Goal: Task Accomplishment & Management: Use online tool/utility

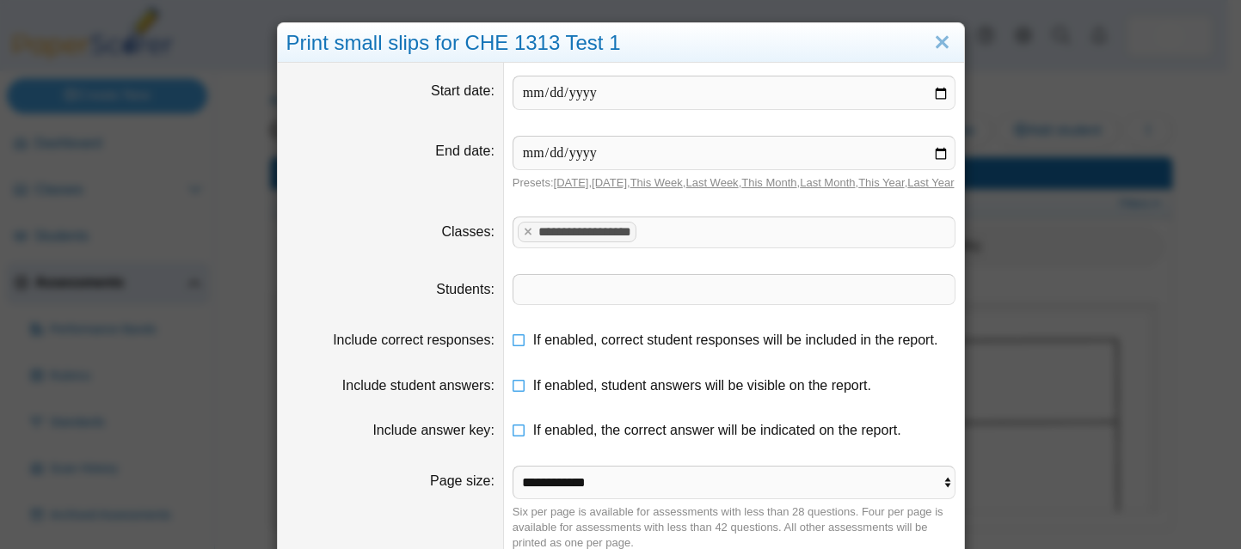
select select "**********"
click at [932, 36] on link "Close" at bounding box center [942, 42] width 27 height 29
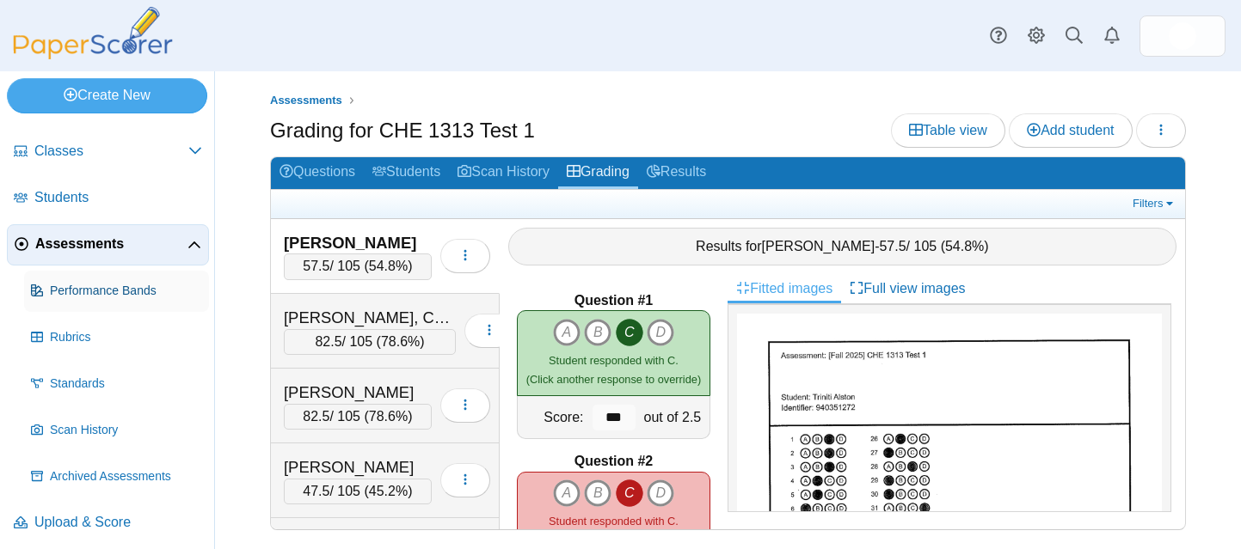
scroll to position [21, 0]
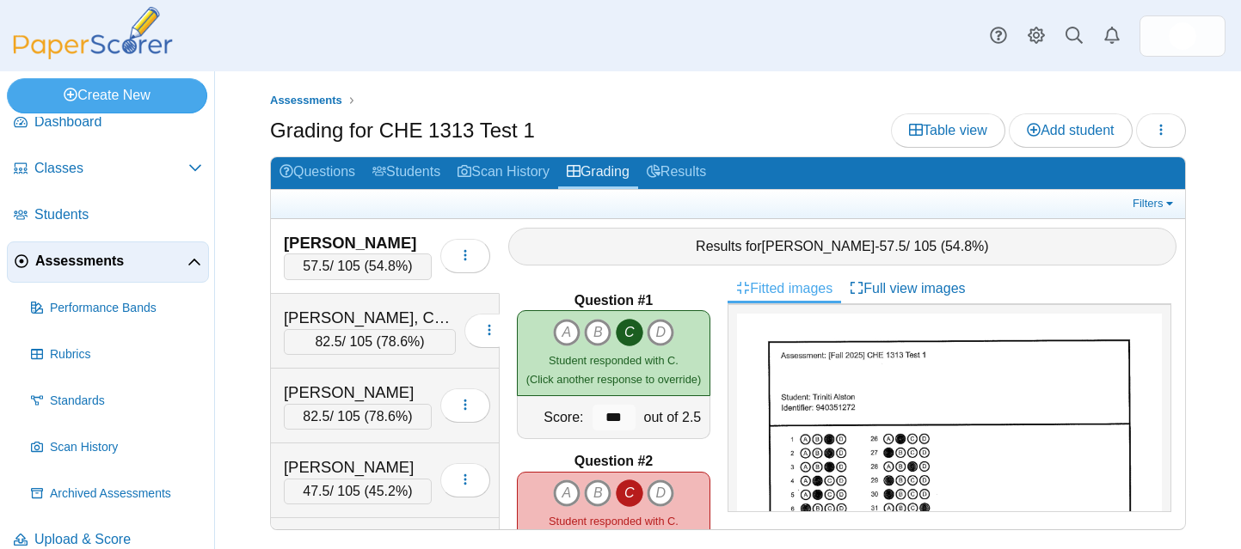
click at [89, 261] on span "Assessments" at bounding box center [111, 261] width 152 height 19
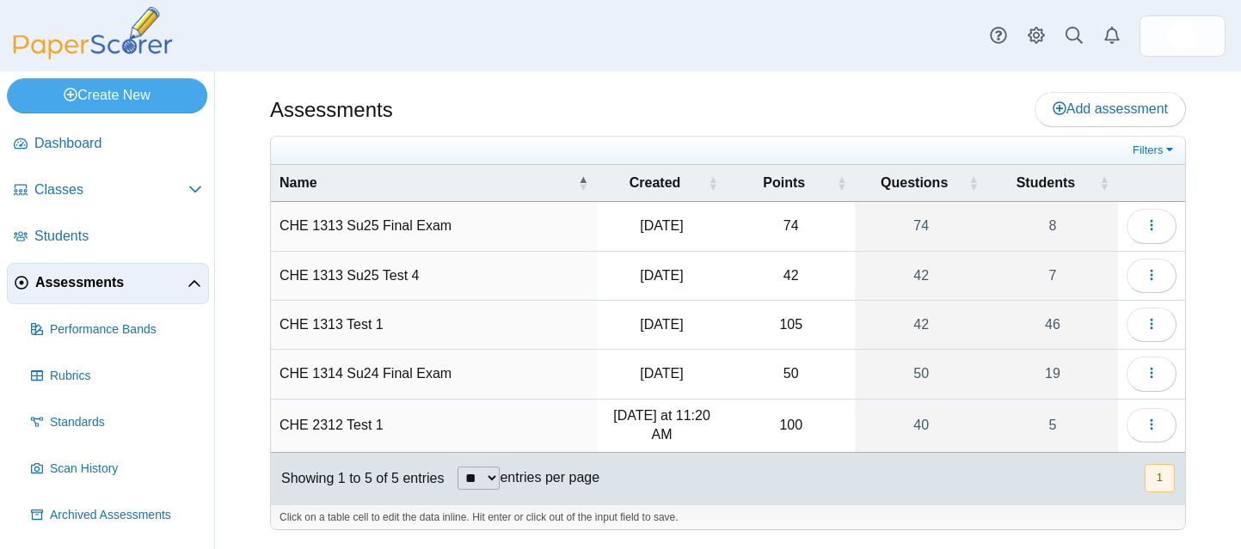
click at [343, 421] on td "CHE 2312 Test 1" at bounding box center [434, 426] width 326 height 53
click at [1151, 422] on icon "button" at bounding box center [1152, 425] width 14 height 14
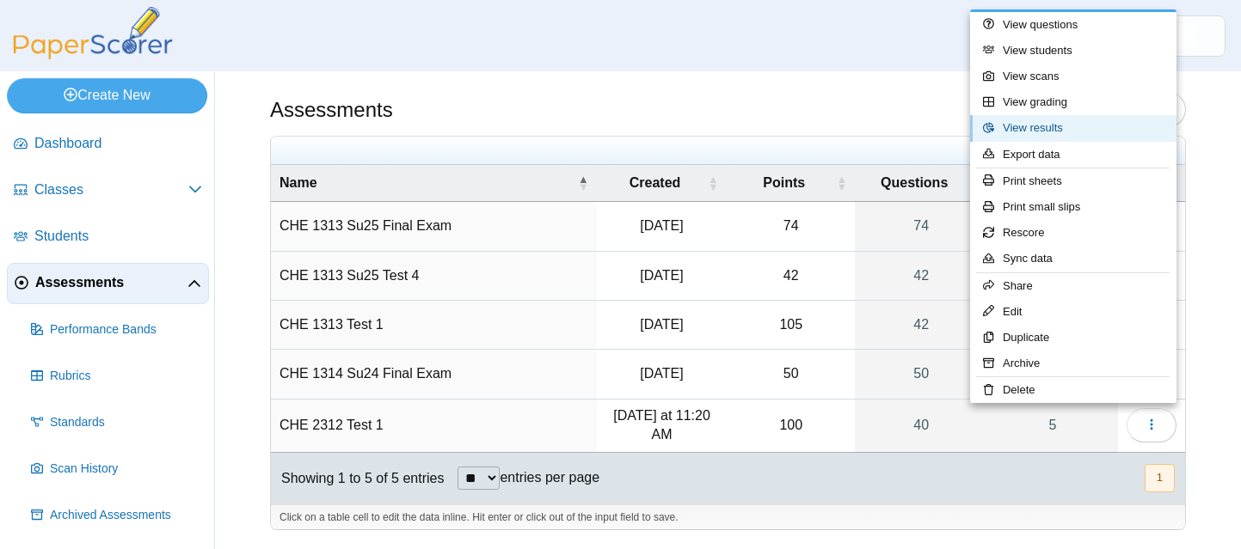
click at [1040, 120] on link "View results" at bounding box center [1073, 128] width 206 height 26
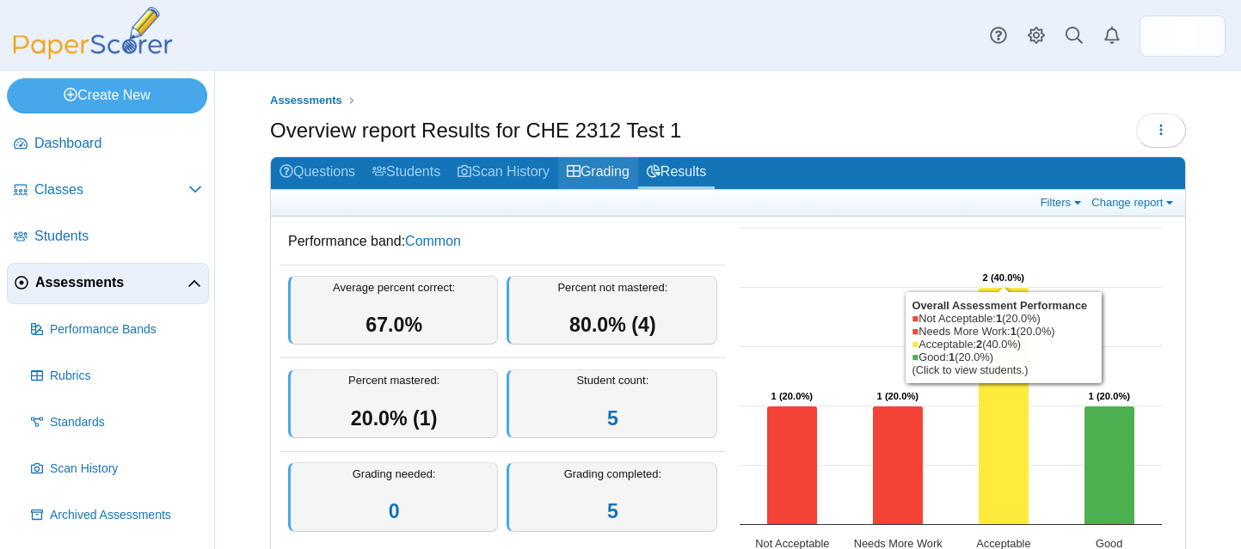
click at [627, 167] on link "Grading" at bounding box center [598, 173] width 80 height 32
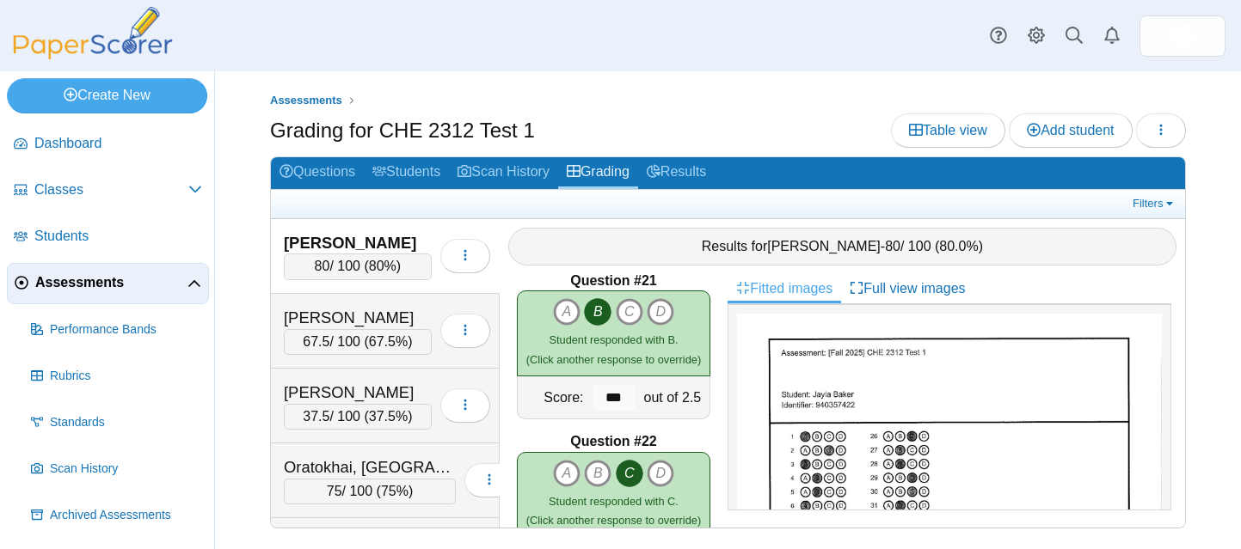
scroll to position [3651, 0]
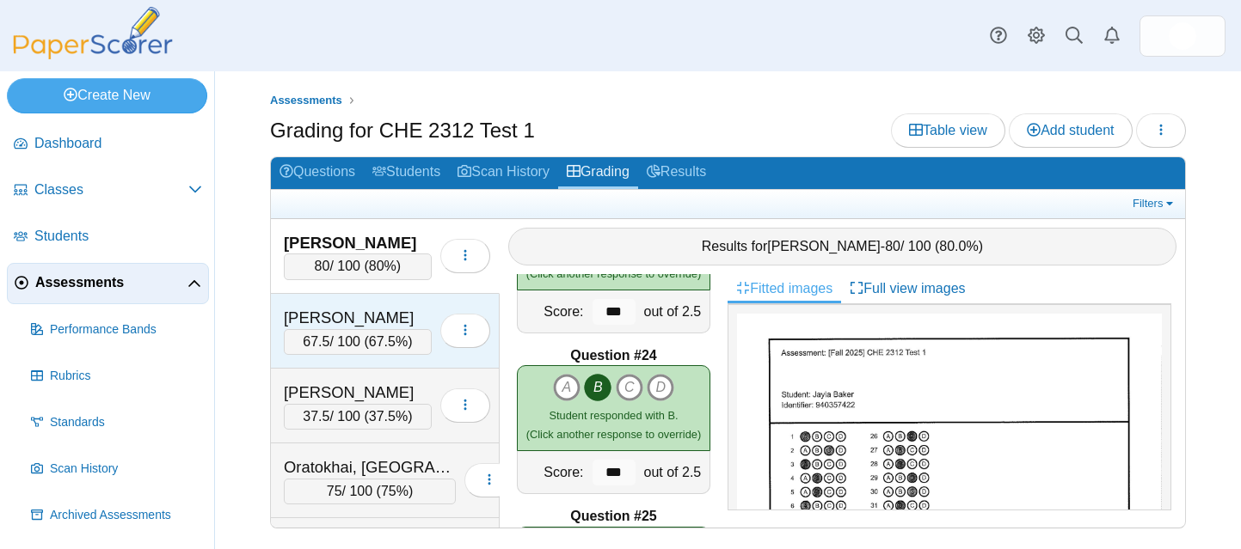
click at [401, 314] on div "[PERSON_NAME]" at bounding box center [358, 318] width 148 height 22
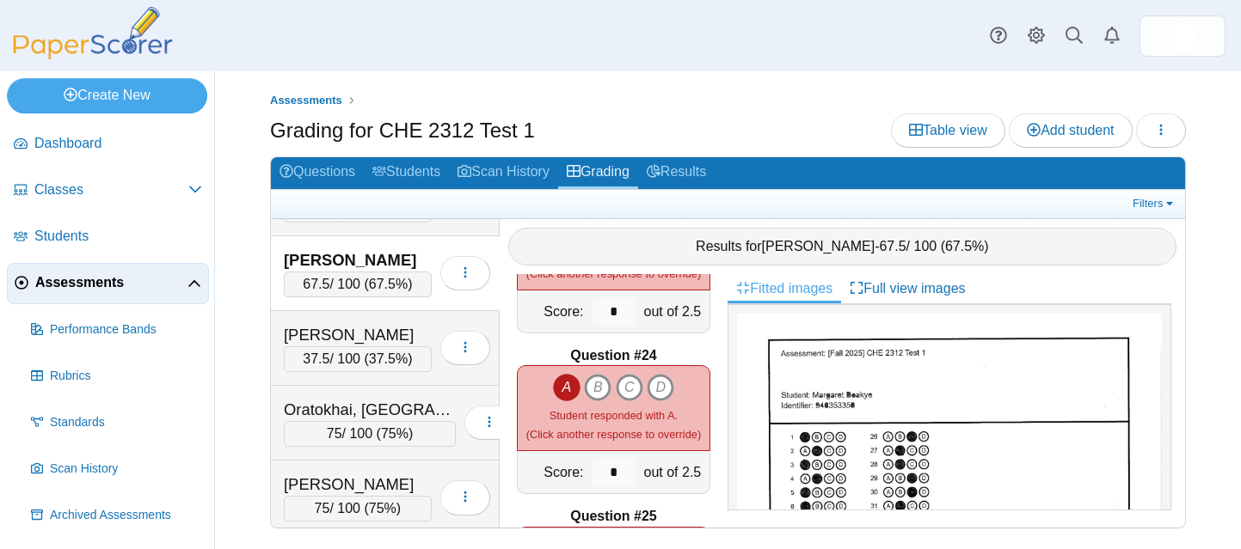
scroll to position [64, 0]
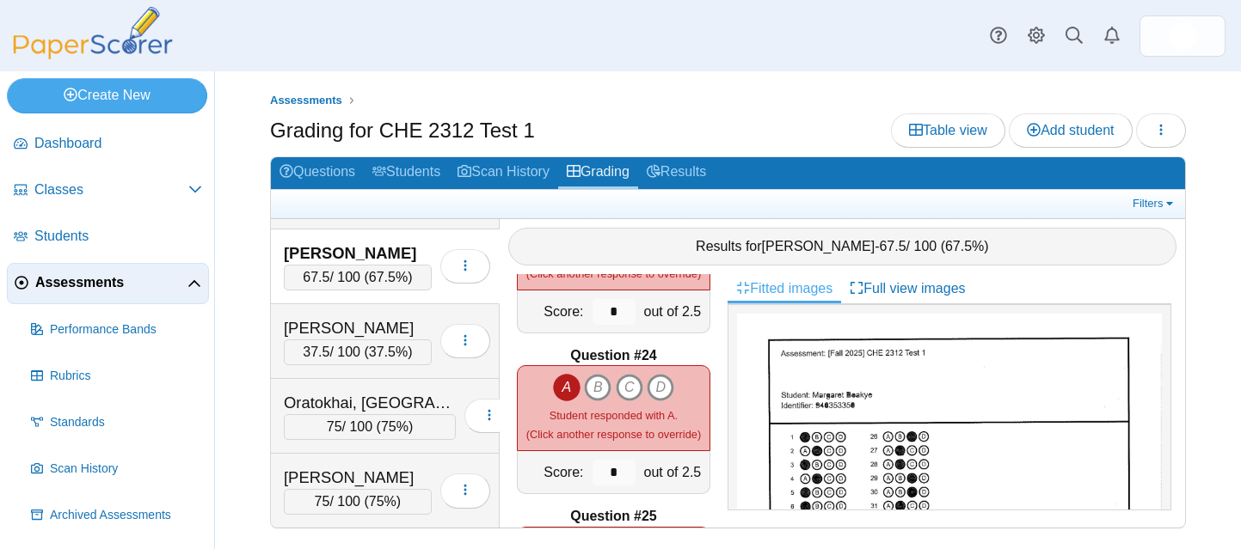
click at [401, 314] on div "Macdonald, Garrin 37.5 / 100 ( 37.5% ) Loading…" at bounding box center [385, 341] width 229 height 75
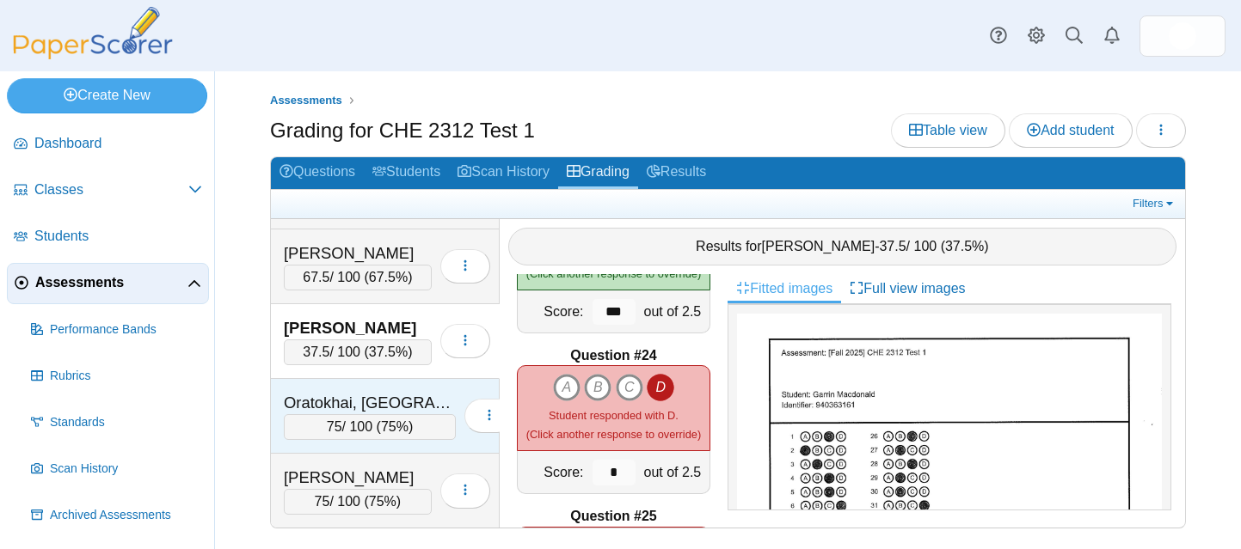
click at [403, 393] on div "Oratokhai, [GEOGRAPHIC_DATA]" at bounding box center [370, 403] width 172 height 22
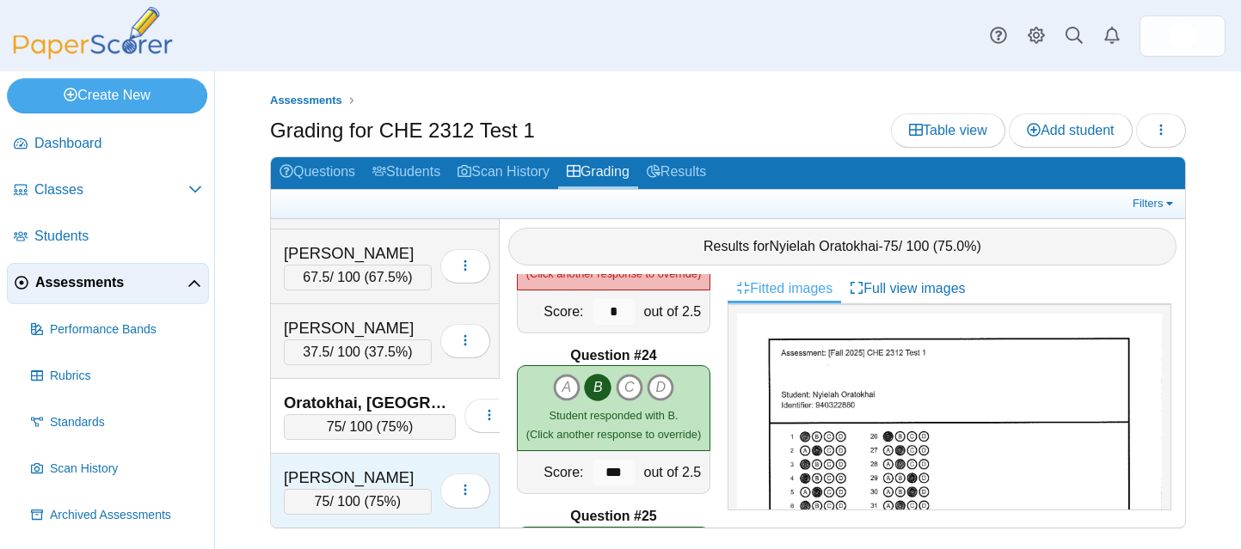
click at [387, 471] on div "[PERSON_NAME]" at bounding box center [358, 478] width 148 height 22
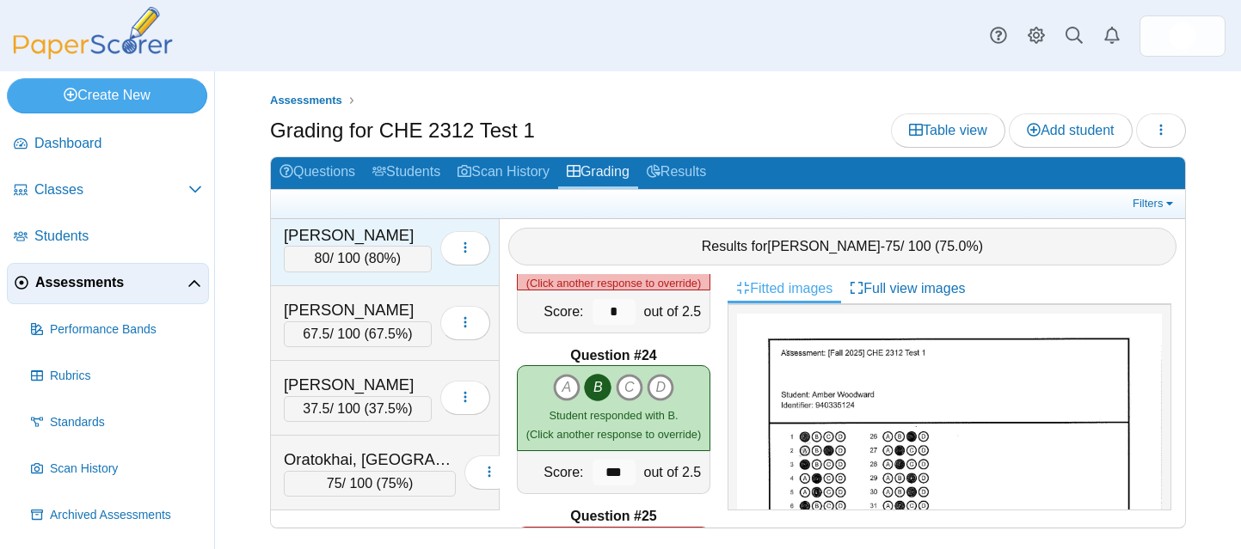
scroll to position [0, 0]
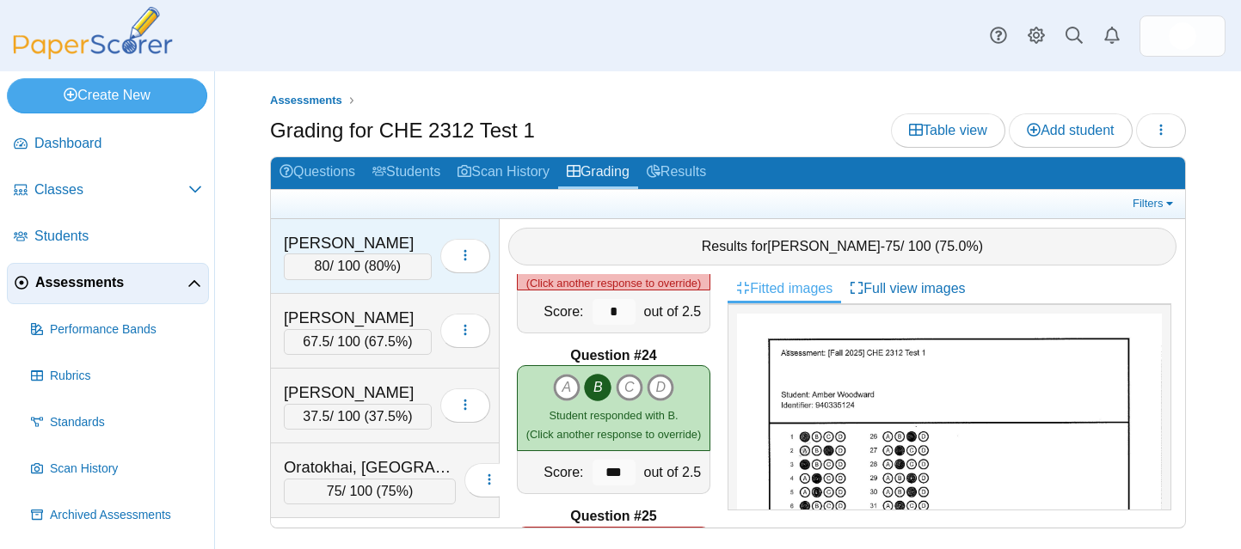
click at [365, 238] on div "Baker, Jayla" at bounding box center [358, 243] width 148 height 22
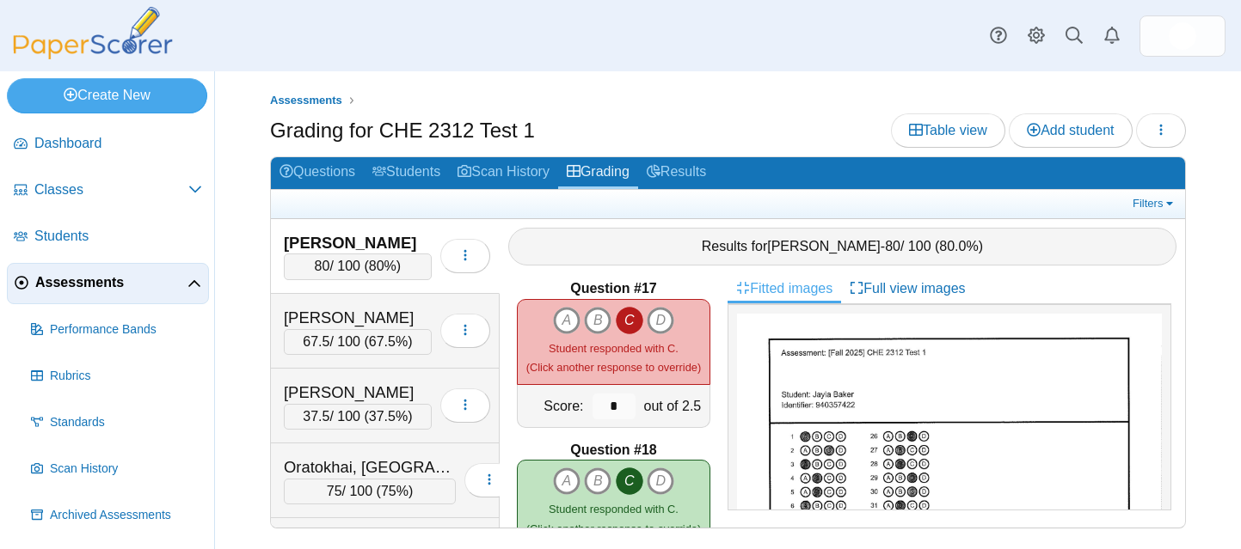
scroll to position [2584, 0]
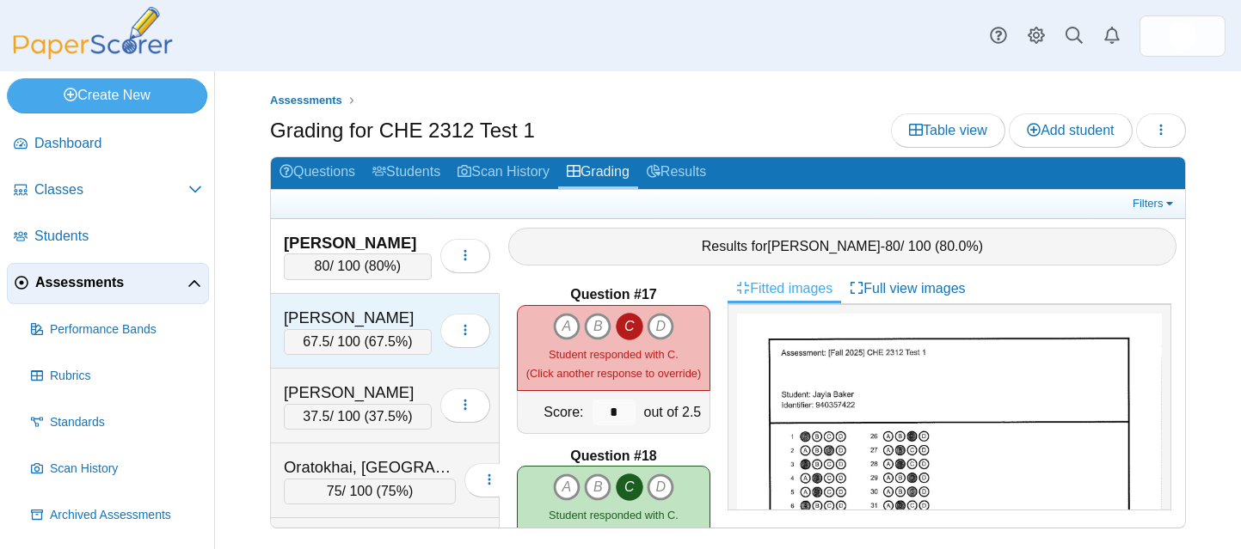
click at [396, 308] on div "Boakye, Margaret" at bounding box center [358, 318] width 148 height 22
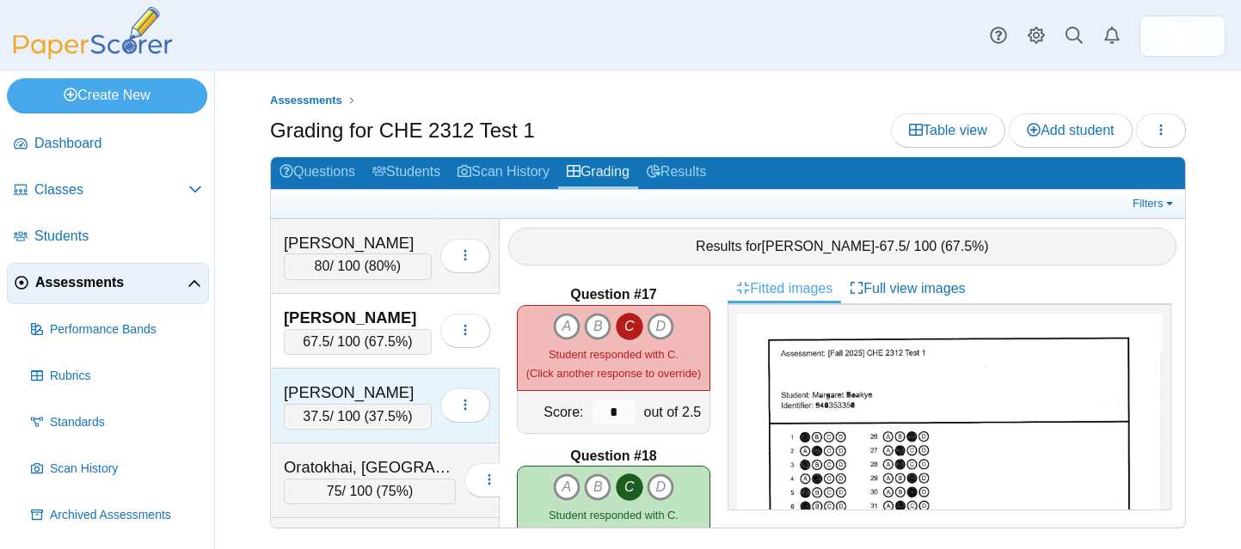
click at [393, 390] on div "Macdonald, Garrin" at bounding box center [358, 393] width 148 height 22
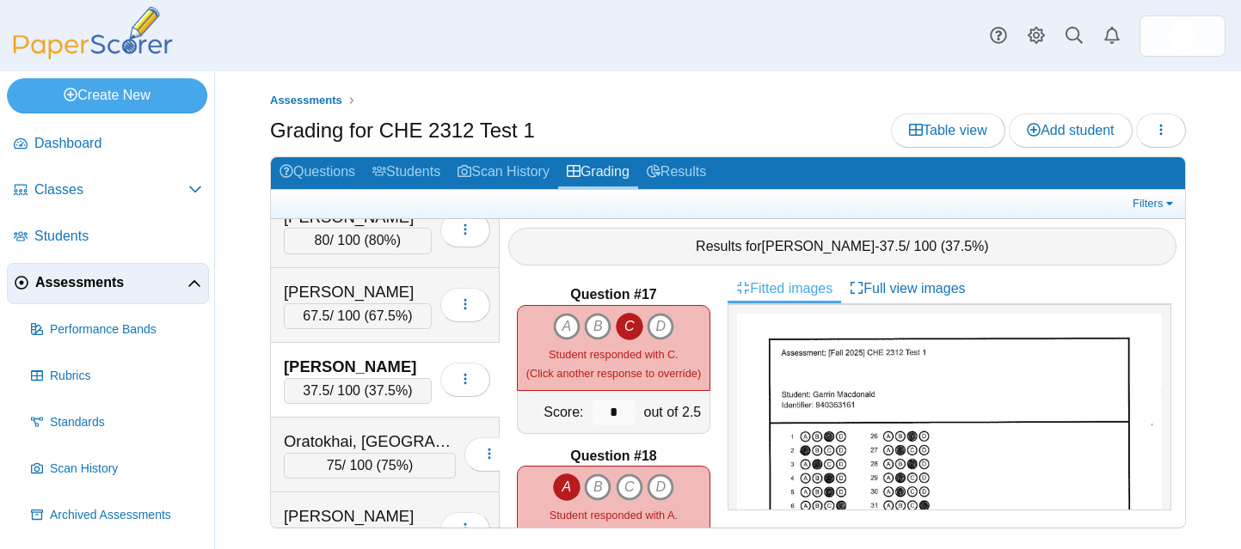
scroll to position [35, 0]
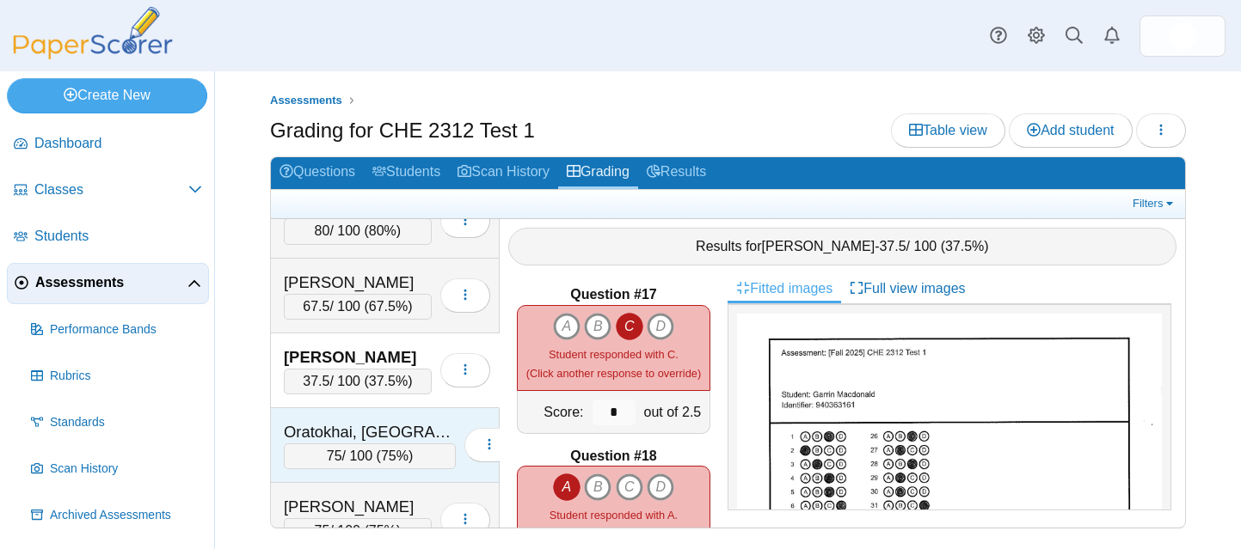
click at [383, 427] on div "Oratokhai, Nyielah" at bounding box center [370, 432] width 172 height 22
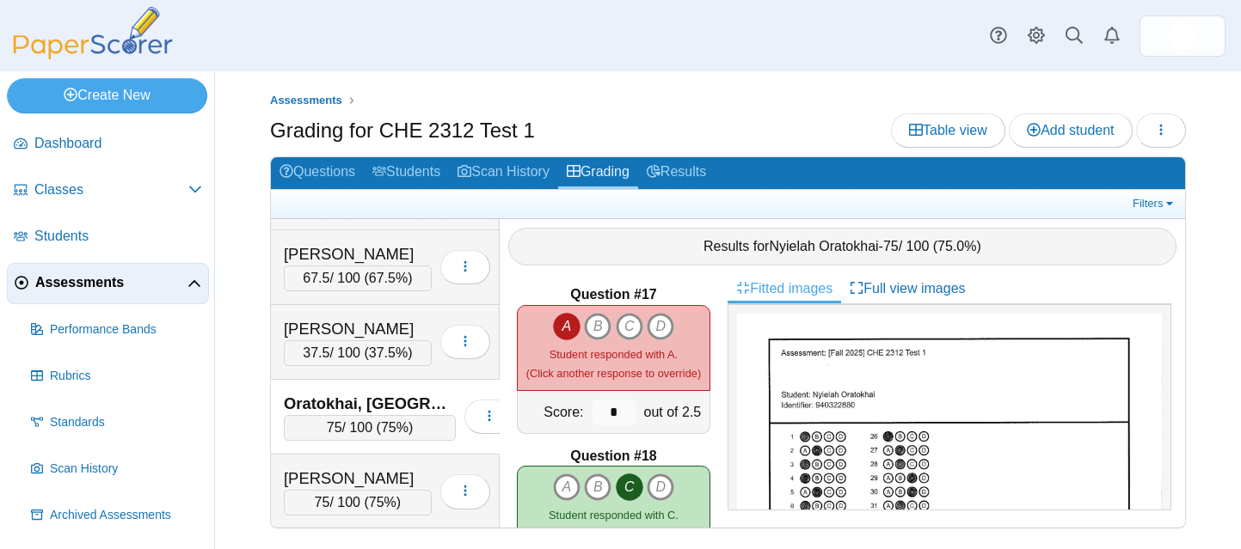
scroll to position [64, 0]
click at [382, 465] on div "Woodward, Amber 75 / 100 ( 75% ) Loading…" at bounding box center [385, 491] width 229 height 74
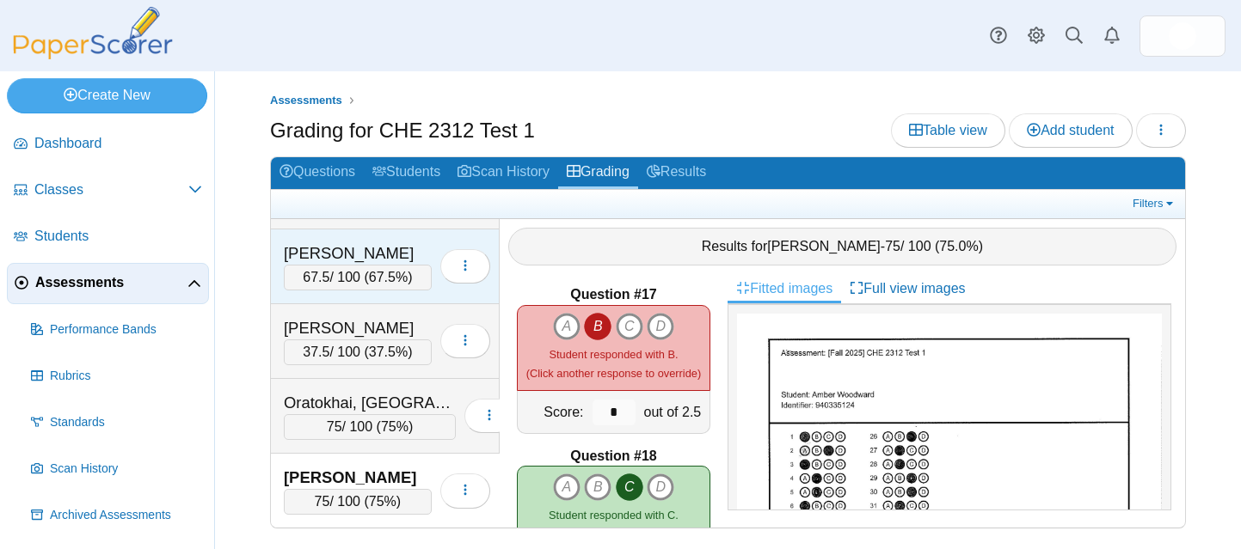
click at [365, 245] on div "[PERSON_NAME]" at bounding box center [358, 253] width 148 height 22
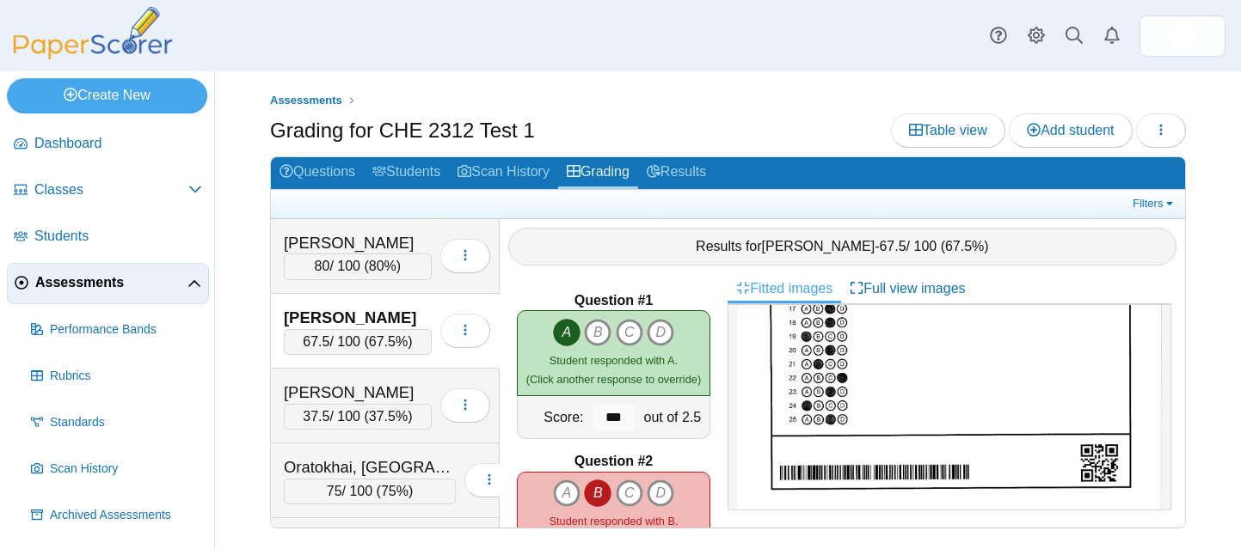
scroll to position [0, 0]
click at [328, 170] on link "Questions" at bounding box center [317, 173] width 93 height 32
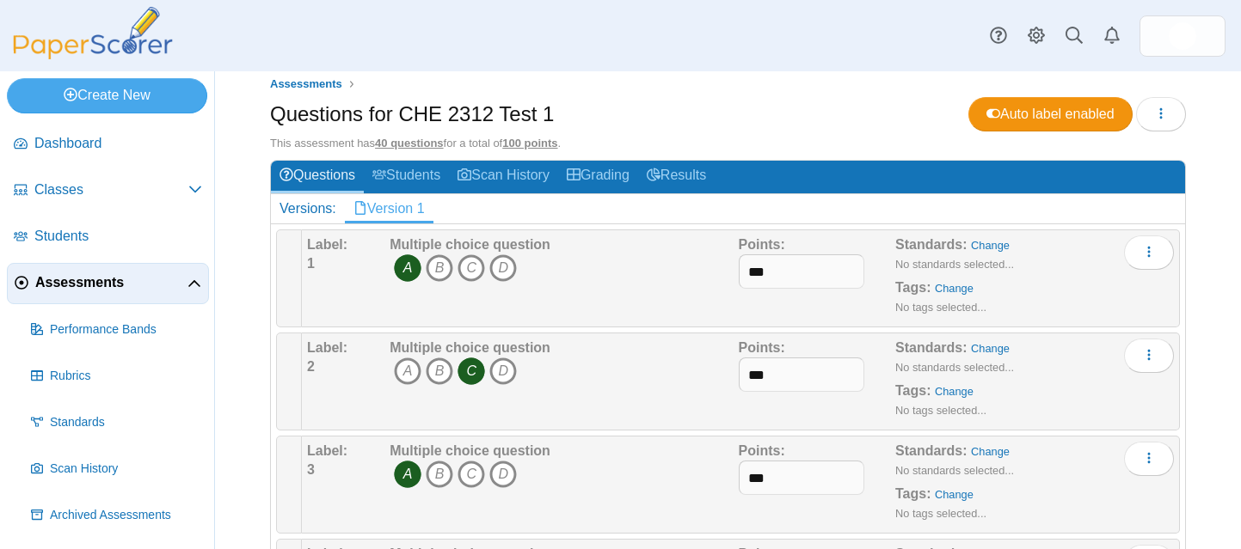
scroll to position [20, 0]
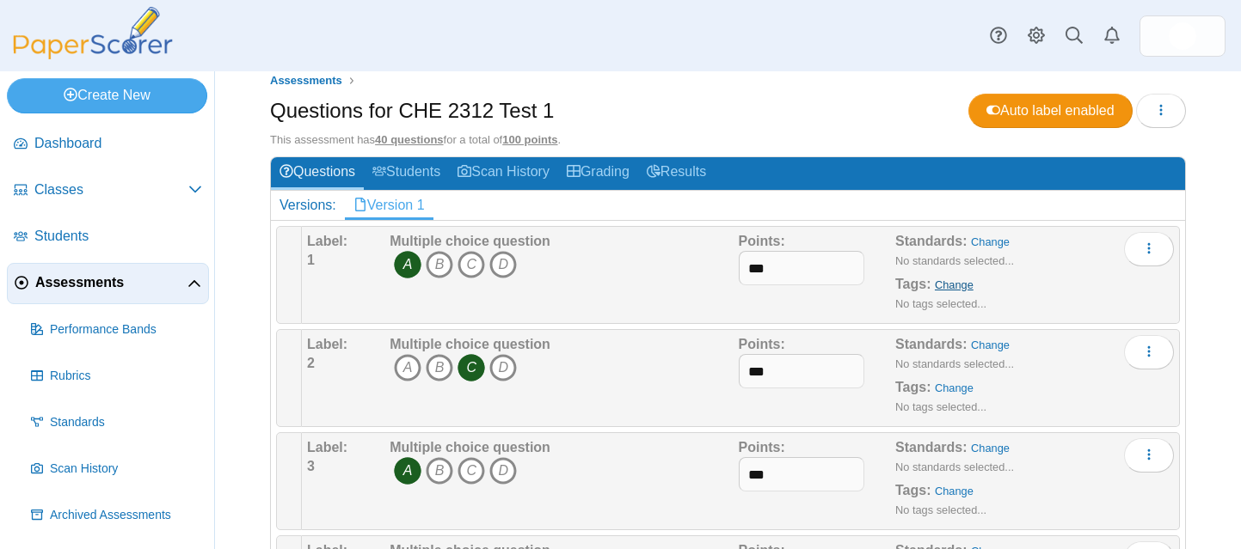
click at [942, 285] on link "Change" at bounding box center [954, 285] width 39 height 13
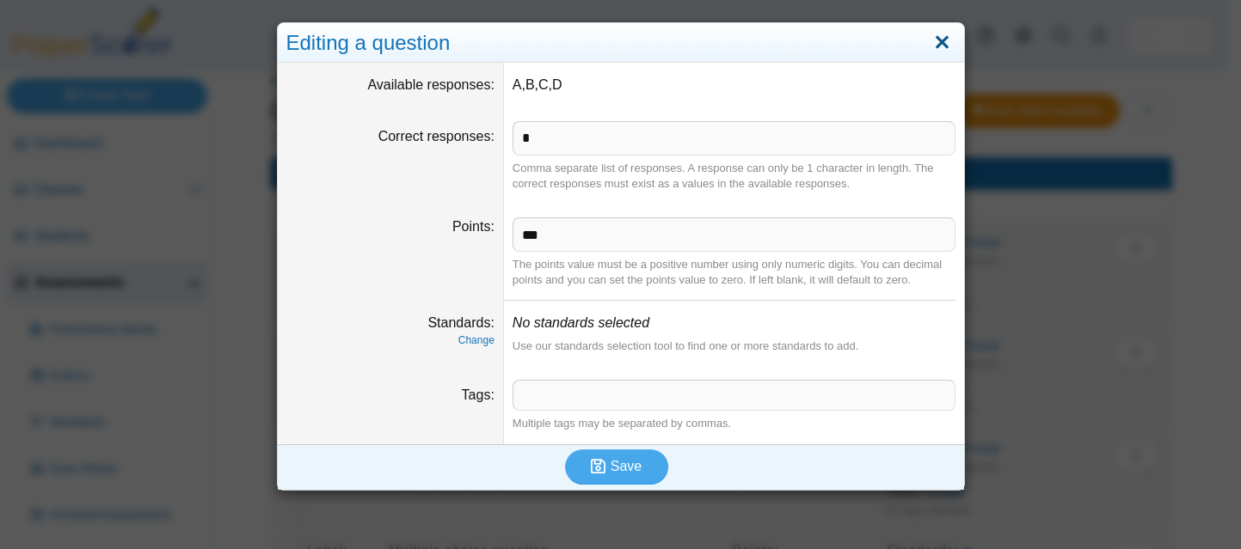
click at [935, 40] on link "Close" at bounding box center [942, 42] width 27 height 29
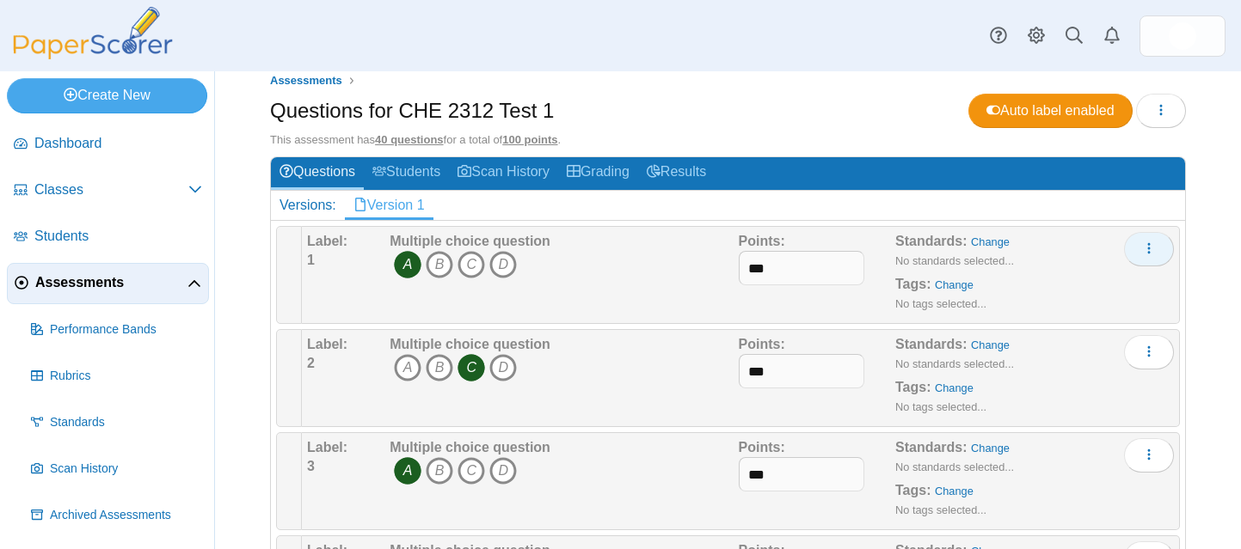
click at [1148, 249] on use "More options" at bounding box center [1149, 248] width 3 height 11
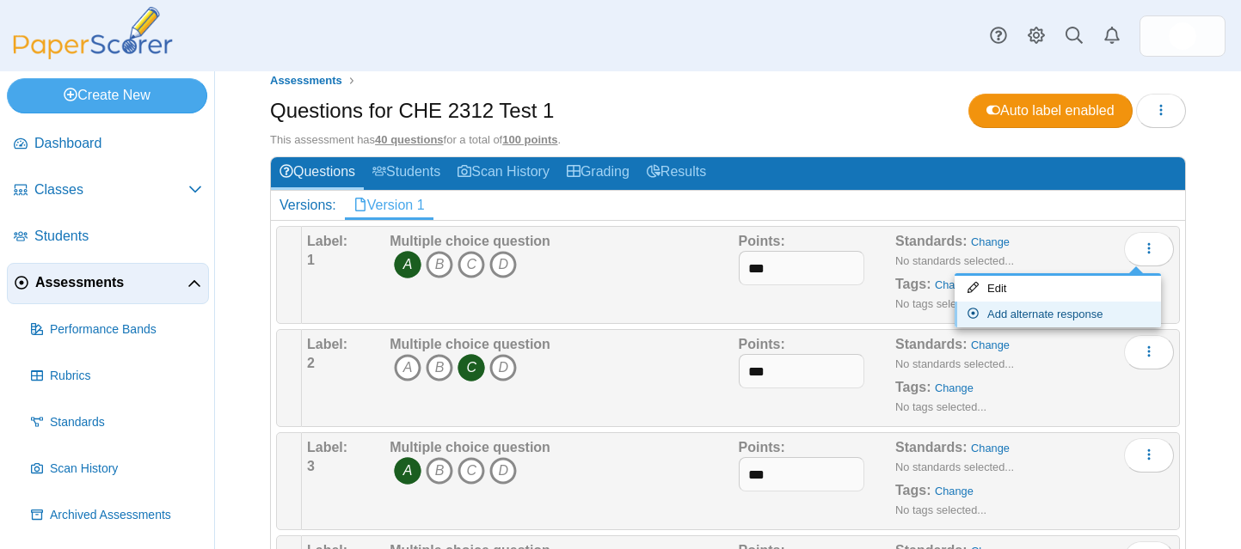
click at [1055, 315] on link "Add alternate response" at bounding box center [1057, 315] width 206 height 26
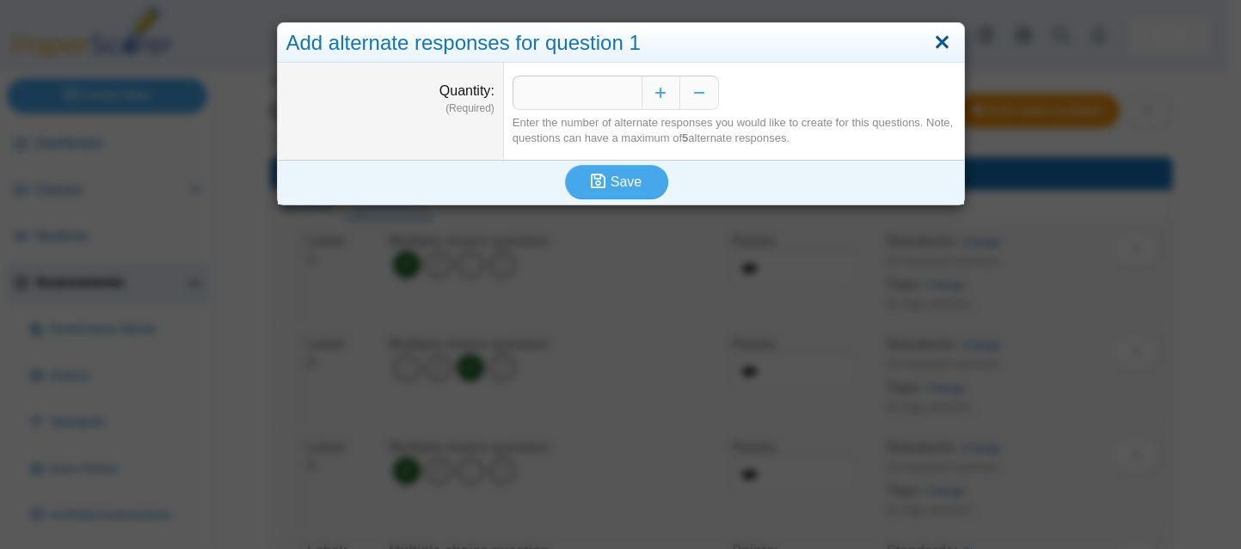
click at [936, 43] on link "Close" at bounding box center [942, 42] width 27 height 29
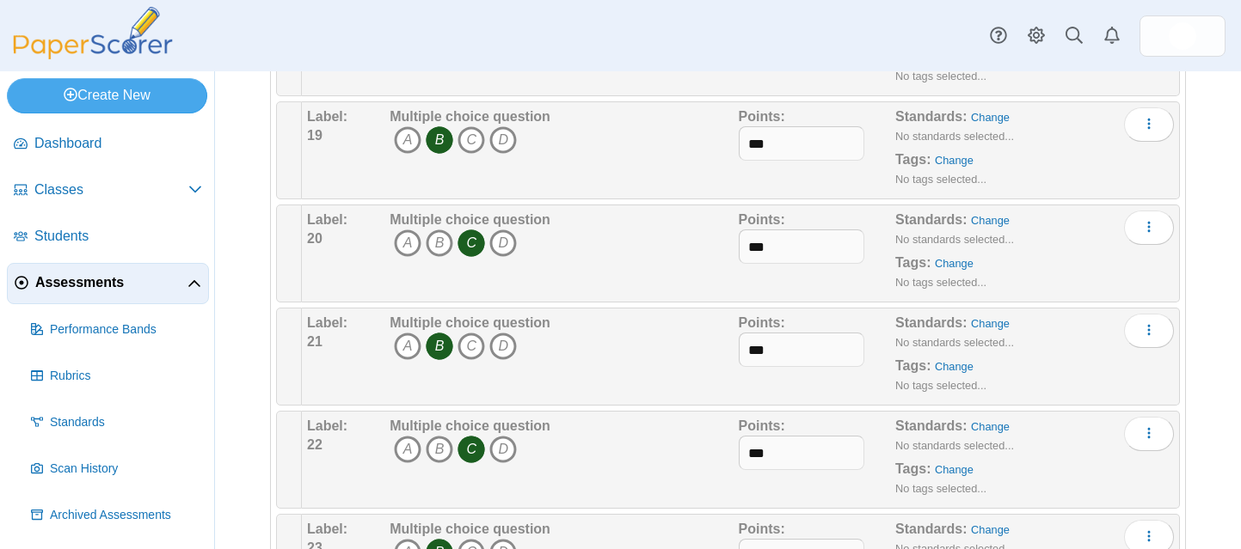
scroll to position [2415, 0]
click at [1142, 224] on icon "More options" at bounding box center [1149, 227] width 14 height 14
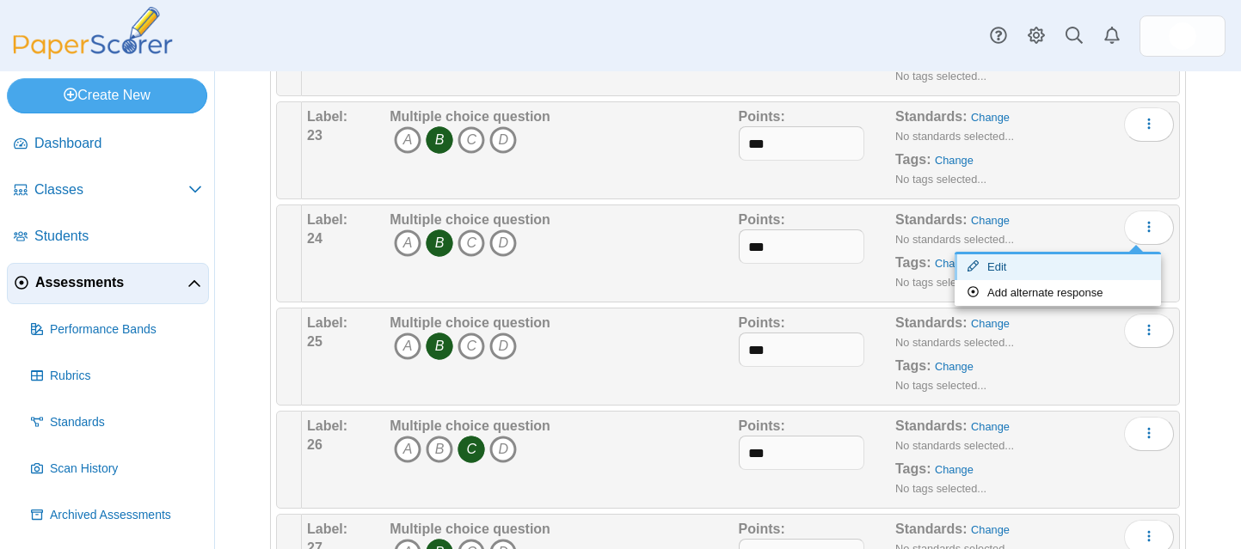
click at [1009, 266] on link "Edit" at bounding box center [1057, 268] width 206 height 26
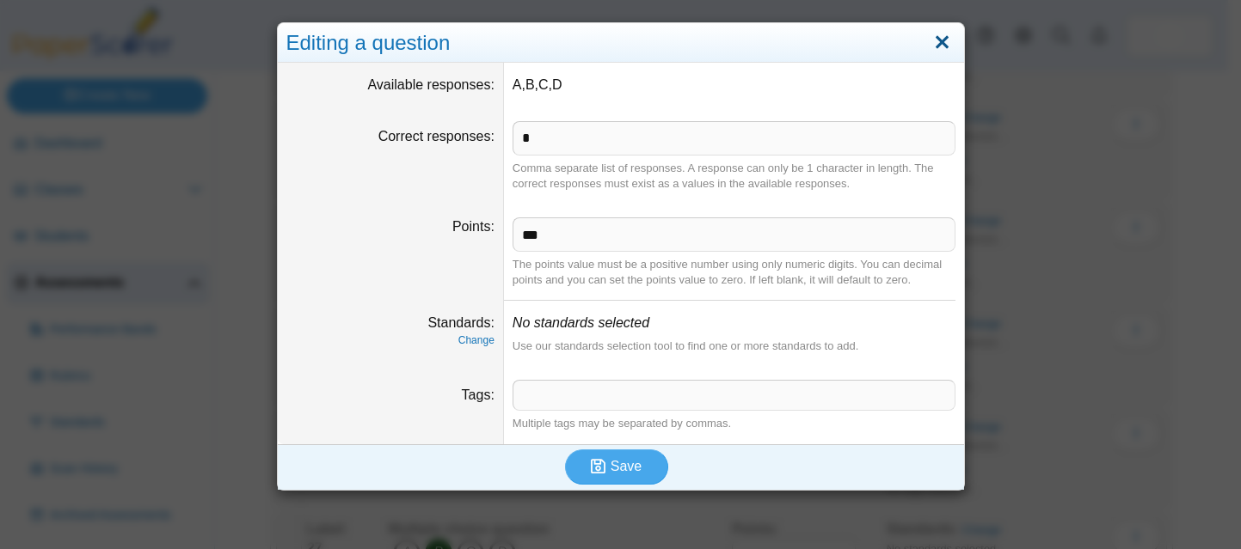
click at [929, 44] on link "Close" at bounding box center [942, 42] width 27 height 29
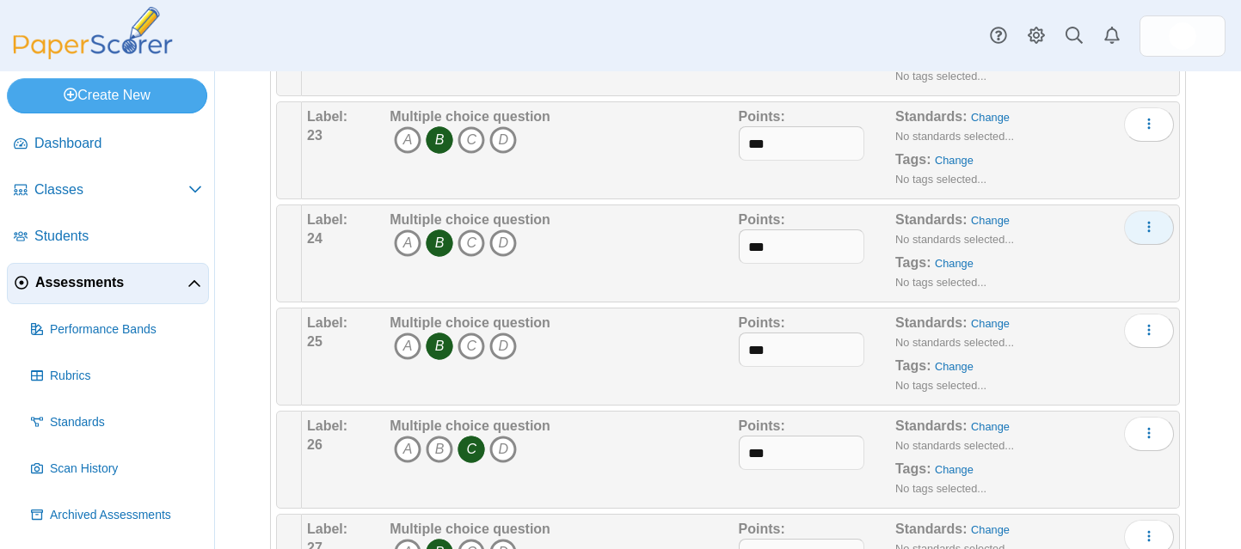
click at [1124, 224] on button "More options" at bounding box center [1149, 228] width 50 height 34
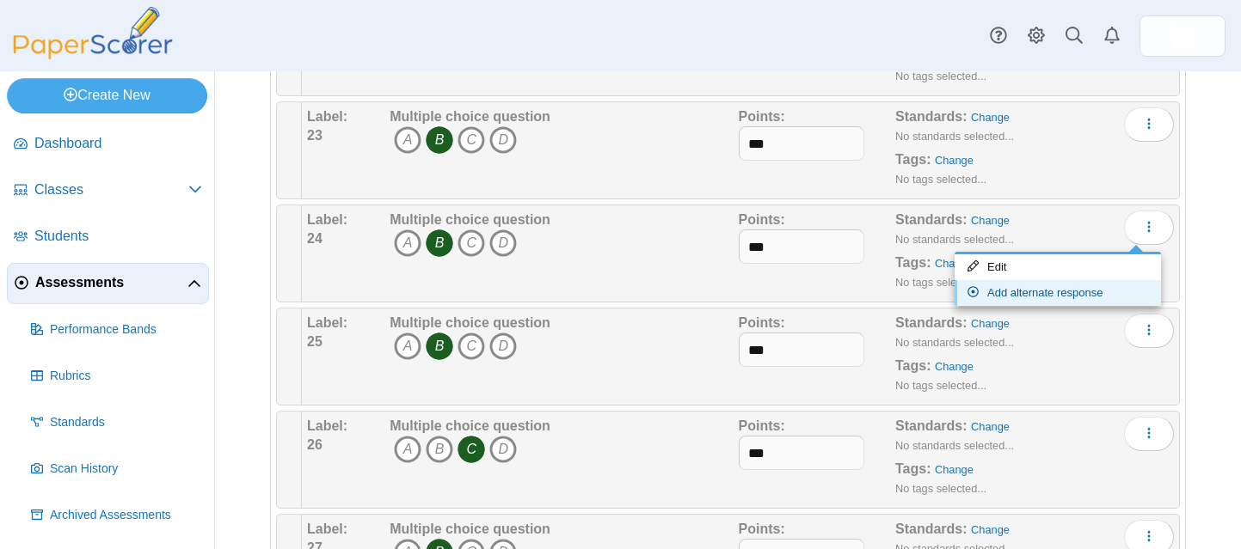
click at [1038, 290] on link "Add alternate response" at bounding box center [1057, 293] width 206 height 26
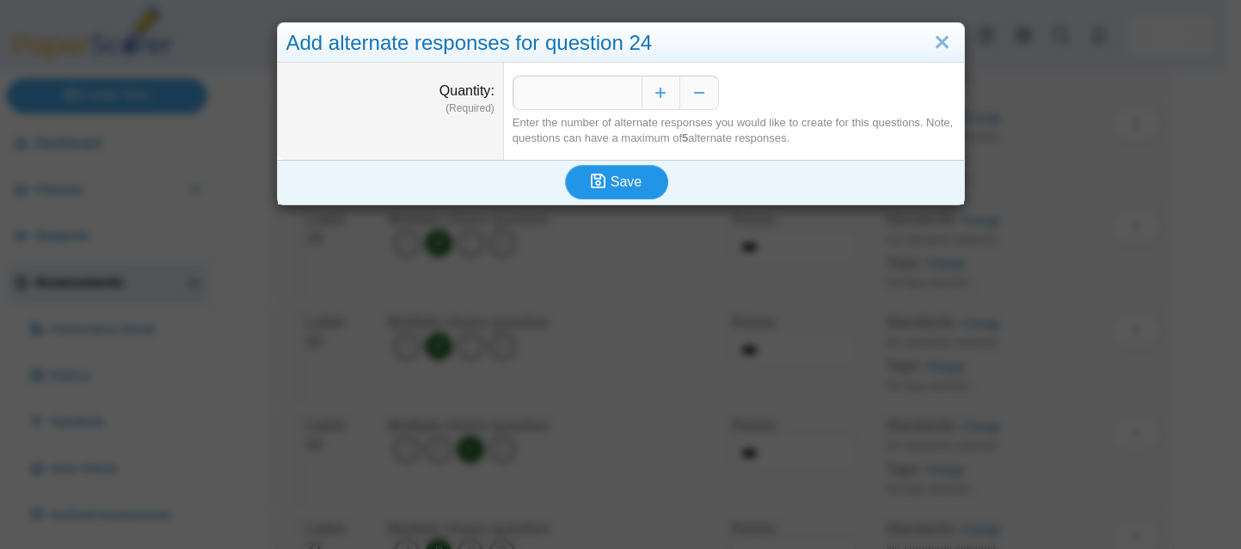
click at [611, 175] on span "Save" at bounding box center [626, 182] width 31 height 15
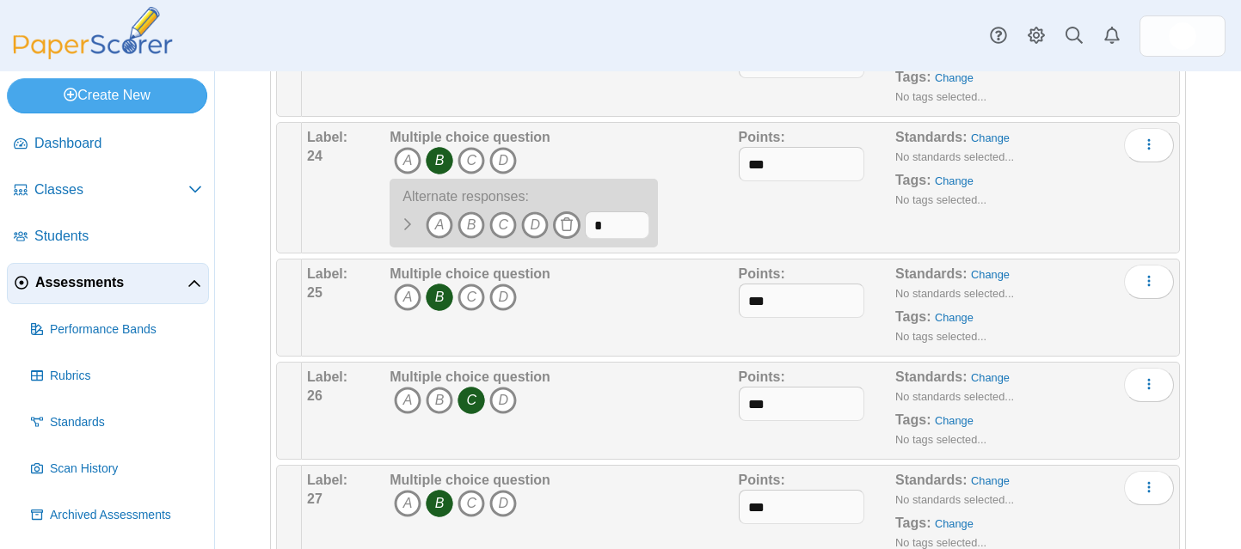
scroll to position [2493, 0]
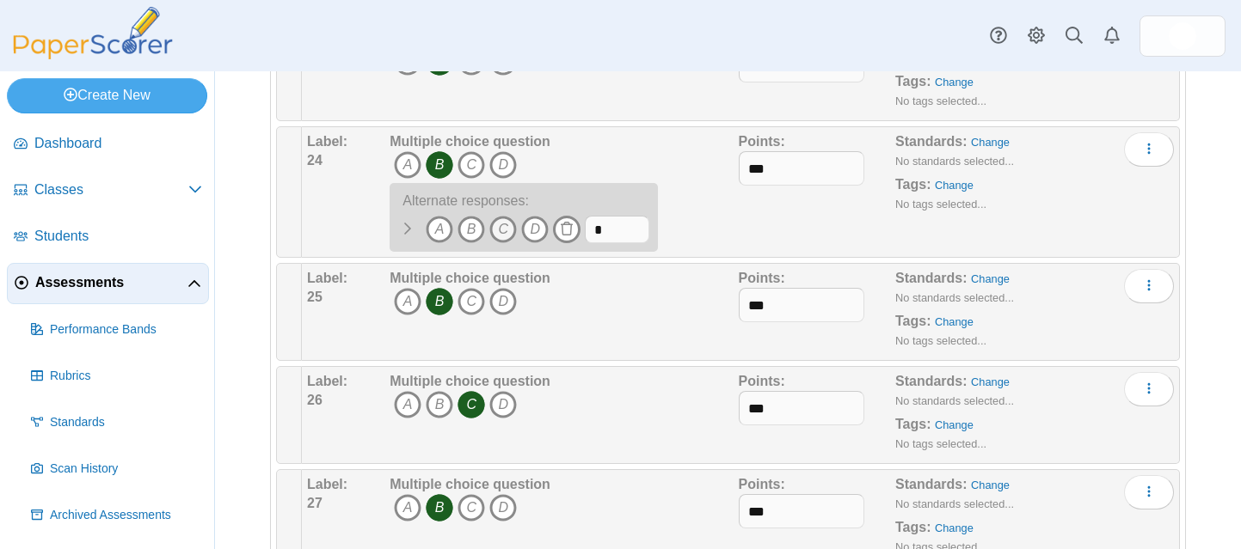
click at [502, 229] on icon "C" at bounding box center [503, 230] width 28 height 28
click at [609, 230] on input "*" at bounding box center [617, 230] width 64 height 28
type input "***"
click at [707, 231] on div "Multiple choice question A B C D A B" at bounding box center [561, 192] width 353 height 120
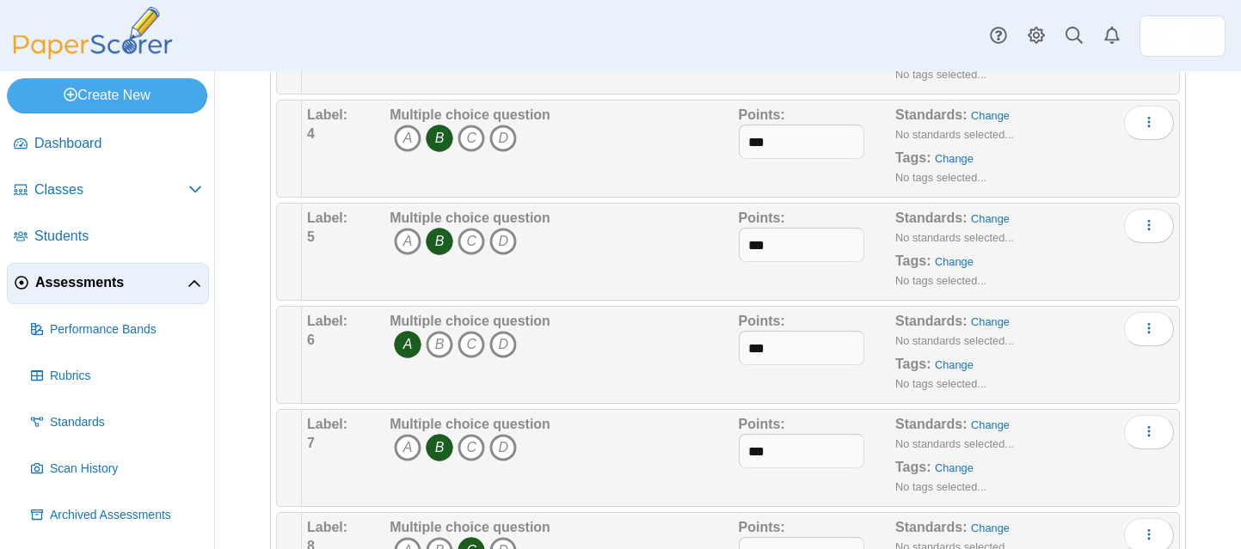
scroll to position [0, 0]
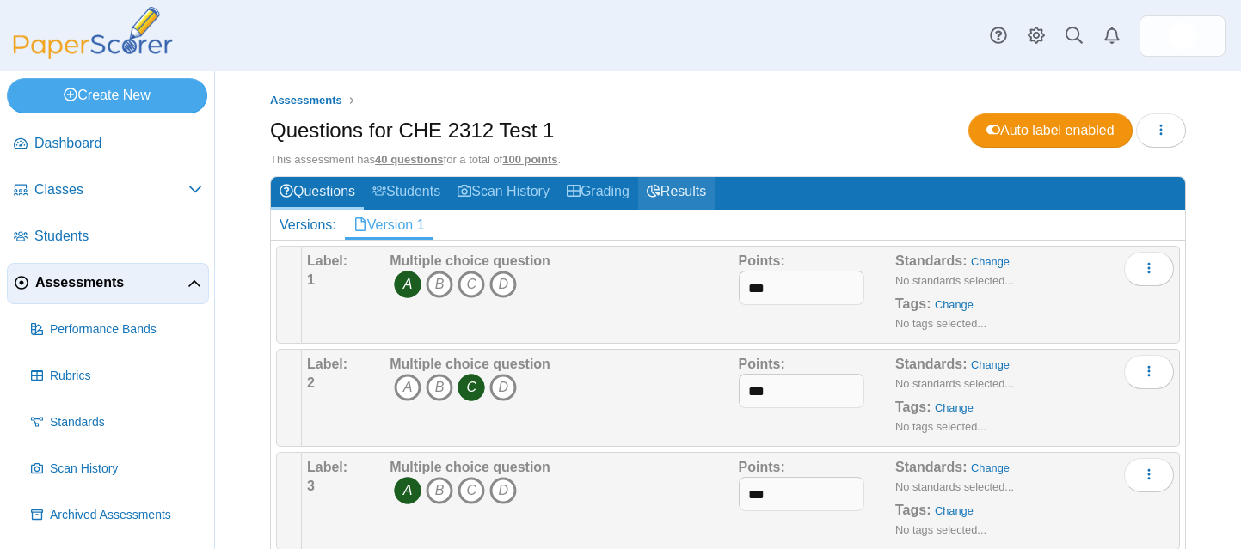
click at [699, 193] on link "Results" at bounding box center [676, 193] width 77 height 32
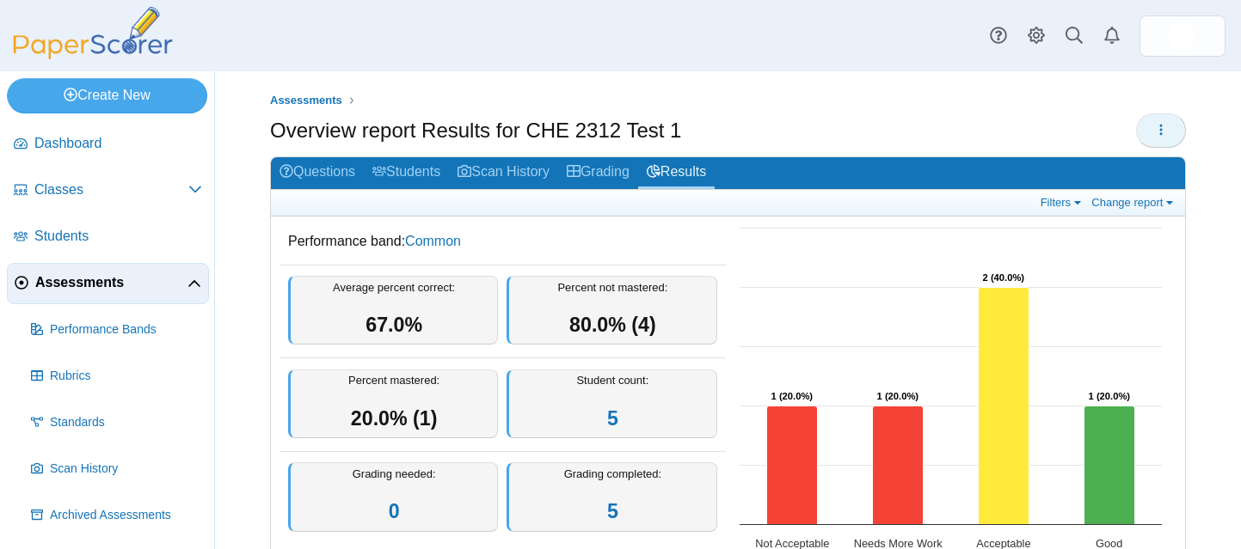
click at [1138, 121] on button "button" at bounding box center [1161, 131] width 50 height 34
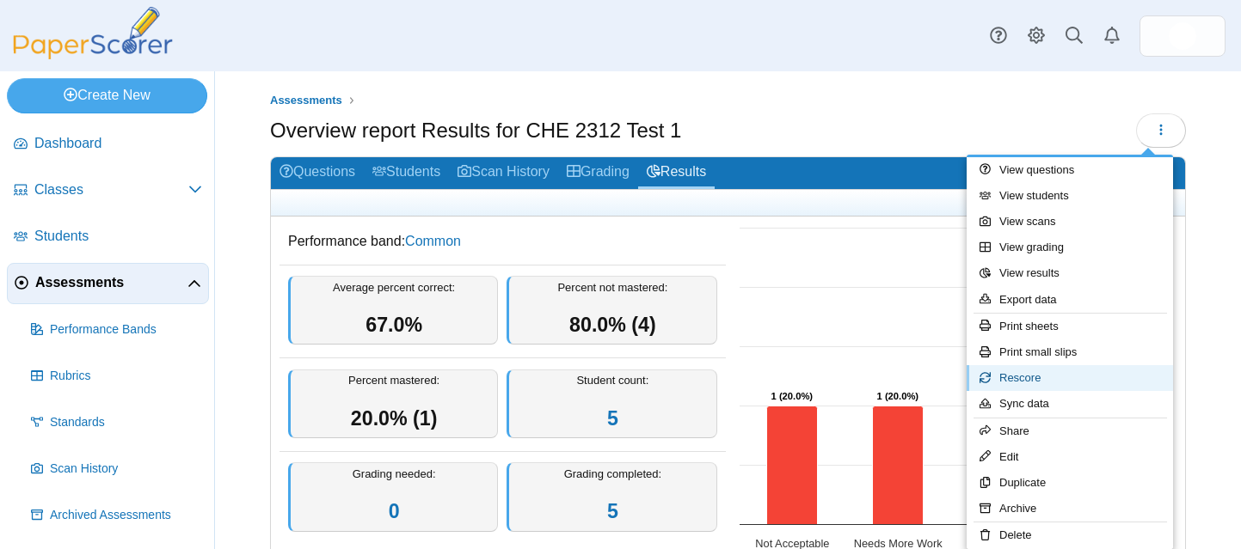
click at [1012, 382] on link "Rescore" at bounding box center [1070, 378] width 206 height 26
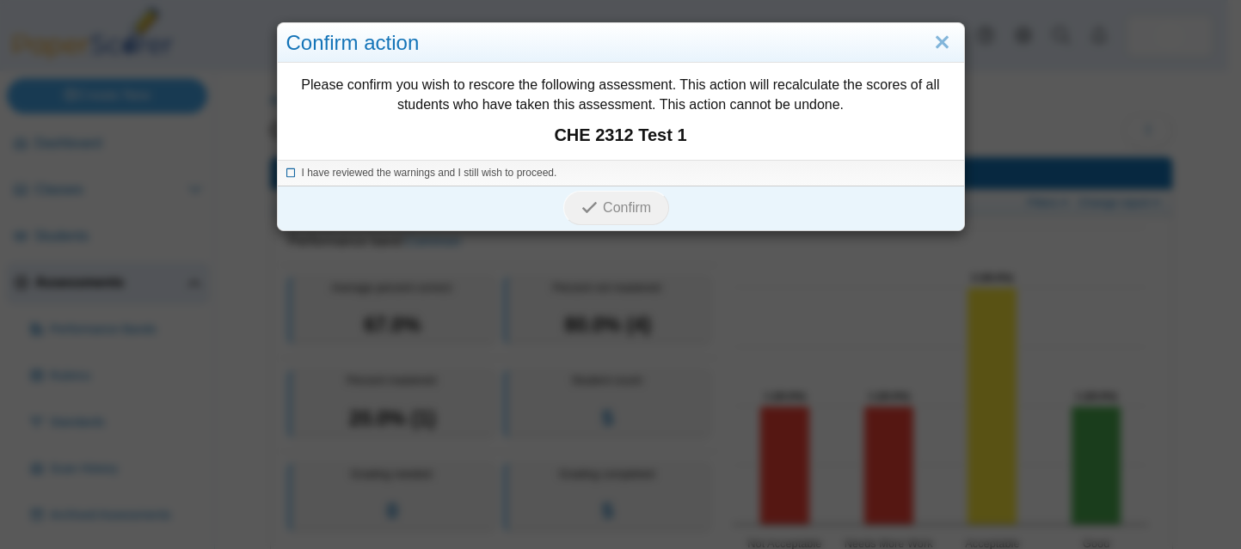
click at [289, 172] on icon at bounding box center [291, 170] width 10 height 9
click at [636, 204] on span "Confirm" at bounding box center [627, 207] width 48 height 15
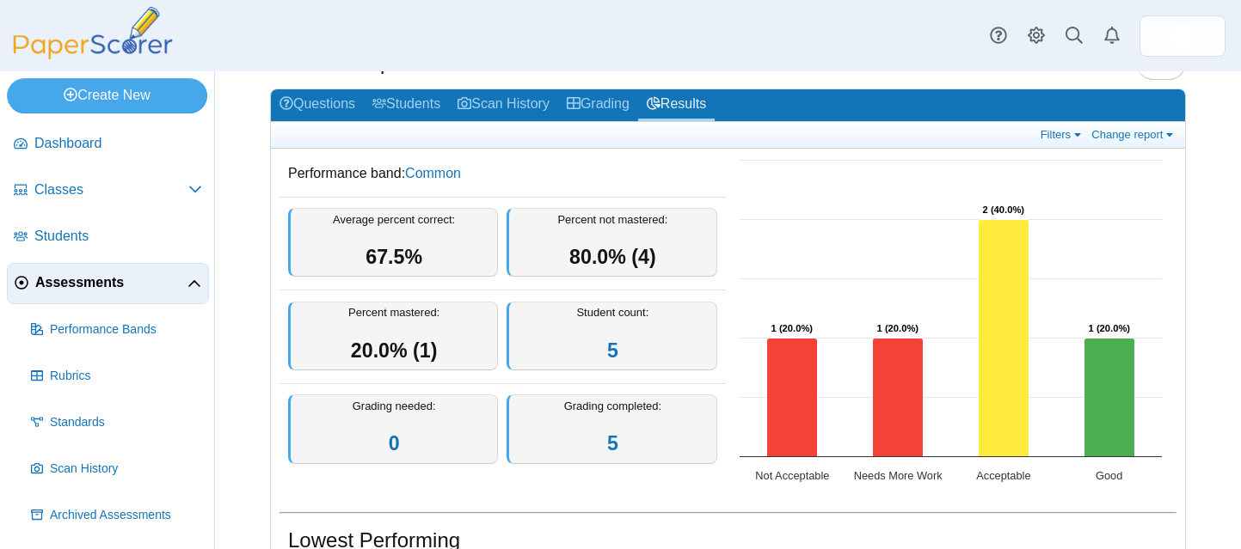
scroll to position [64, 0]
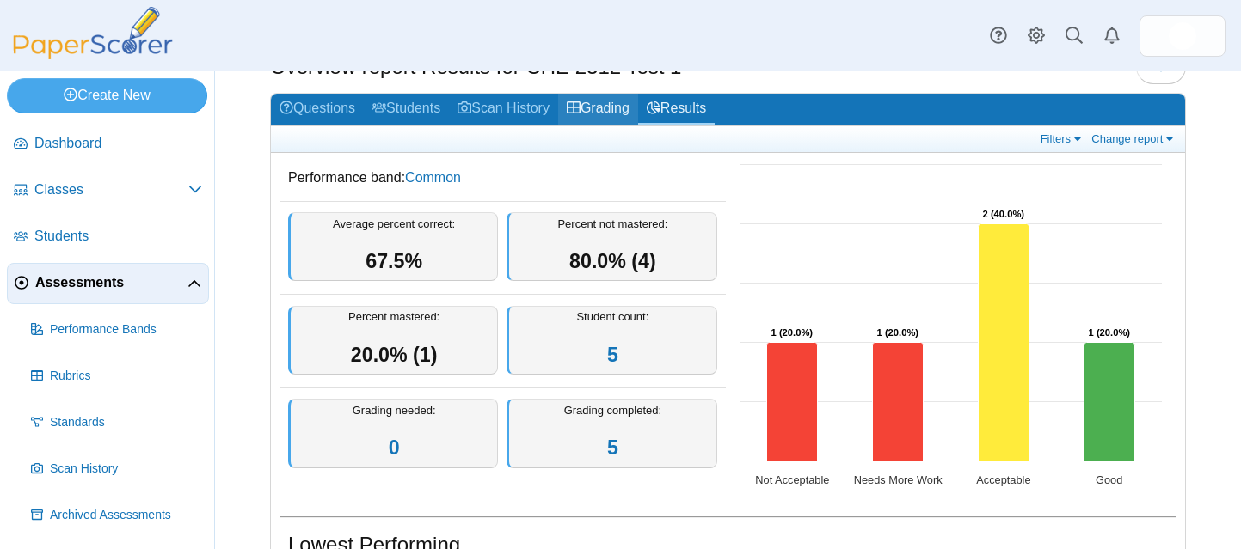
click at [627, 108] on link "Grading" at bounding box center [598, 110] width 80 height 32
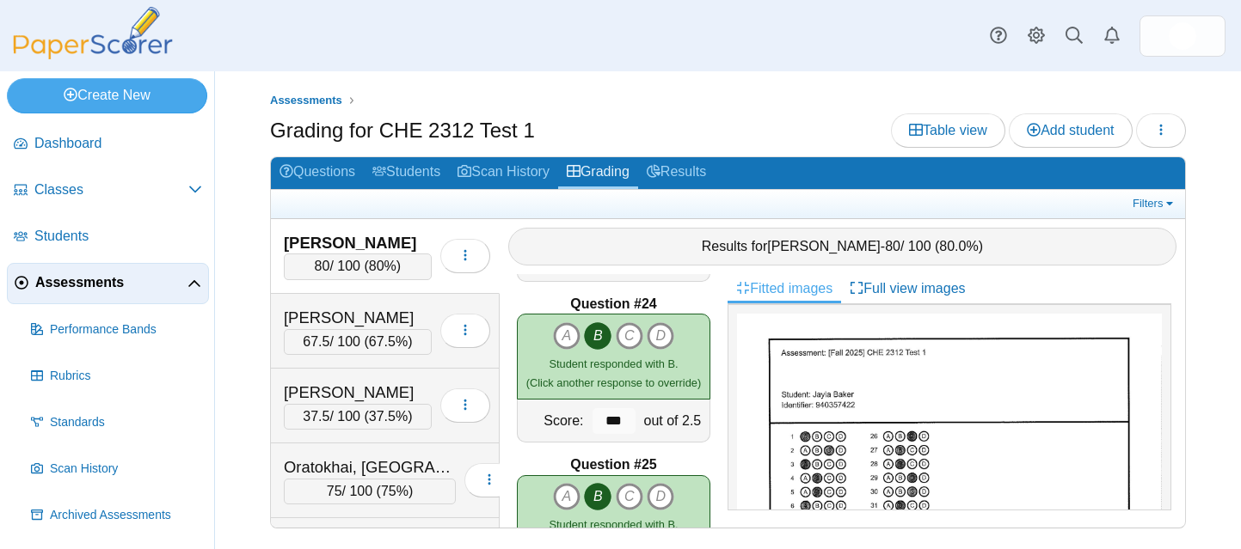
scroll to position [3708, 0]
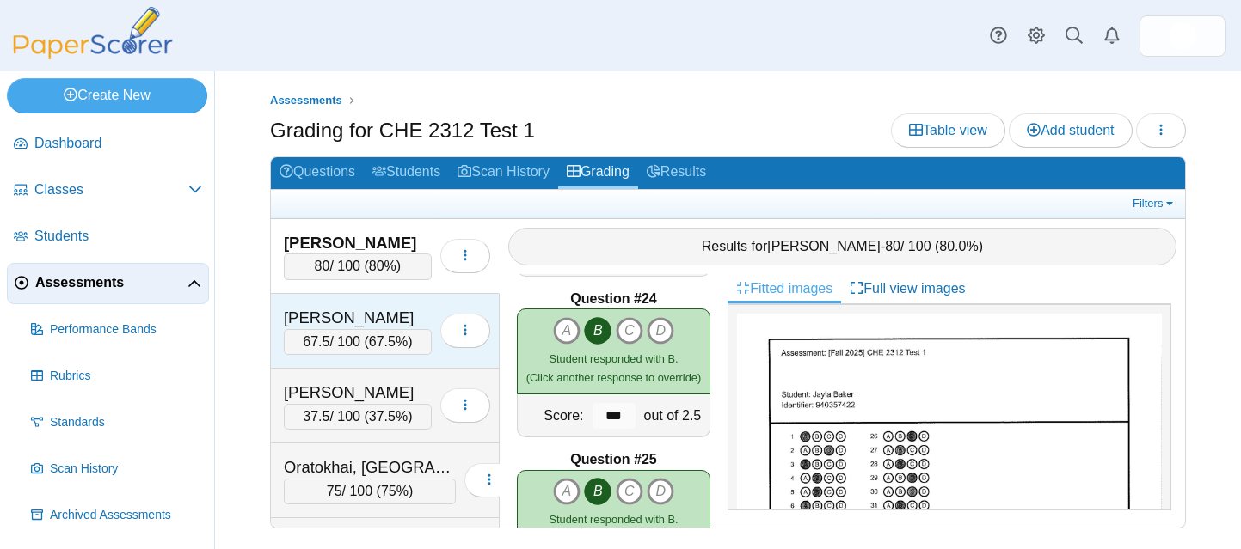
click at [392, 310] on div "[PERSON_NAME]" at bounding box center [358, 318] width 148 height 22
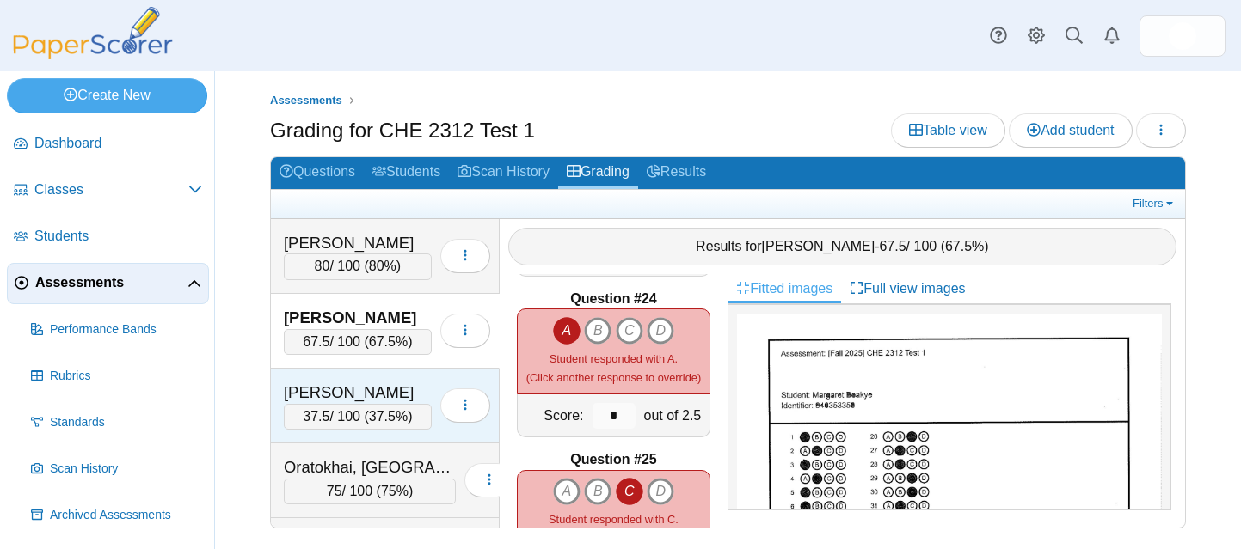
click at [387, 384] on div "[PERSON_NAME]" at bounding box center [358, 393] width 148 height 22
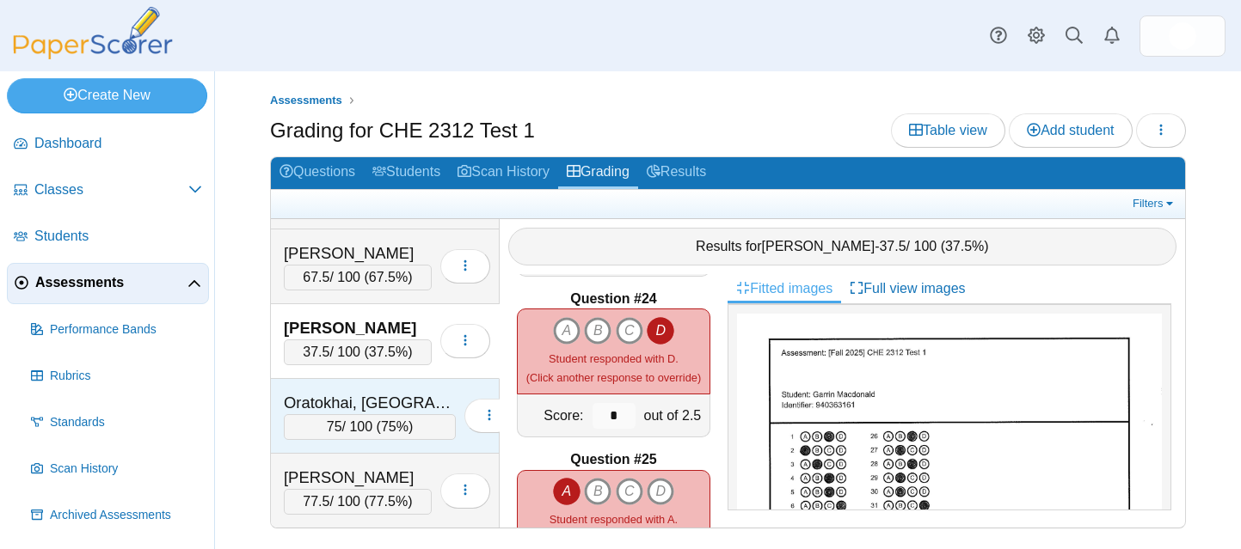
scroll to position [61, 0]
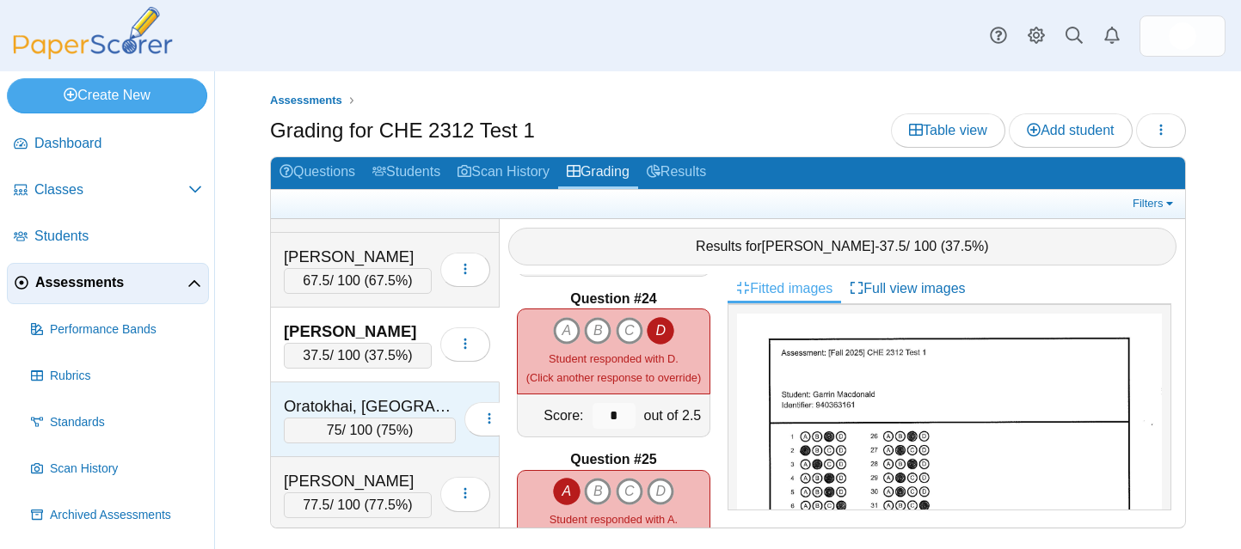
click at [386, 394] on div "Oratokhai, Nyielah 75 / 100 ( 75% ) Loading…" at bounding box center [385, 420] width 229 height 75
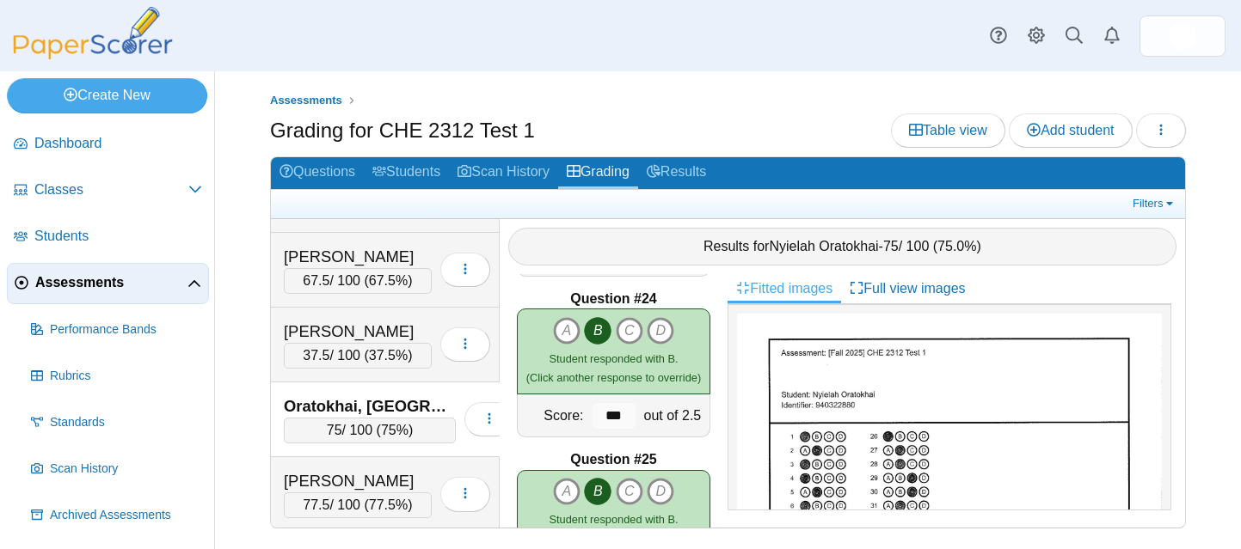
scroll to position [64, 0]
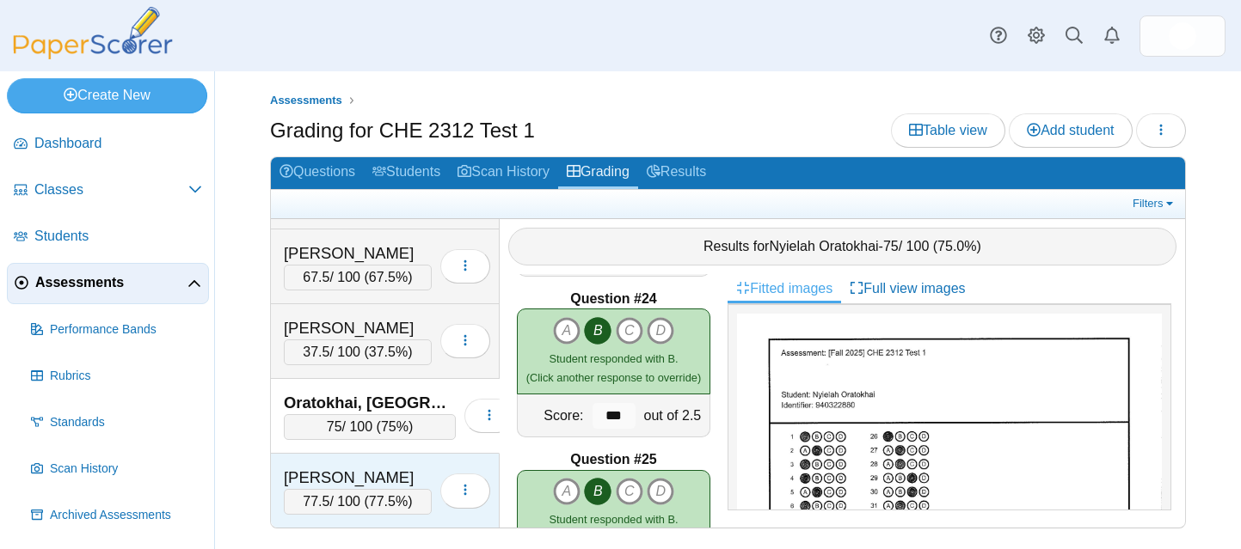
click at [387, 469] on div "Woodward, Amber" at bounding box center [358, 478] width 148 height 22
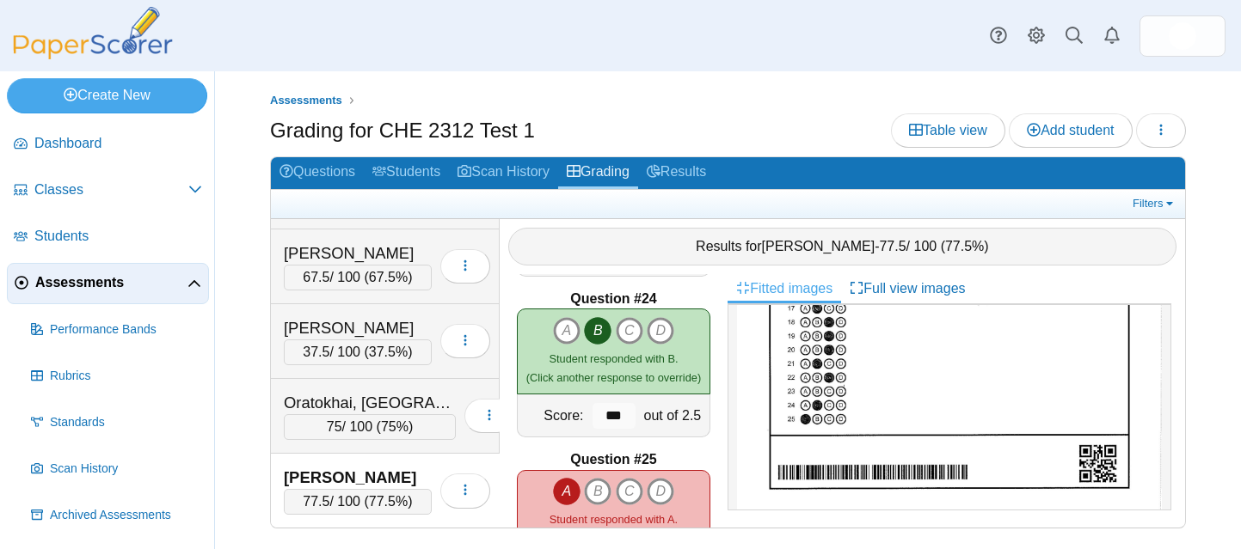
scroll to position [327, 0]
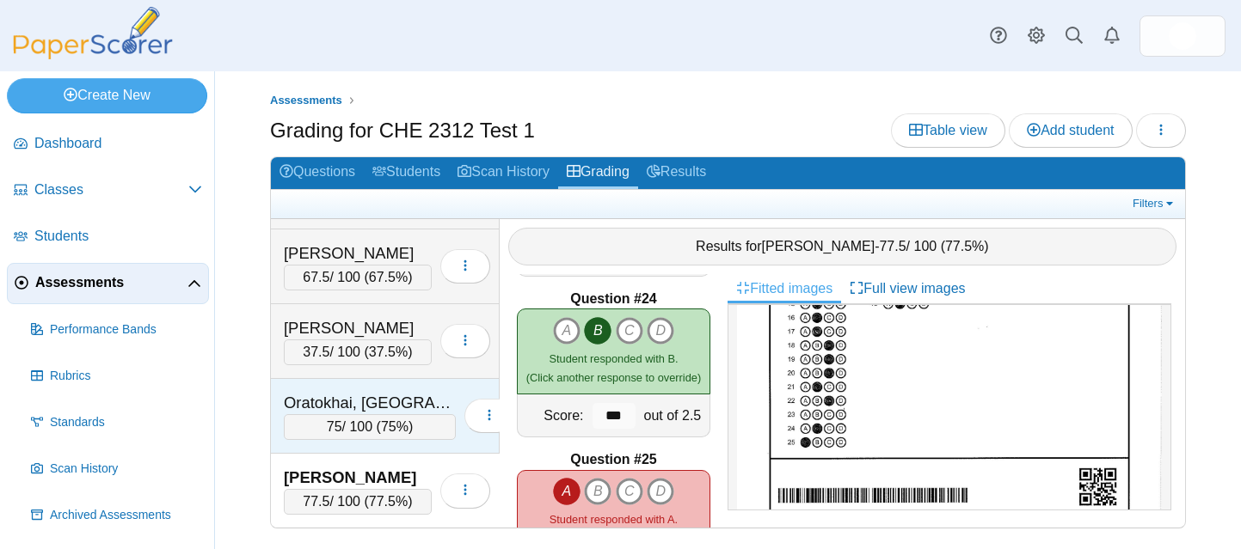
click at [379, 392] on div "Oratokhai, Nyielah" at bounding box center [370, 403] width 172 height 22
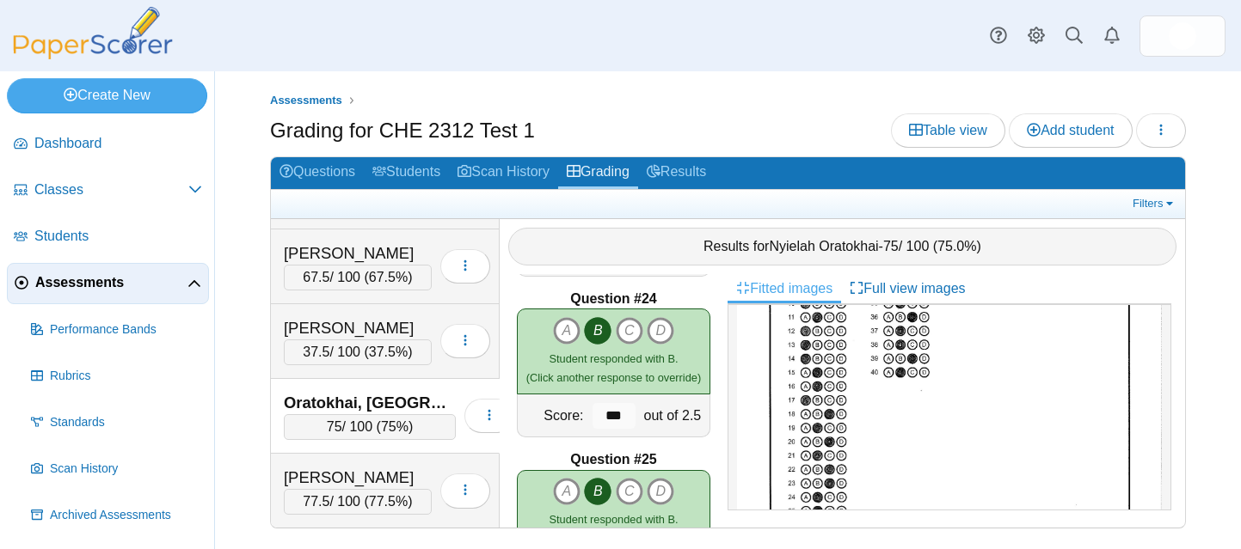
scroll to position [350, 0]
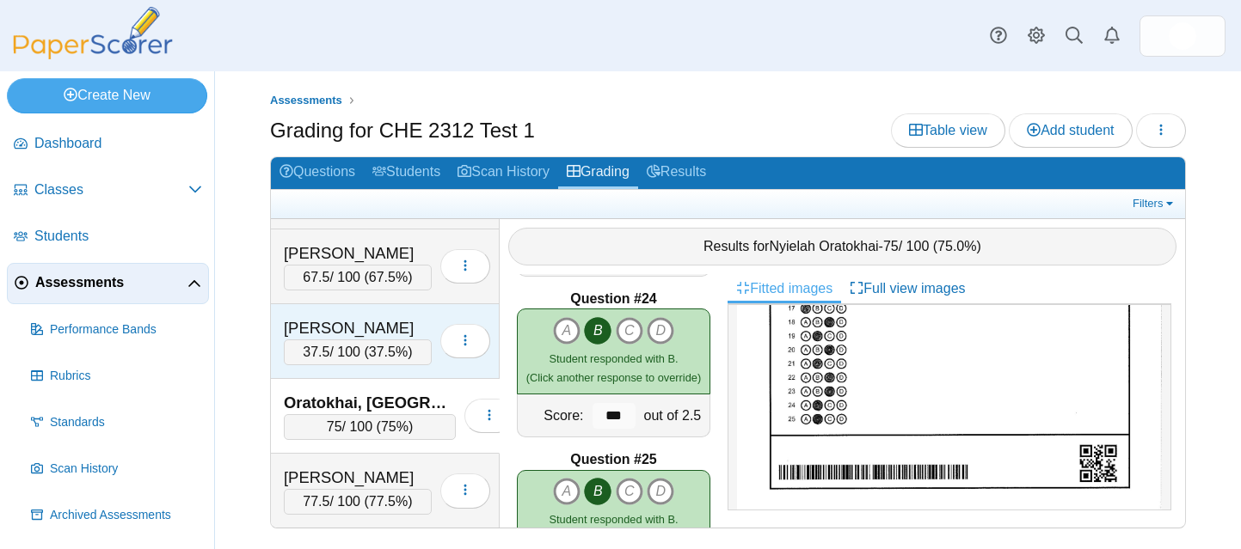
click at [371, 328] on div "Macdonald, Garrin" at bounding box center [358, 328] width 148 height 22
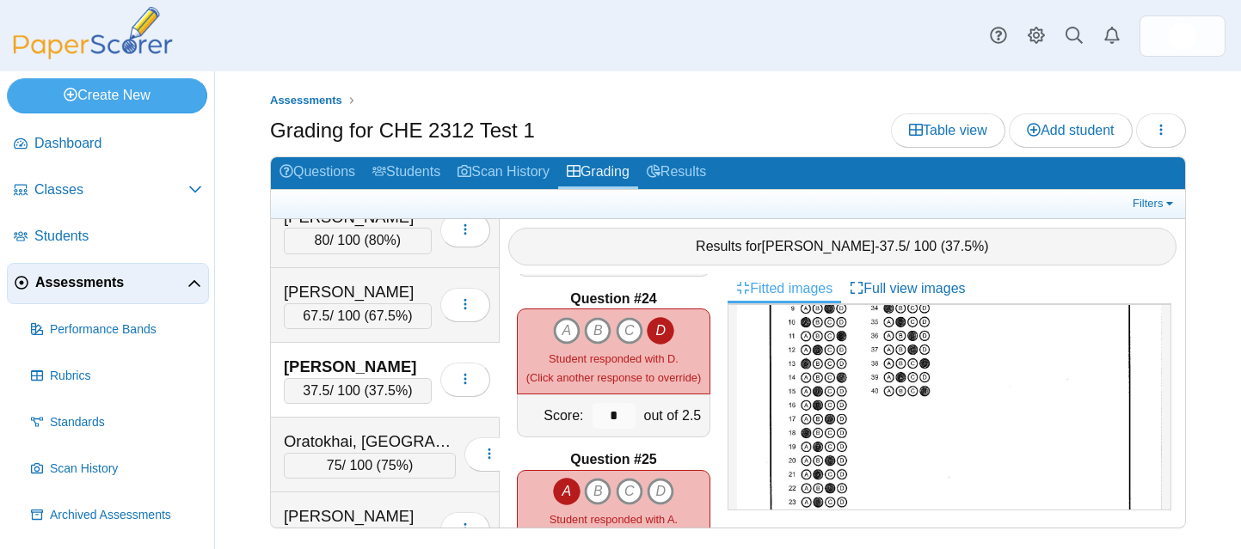
scroll to position [0, 0]
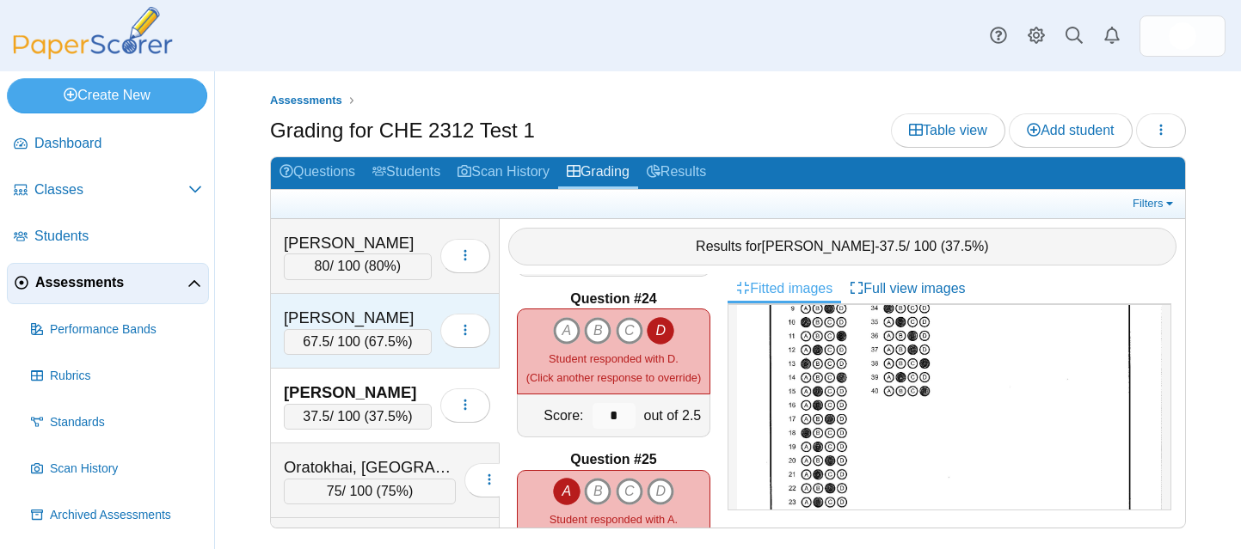
click at [383, 320] on div "Boakye, Margaret" at bounding box center [358, 318] width 148 height 22
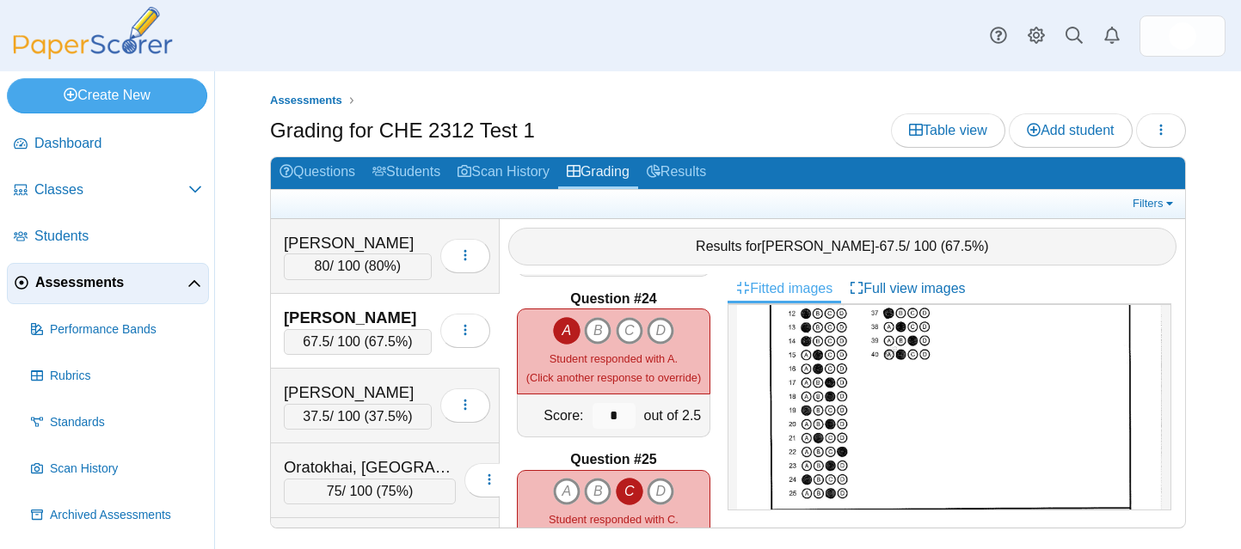
scroll to position [281, 0]
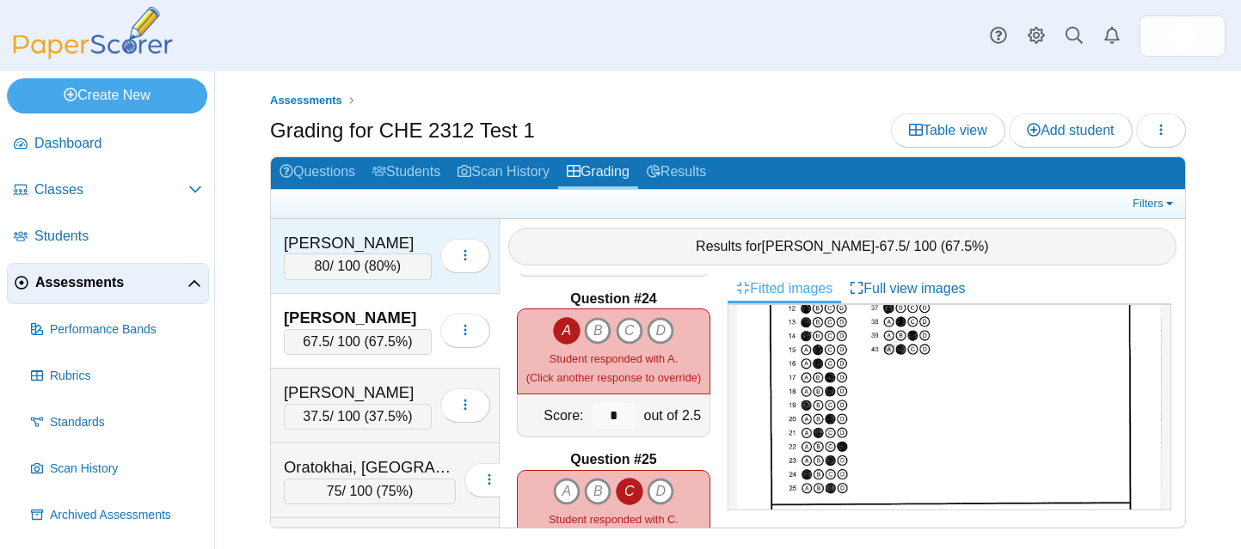
click at [365, 233] on div "Baker, Jayla" at bounding box center [358, 243] width 148 height 22
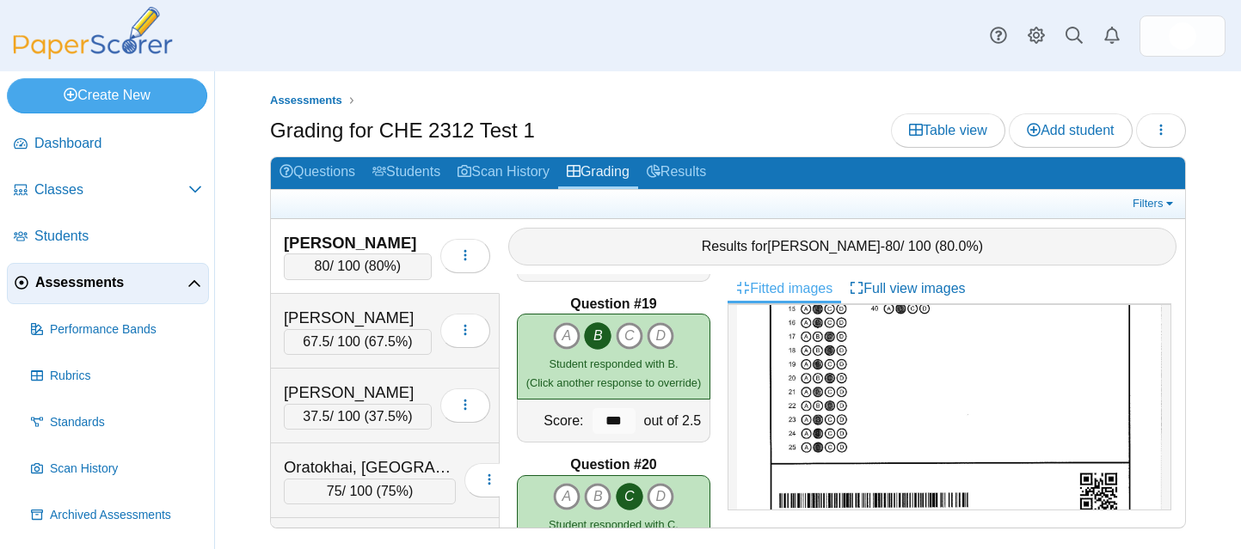
scroll to position [2629, 0]
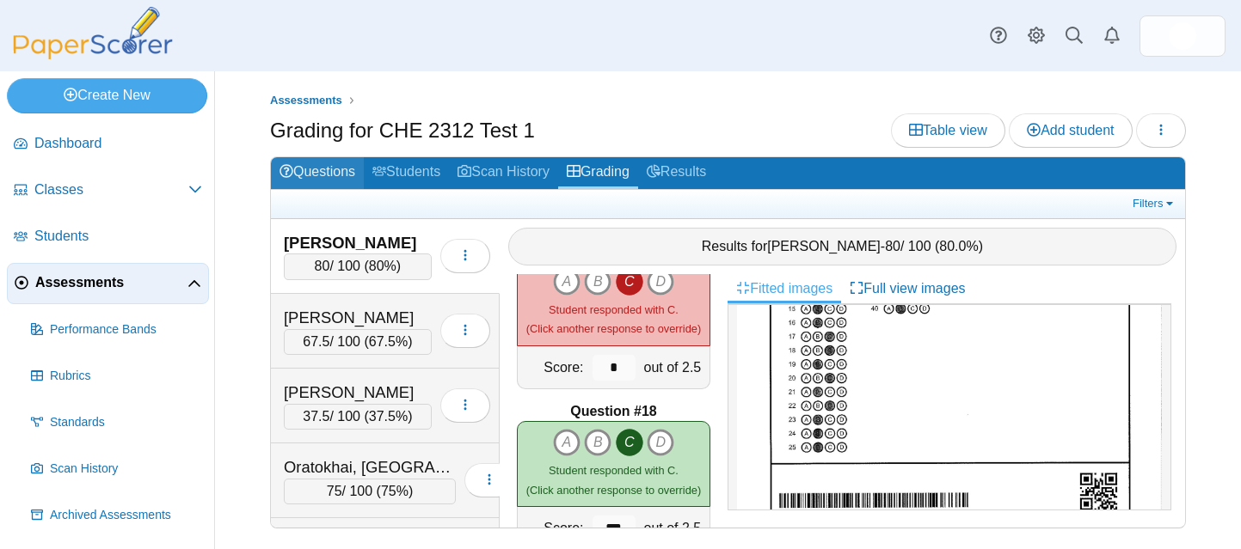
click at [329, 169] on link "Questions" at bounding box center [317, 173] width 93 height 32
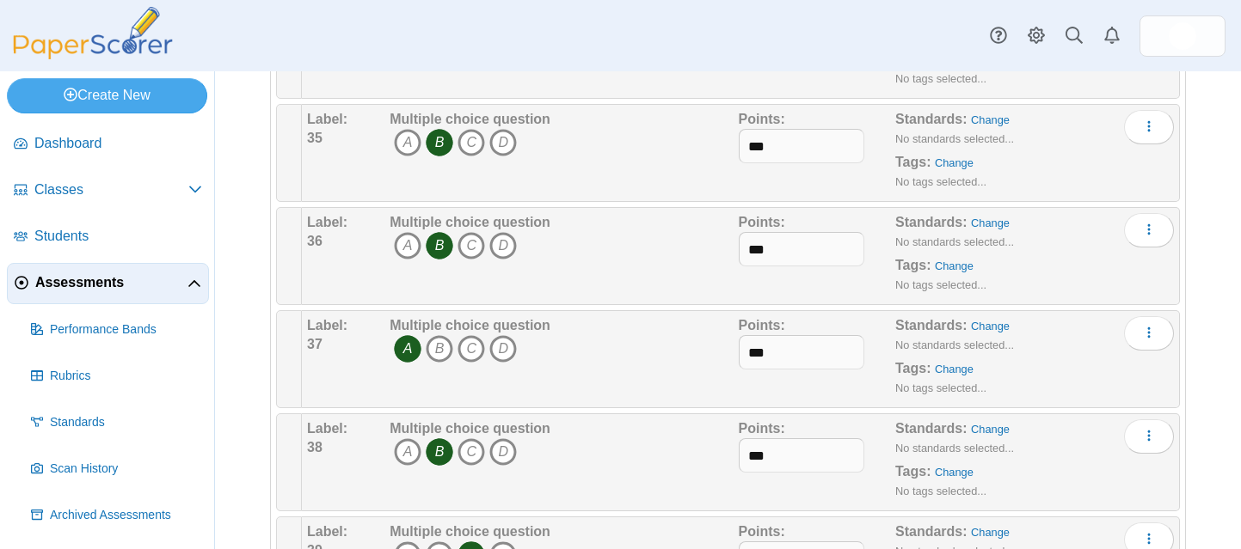
scroll to position [3701, 0]
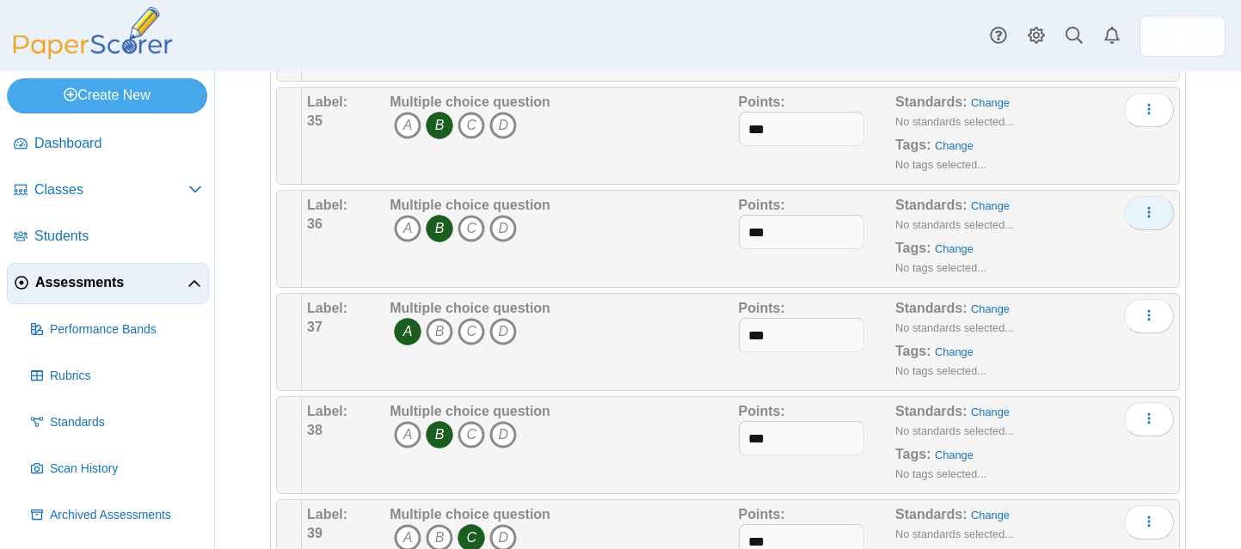
click at [1142, 212] on icon "More options" at bounding box center [1149, 213] width 14 height 14
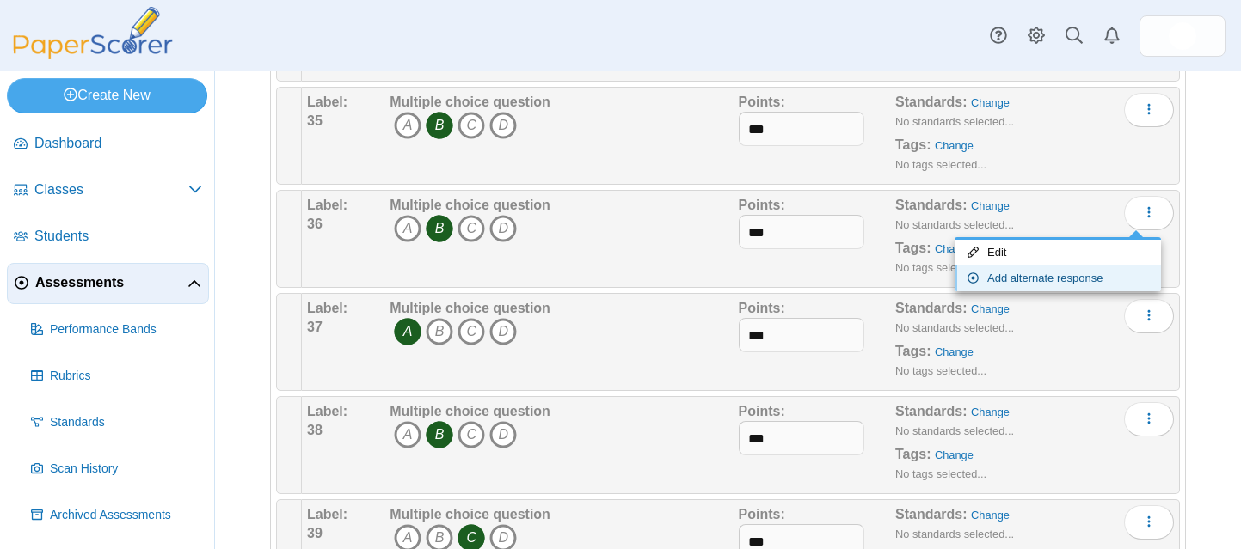
click at [1071, 273] on link "Add alternate response" at bounding box center [1057, 279] width 206 height 26
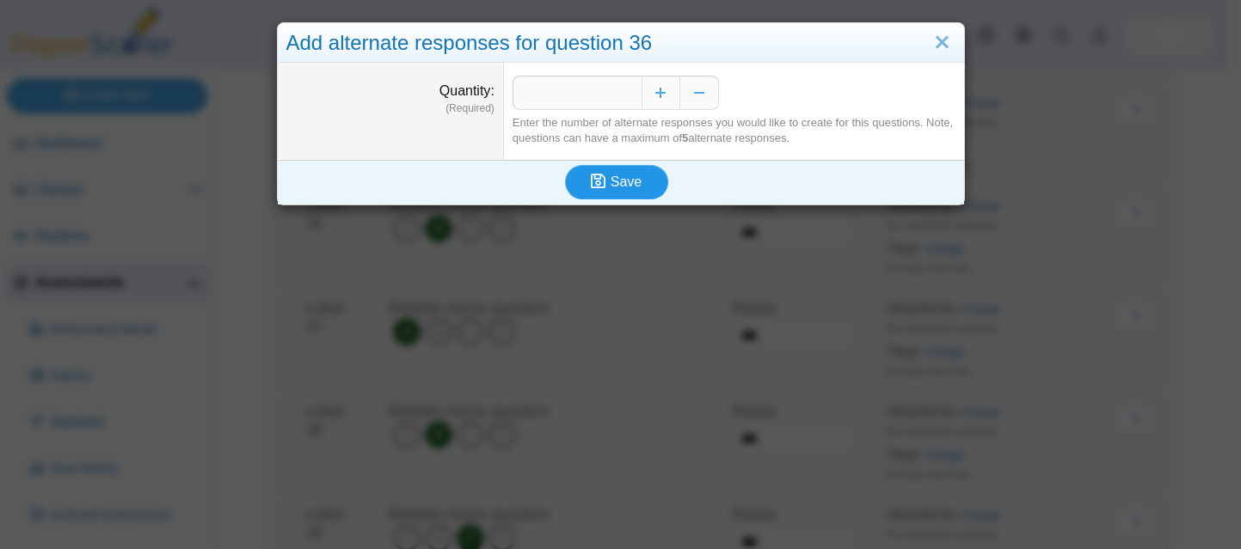
click at [629, 178] on span "Save" at bounding box center [626, 182] width 31 height 15
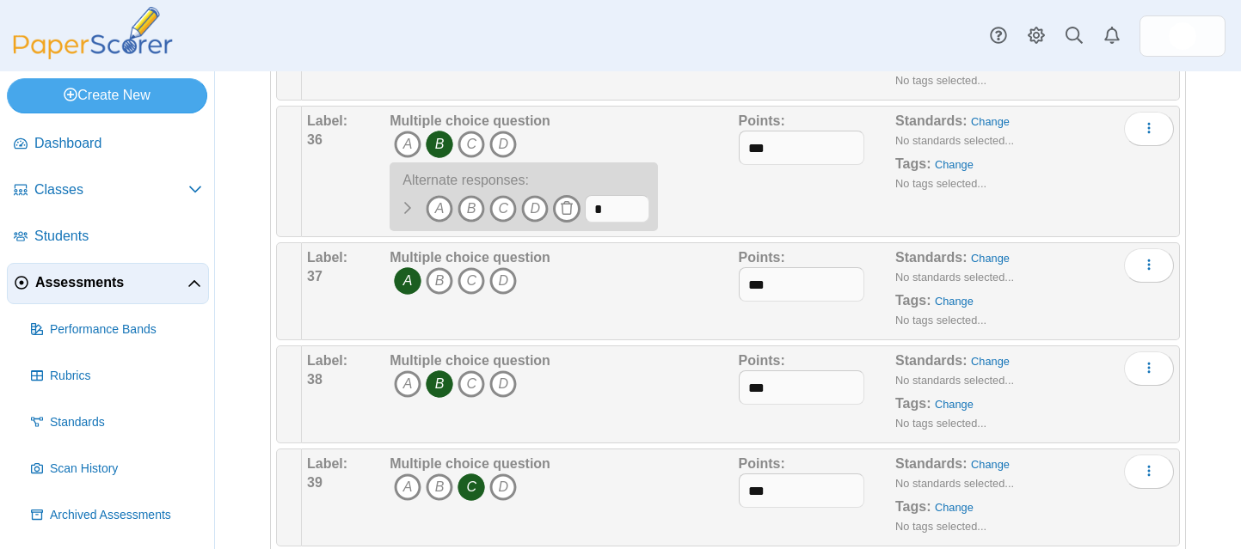
scroll to position [3786, 0]
click at [501, 206] on icon "C" at bounding box center [503, 208] width 28 height 28
click at [602, 209] on input "*" at bounding box center [617, 208] width 64 height 28
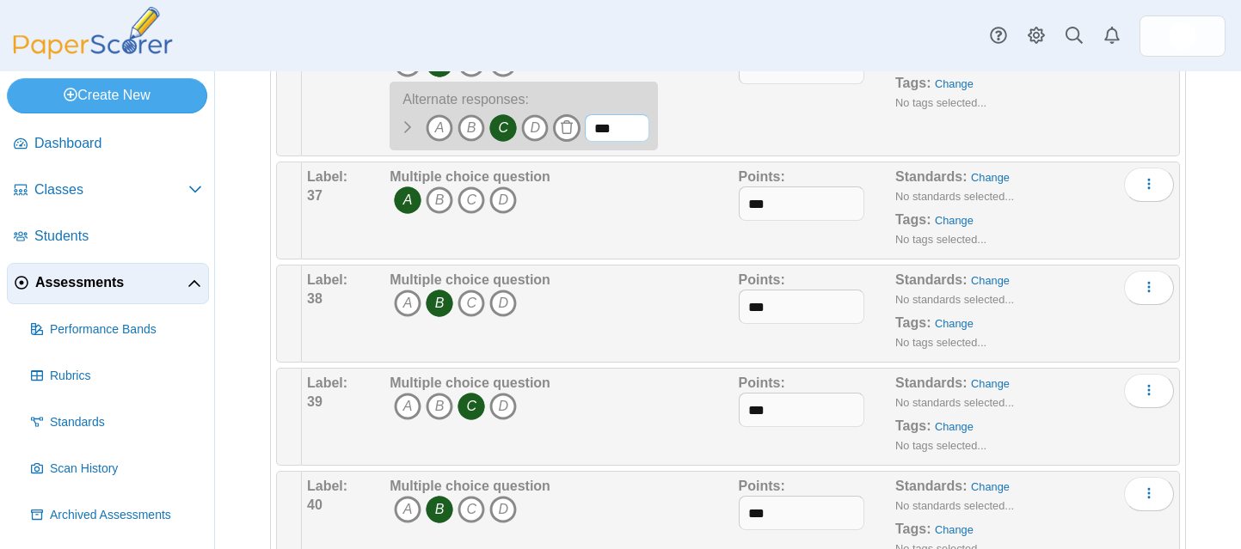
scroll to position [3761, 0]
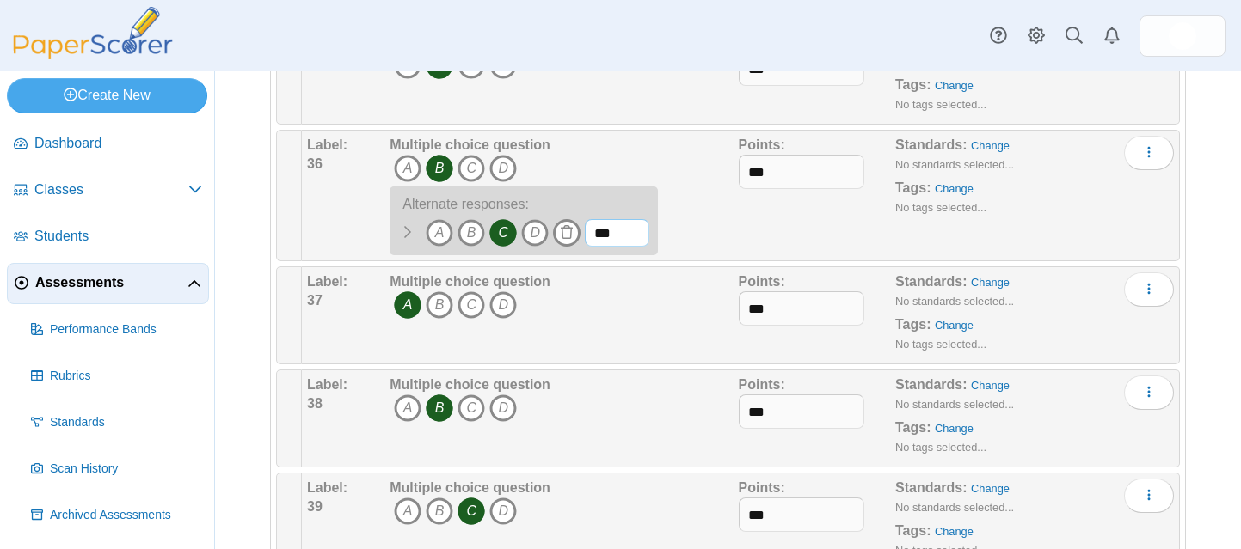
type input "***"
click at [696, 232] on div "Multiple choice question A B C D A B" at bounding box center [561, 196] width 353 height 120
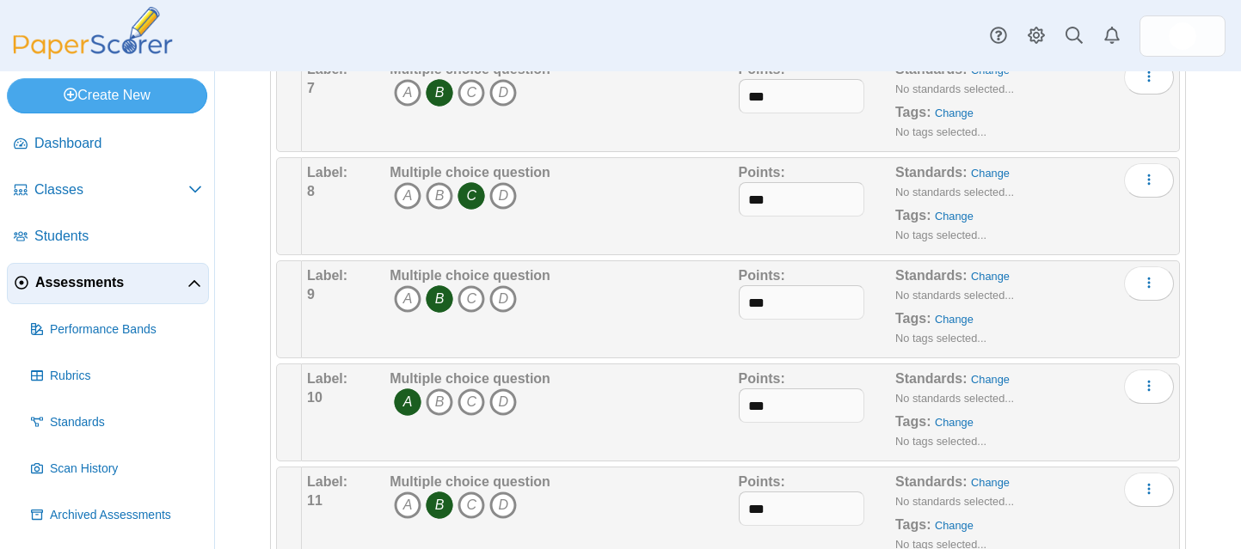
scroll to position [0, 0]
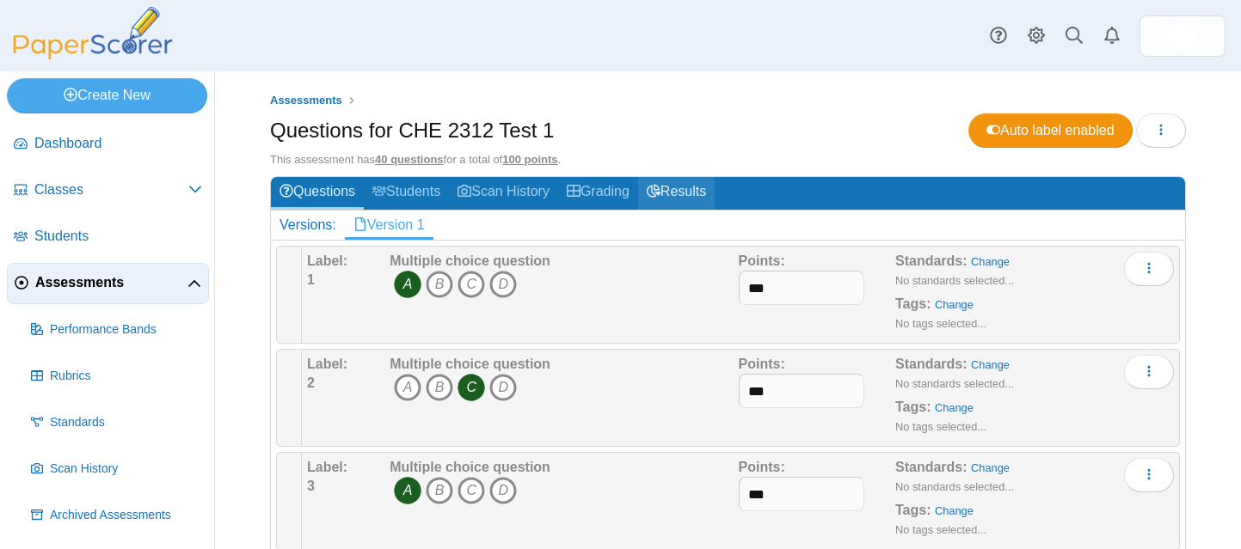
click at [691, 190] on link "Results" at bounding box center [676, 193] width 77 height 32
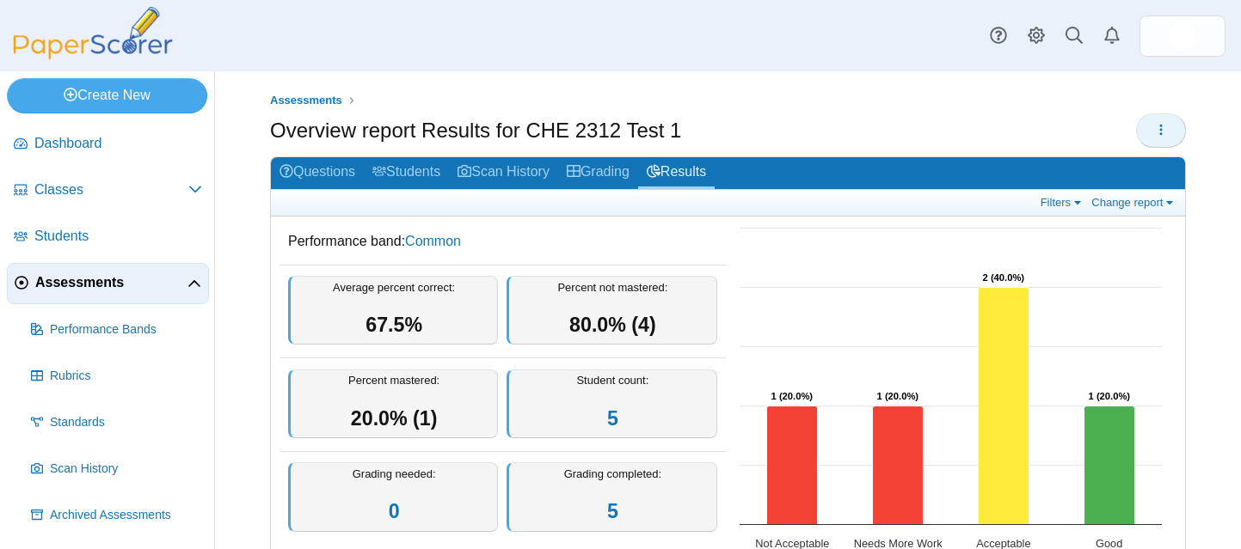
click at [1154, 123] on icon "button" at bounding box center [1161, 130] width 14 height 14
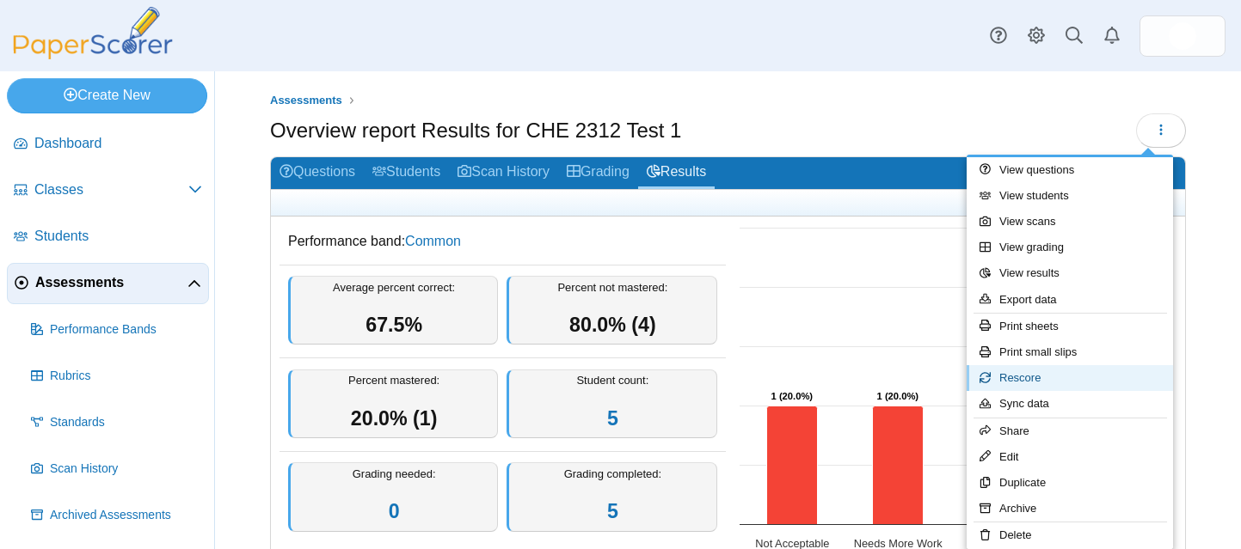
click at [1026, 374] on link "Rescore" at bounding box center [1070, 378] width 206 height 26
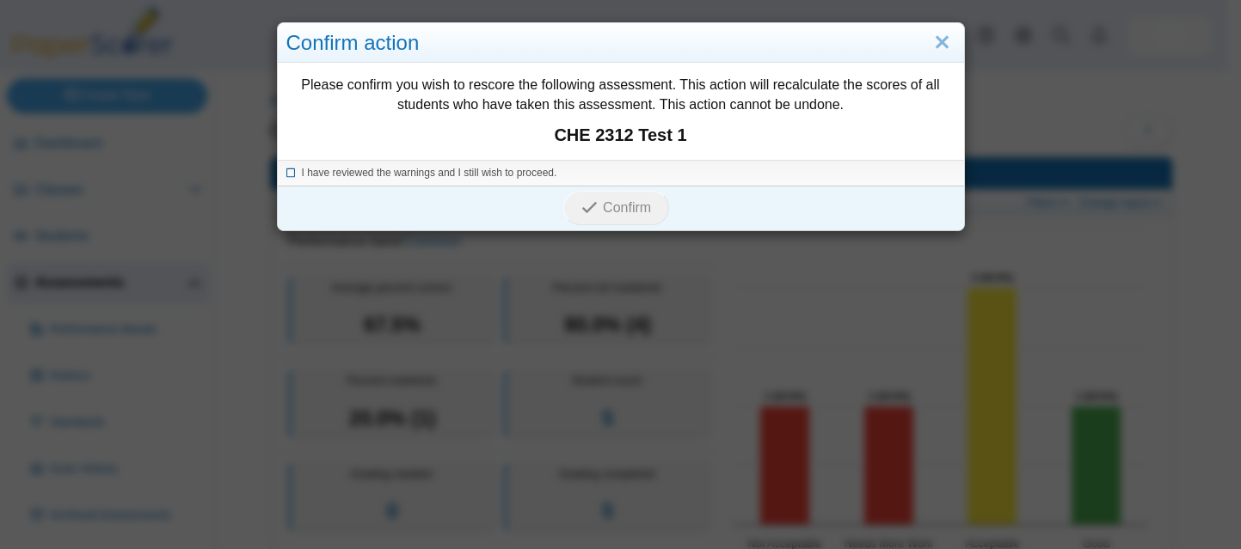
click at [286, 175] on icon at bounding box center [291, 170] width 10 height 9
click at [625, 212] on span "Confirm" at bounding box center [627, 207] width 48 height 15
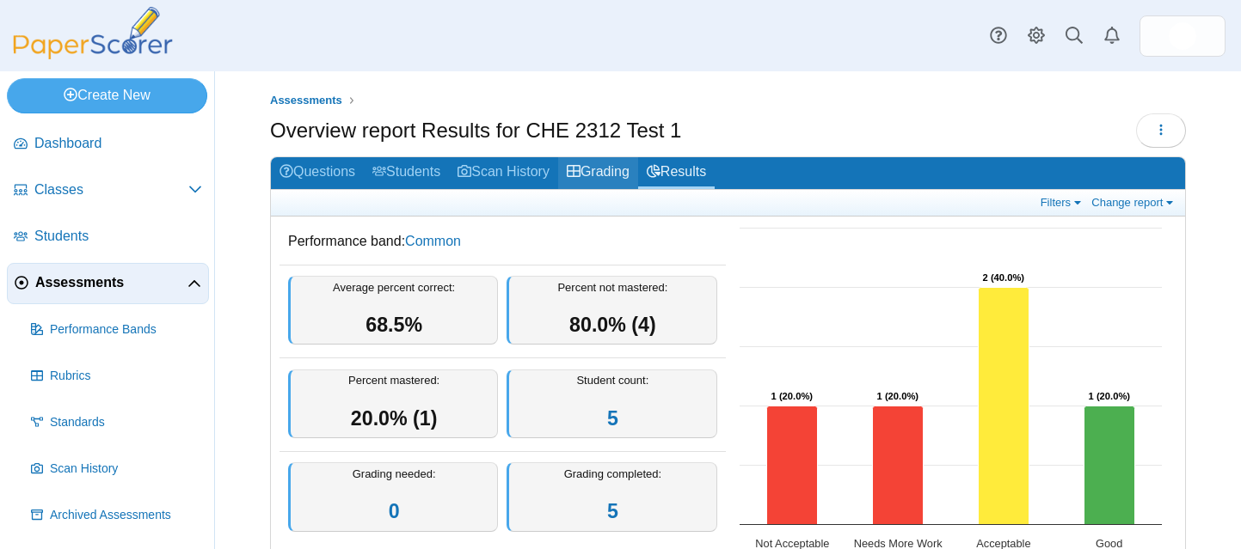
click at [623, 172] on link "Grading" at bounding box center [598, 173] width 80 height 32
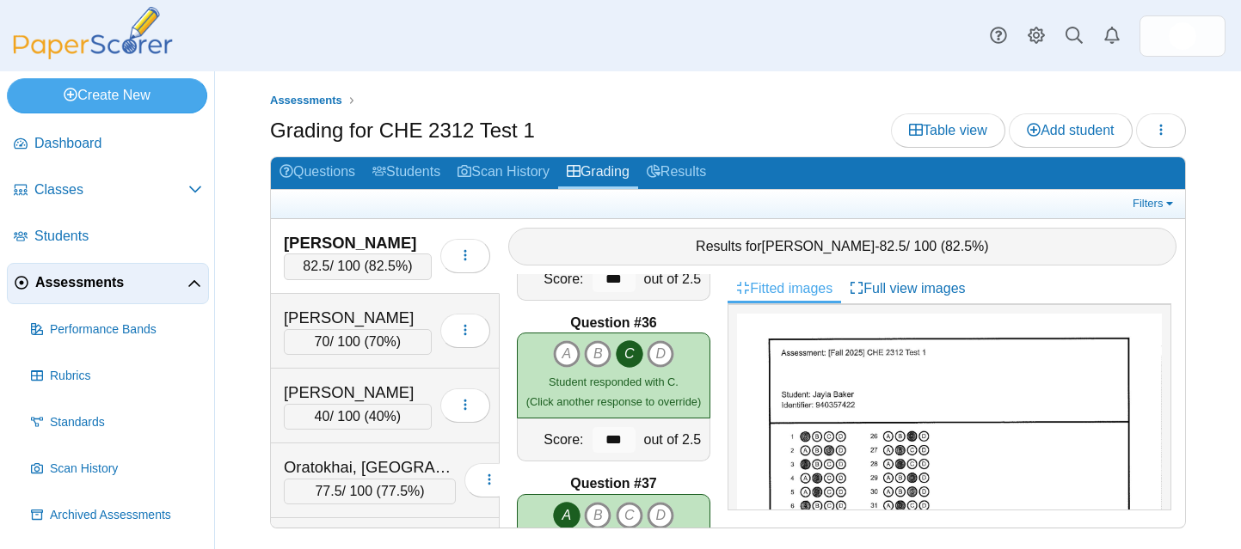
scroll to position [5620, 0]
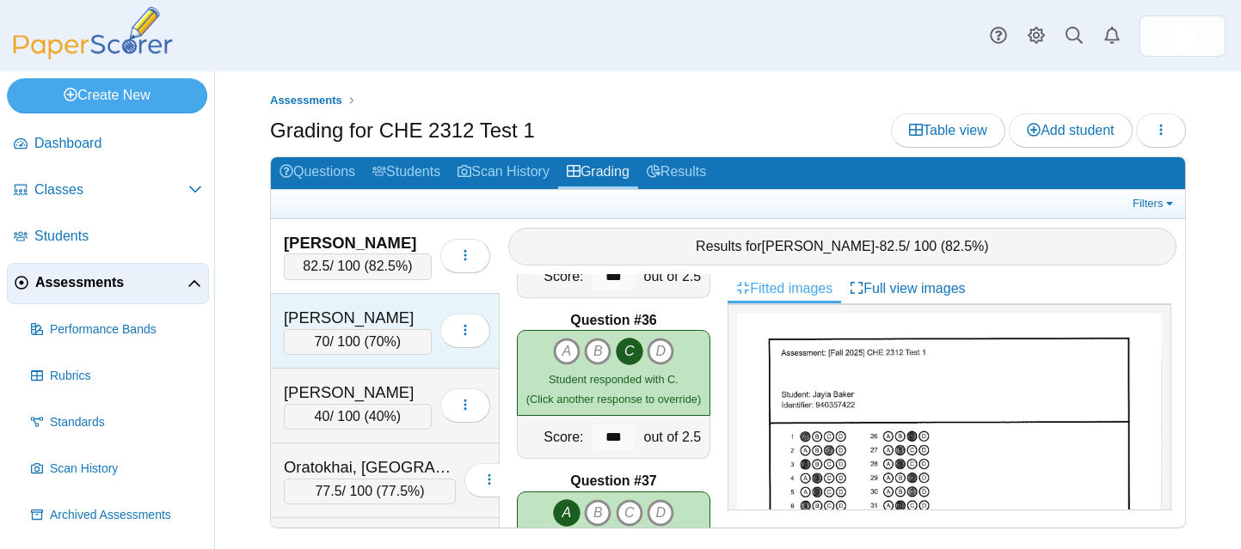
click at [387, 310] on div "Boakye, Margaret" at bounding box center [358, 318] width 148 height 22
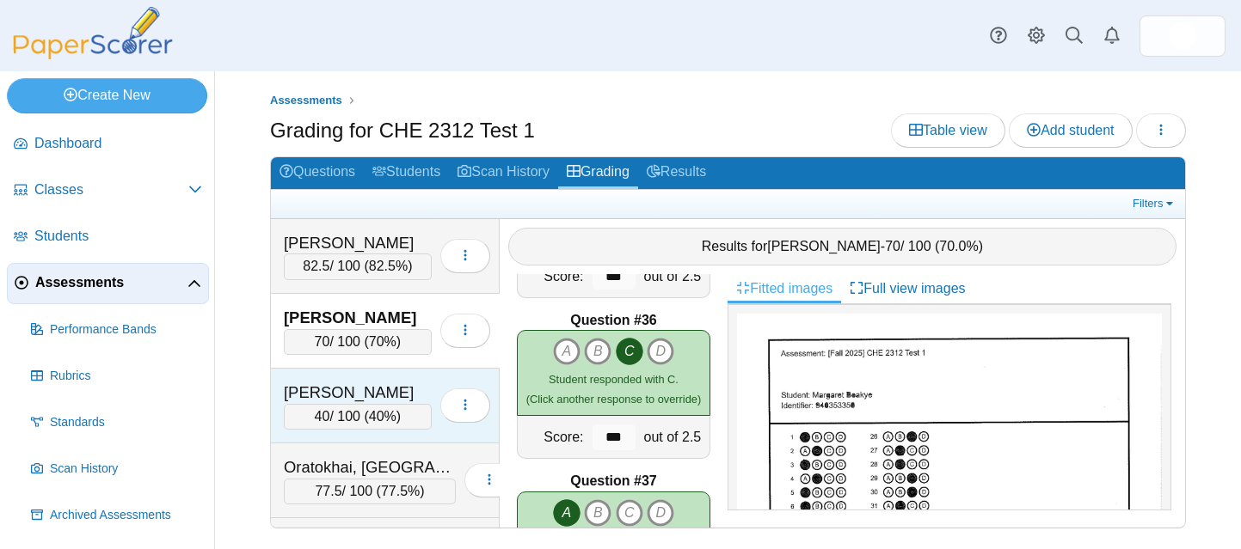
click at [376, 385] on div "[PERSON_NAME]" at bounding box center [358, 393] width 148 height 22
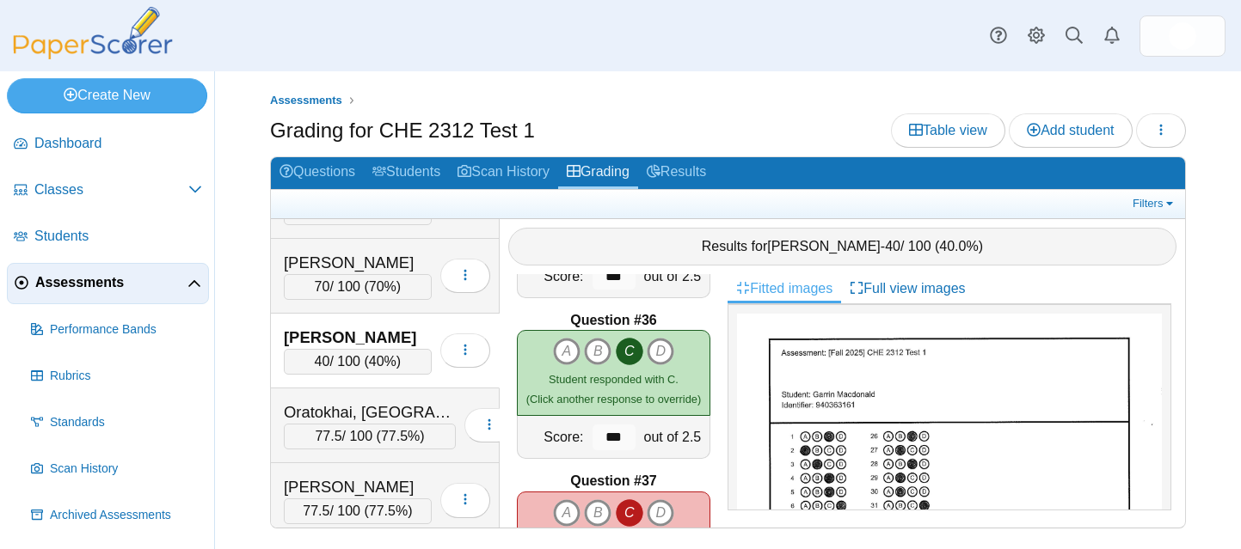
scroll to position [64, 0]
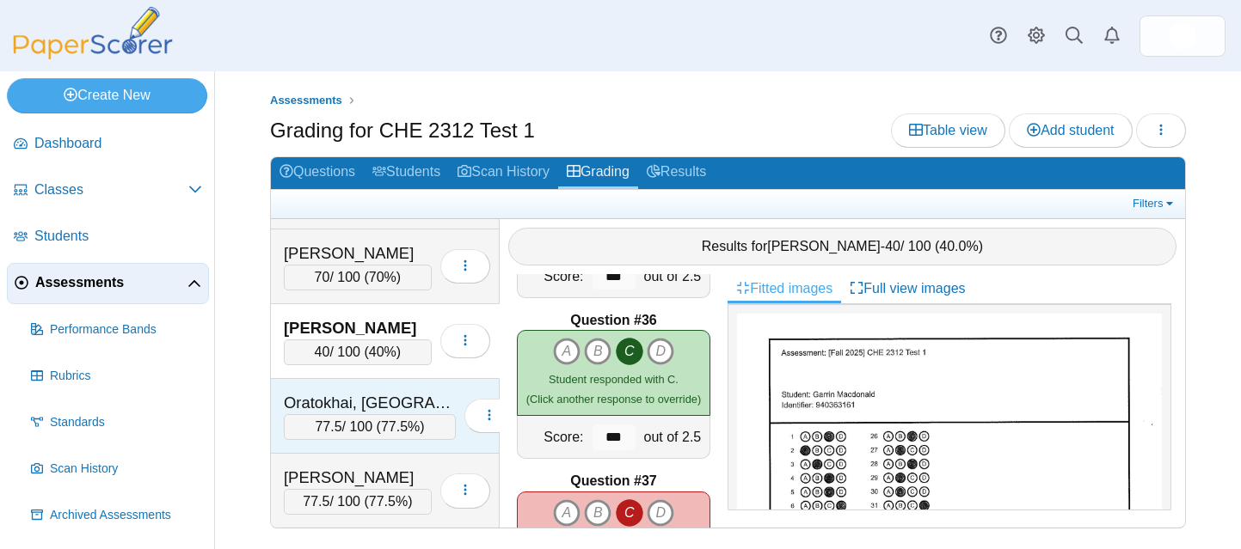
click at [377, 386] on div "Oratokhai, Nyielah 77.5 / 100 ( 77.5% ) Loading…" at bounding box center [385, 416] width 229 height 75
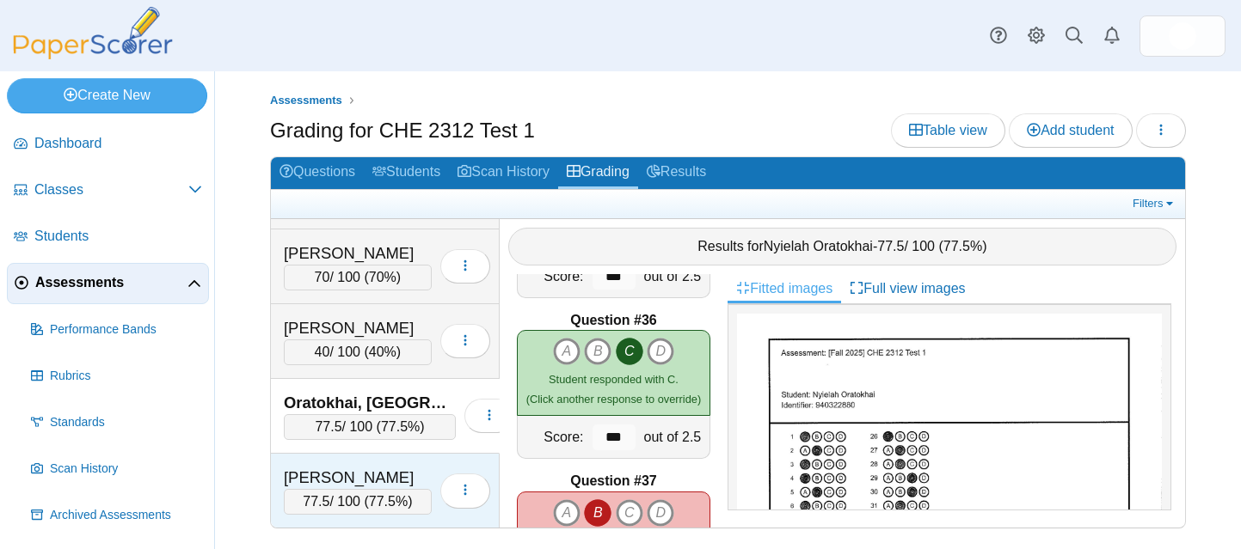
click at [377, 470] on div "[PERSON_NAME]" at bounding box center [358, 478] width 148 height 22
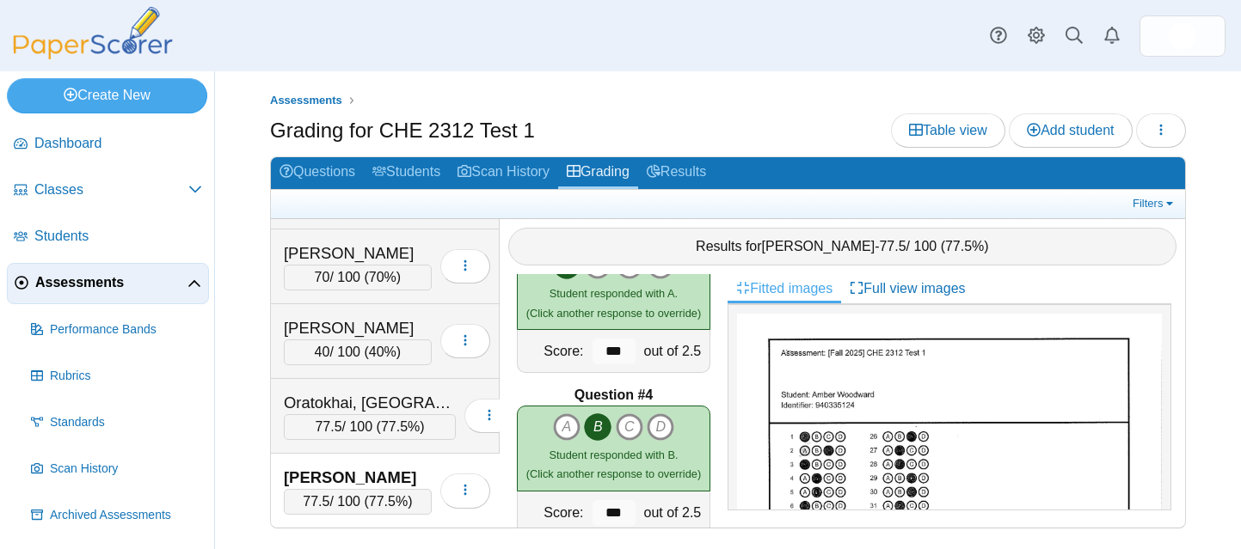
scroll to position [0, 0]
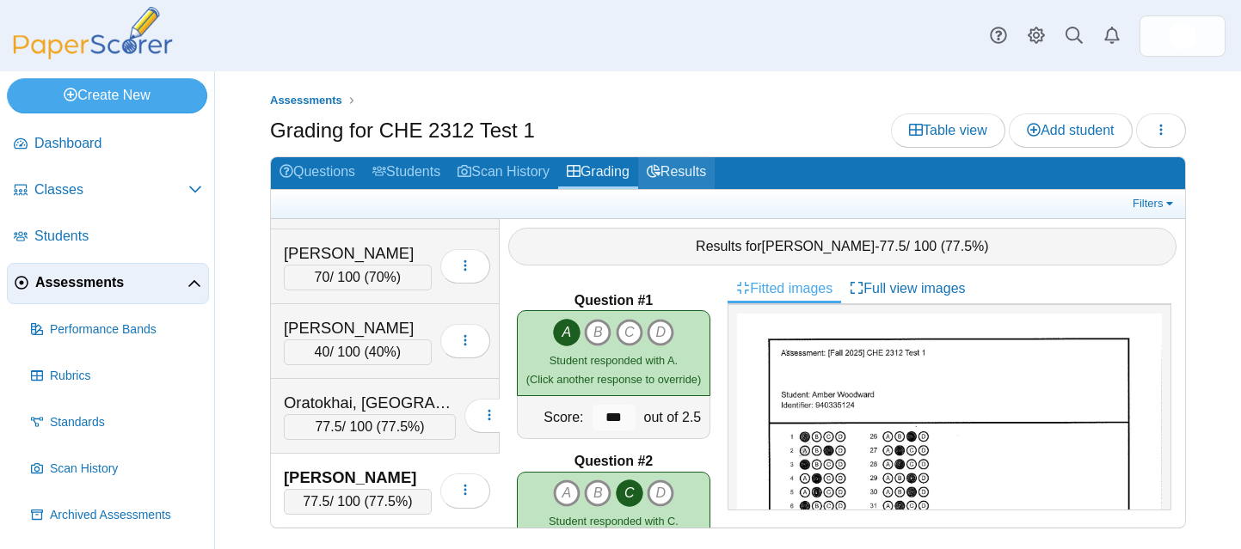
click at [711, 173] on link "Results" at bounding box center [676, 173] width 77 height 32
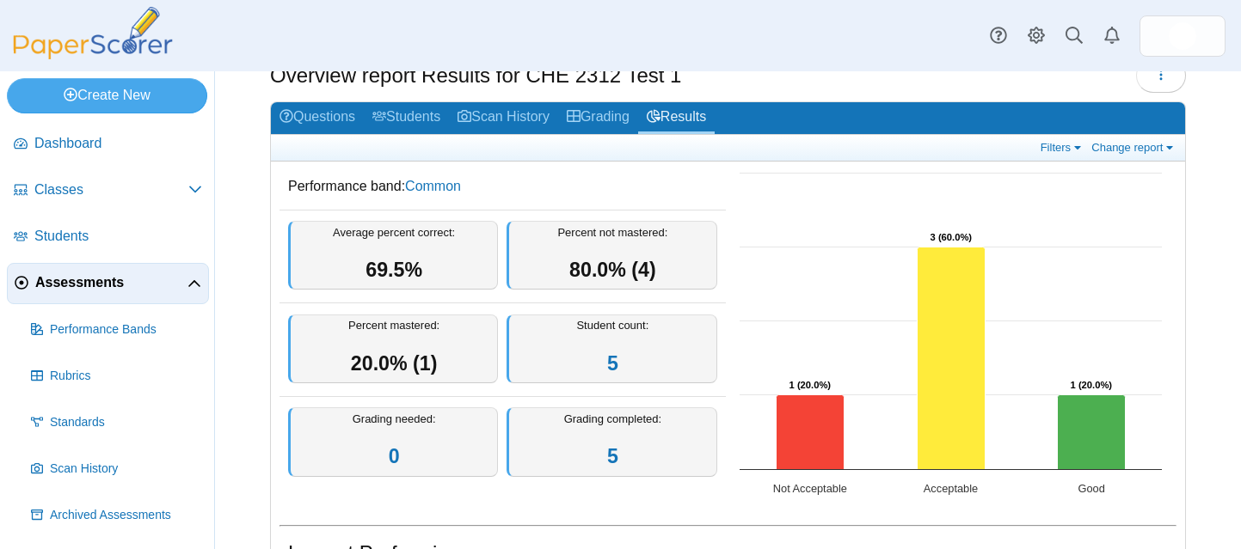
scroll to position [23, 0]
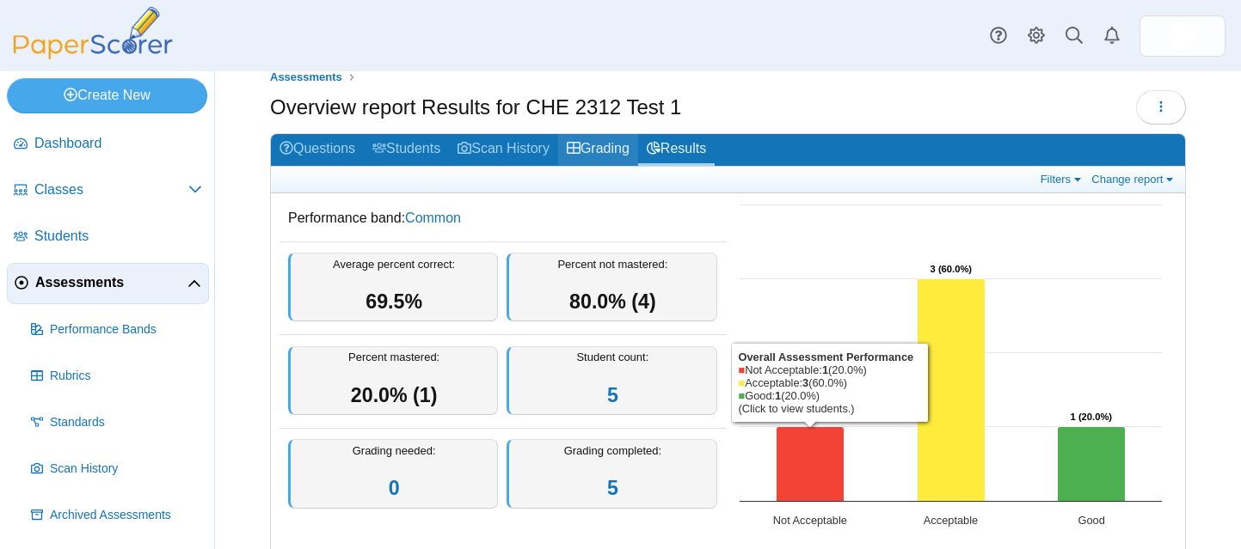
click at [627, 144] on link "Grading" at bounding box center [598, 150] width 80 height 32
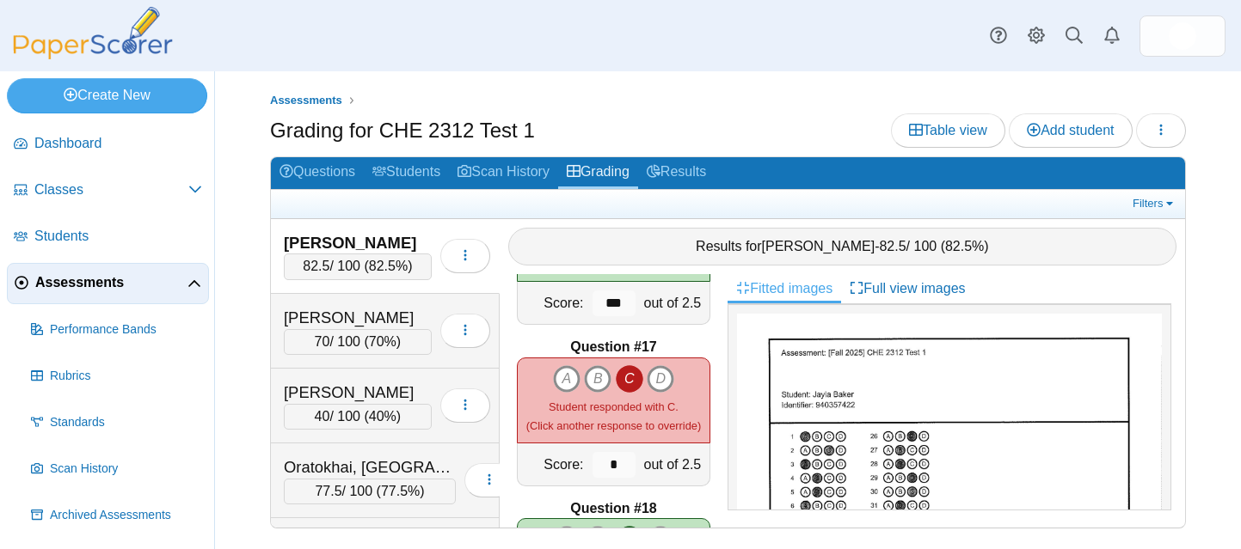
scroll to position [2531, 0]
click at [398, 315] on div "[PERSON_NAME]" at bounding box center [358, 318] width 148 height 22
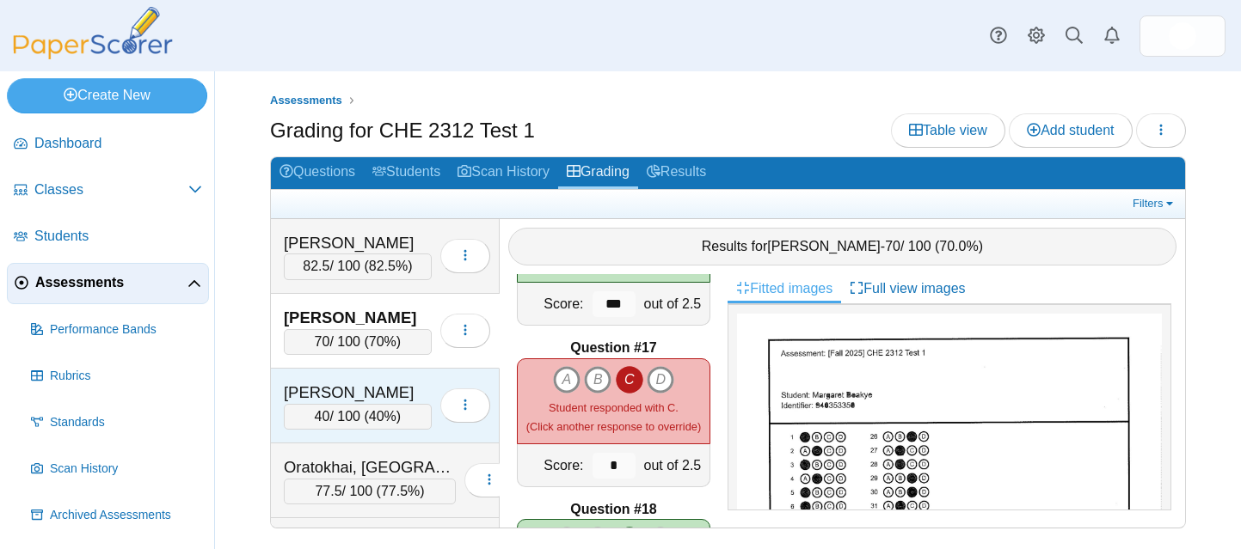
click at [386, 386] on div "[PERSON_NAME]" at bounding box center [358, 393] width 148 height 22
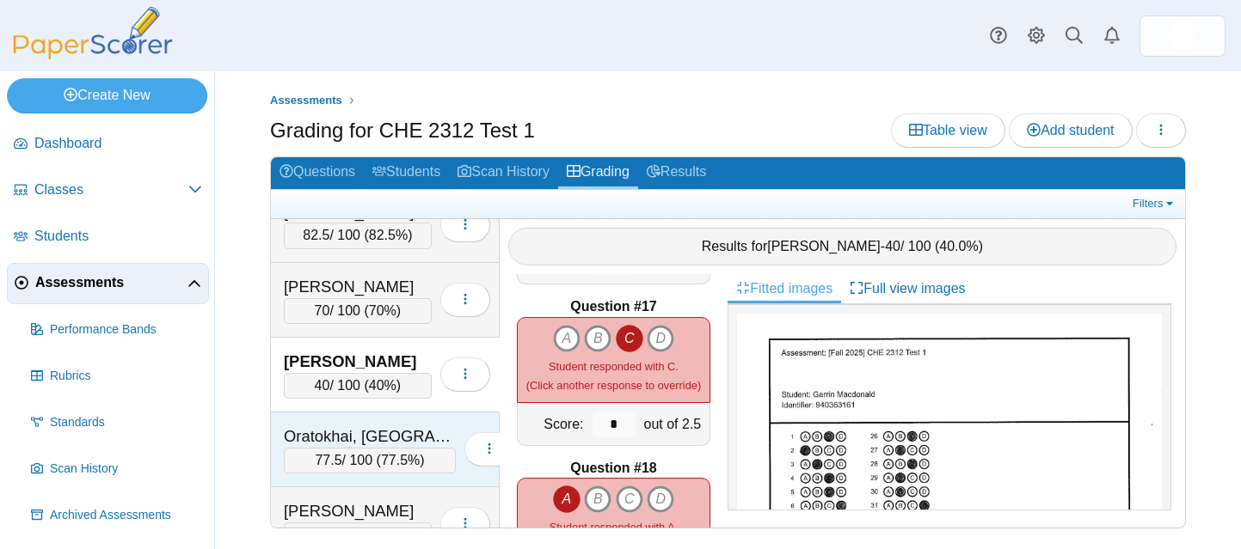
scroll to position [46, 0]
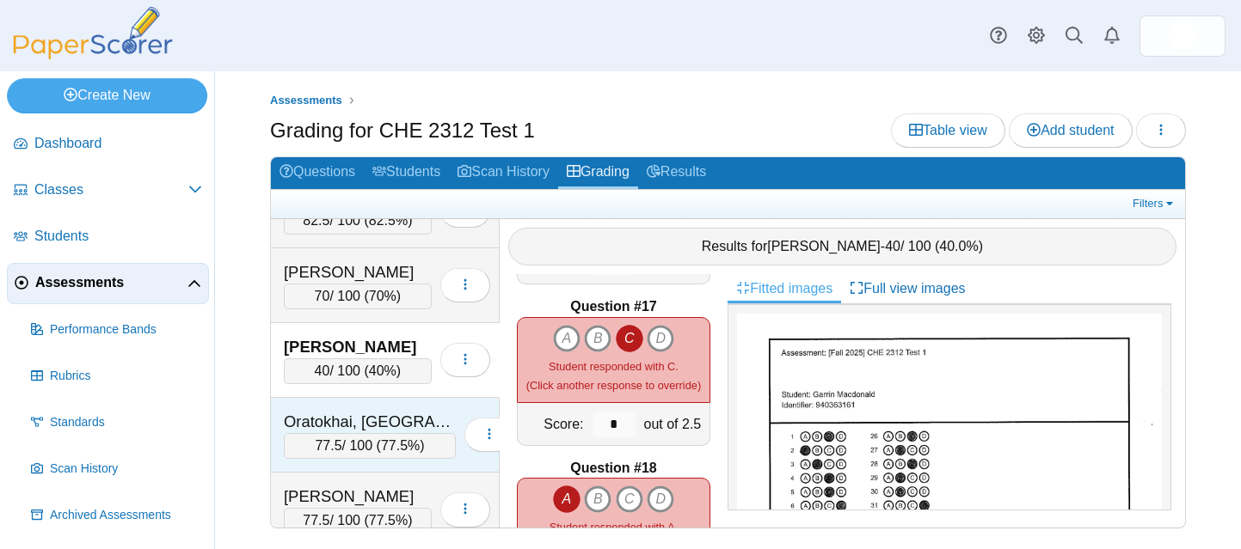
click at [387, 415] on div "Oratokhai, [GEOGRAPHIC_DATA]" at bounding box center [370, 422] width 172 height 22
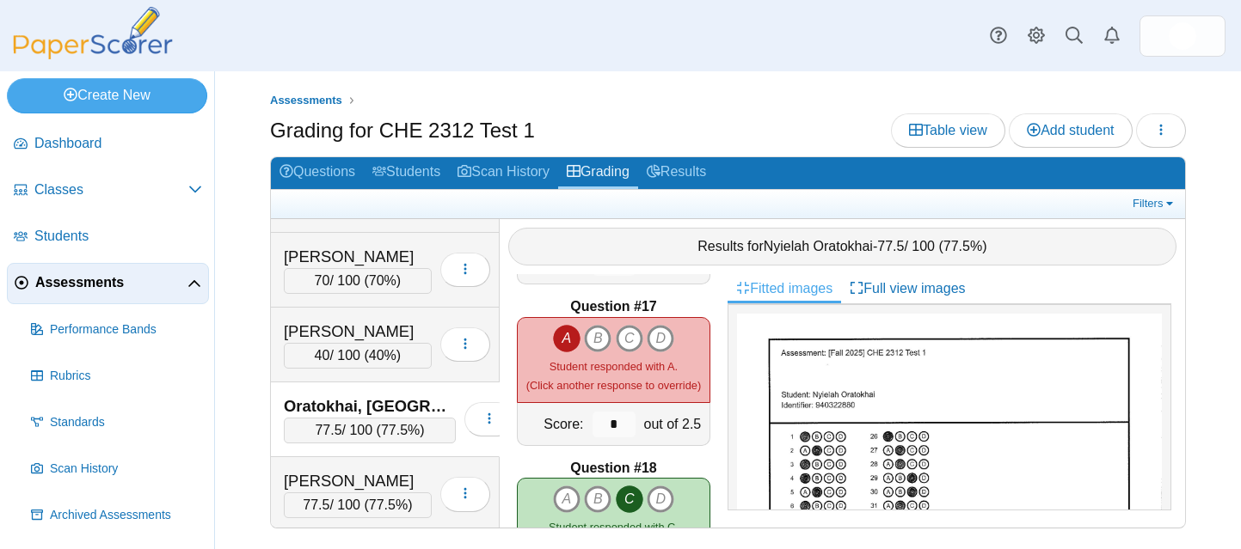
scroll to position [64, 0]
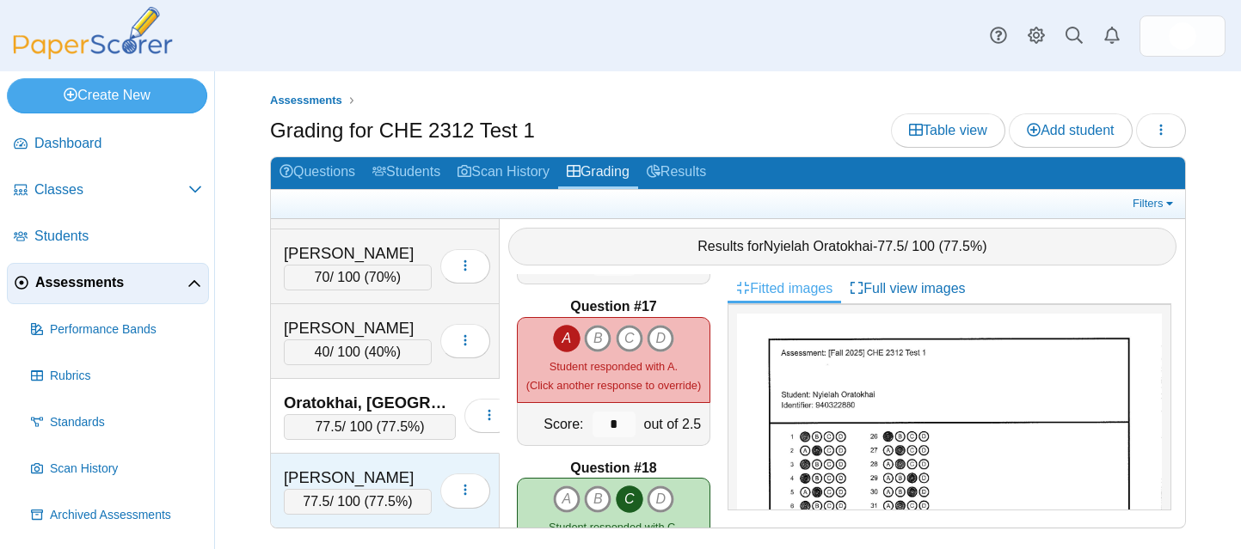
click at [377, 467] on div "[PERSON_NAME]" at bounding box center [358, 478] width 148 height 22
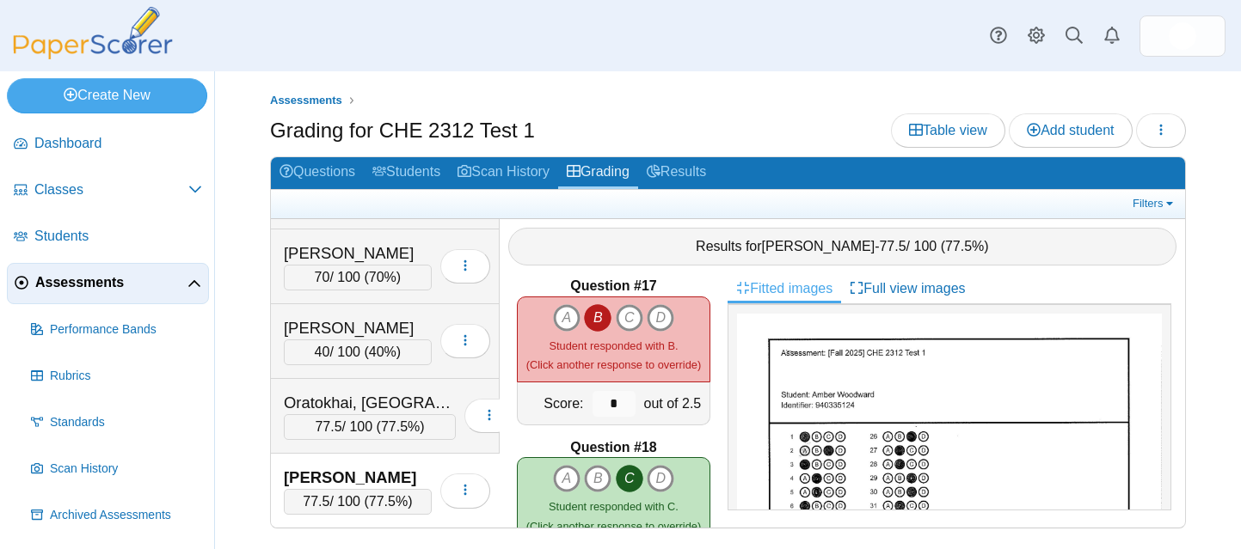
scroll to position [2593, 0]
click at [444, 173] on link "Students" at bounding box center [406, 173] width 85 height 32
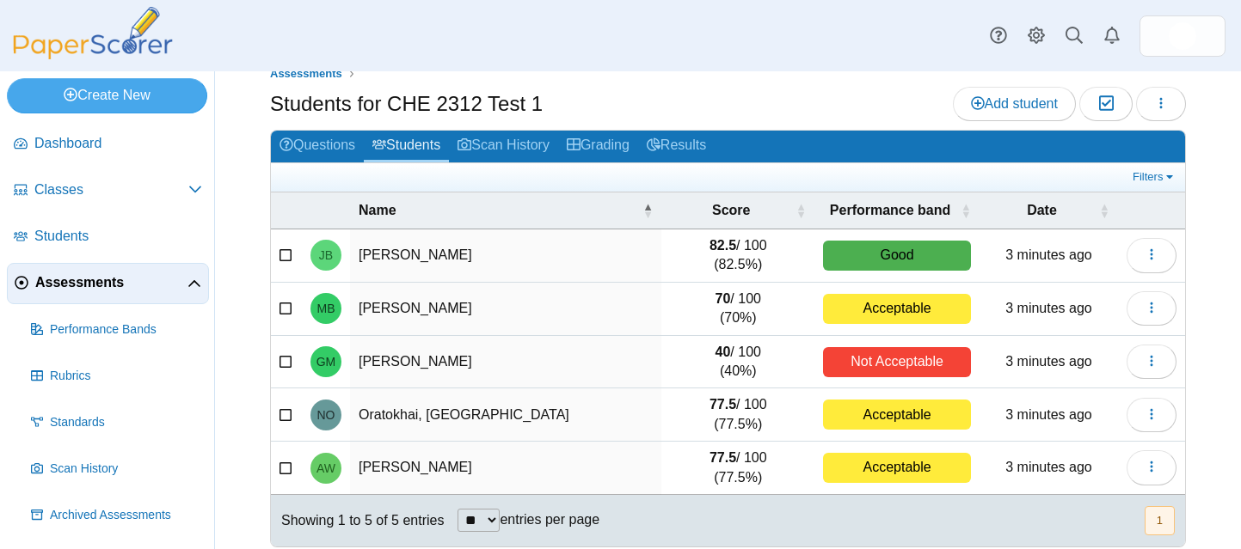
scroll to position [44, 0]
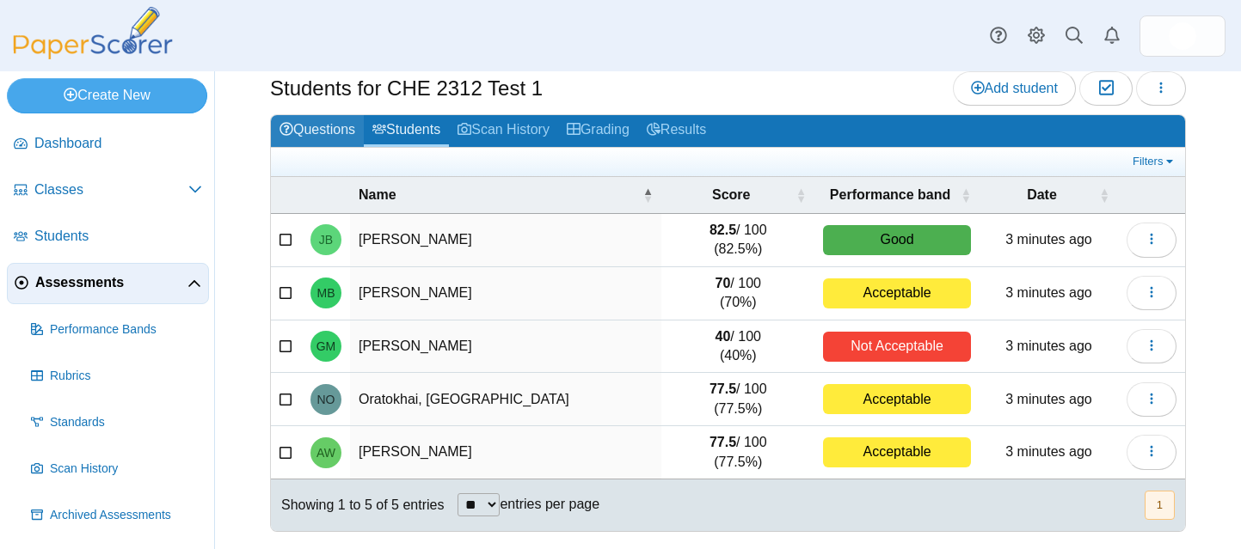
click at [341, 126] on link "Questions" at bounding box center [317, 131] width 93 height 32
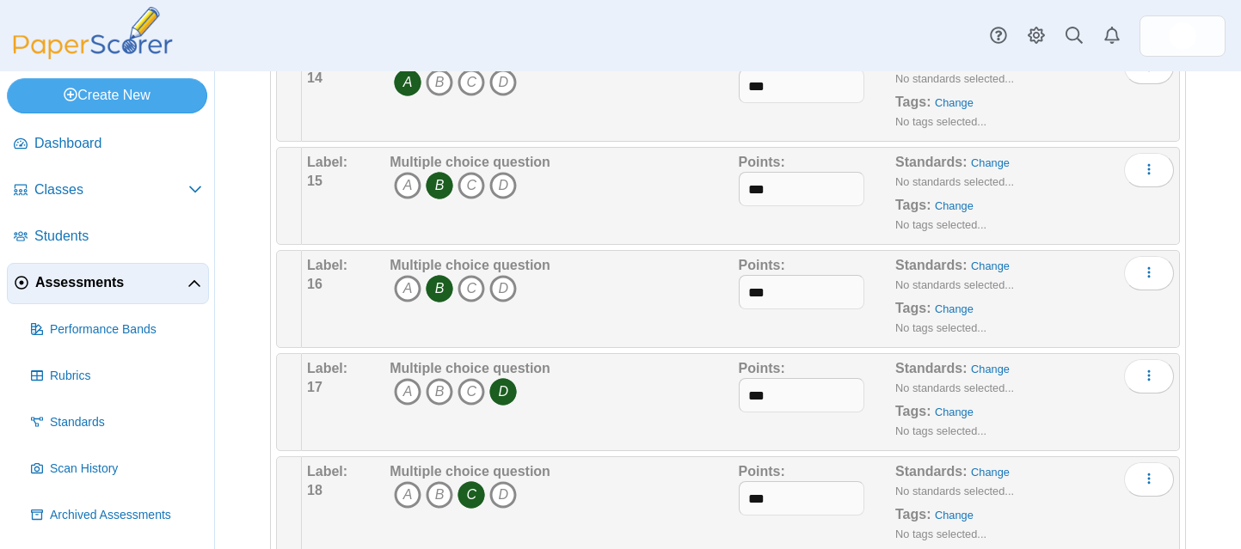
scroll to position [1529, 0]
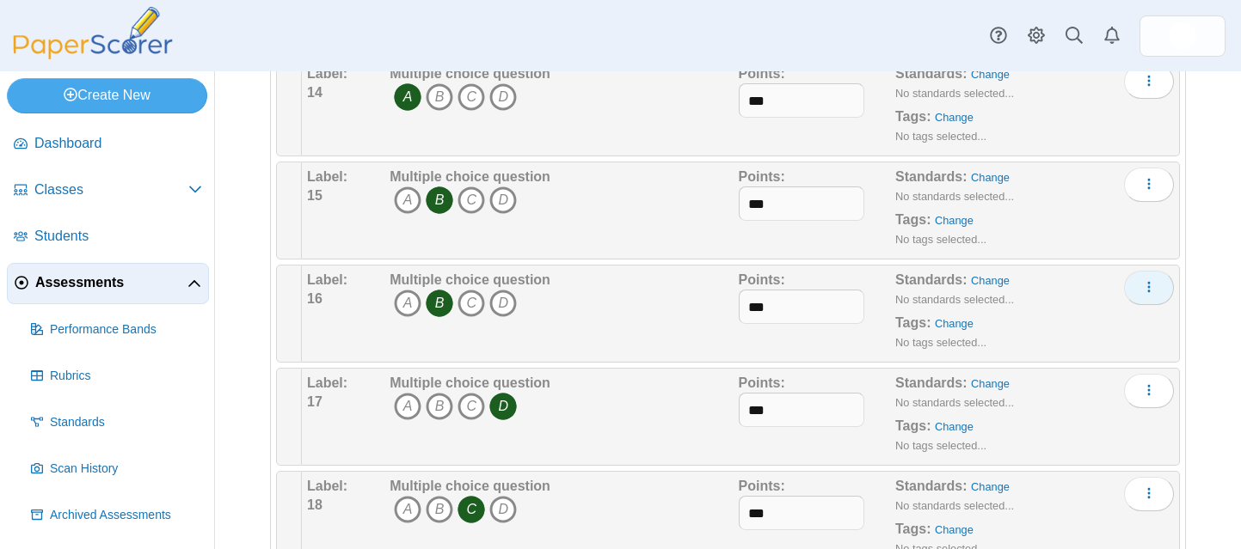
click at [1142, 289] on icon "More options" at bounding box center [1149, 287] width 14 height 14
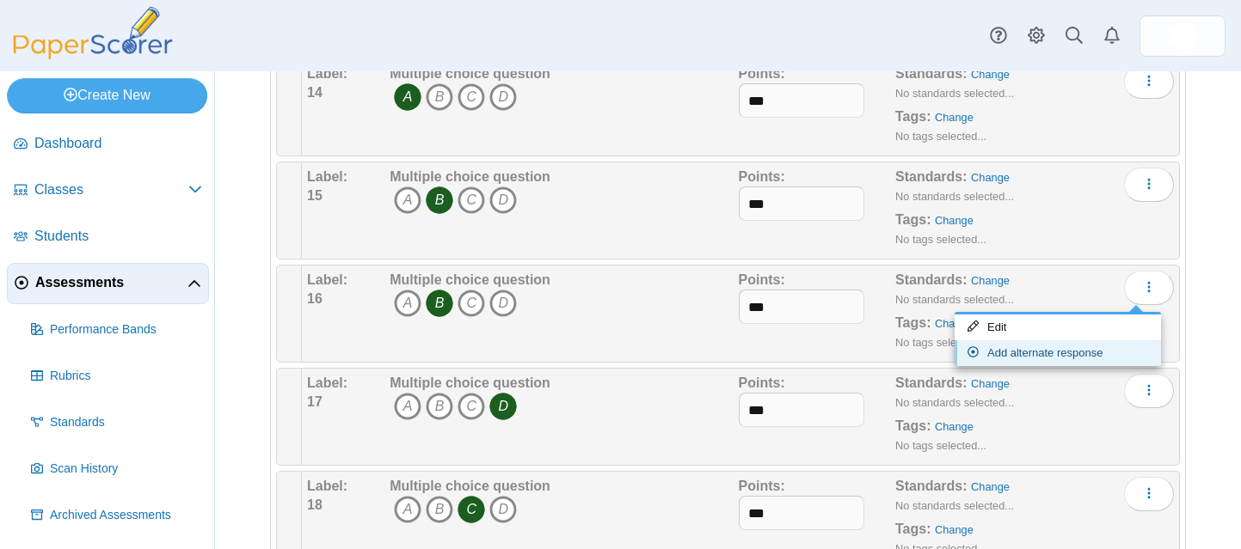
click at [1025, 356] on link "Add alternate response" at bounding box center [1057, 354] width 206 height 26
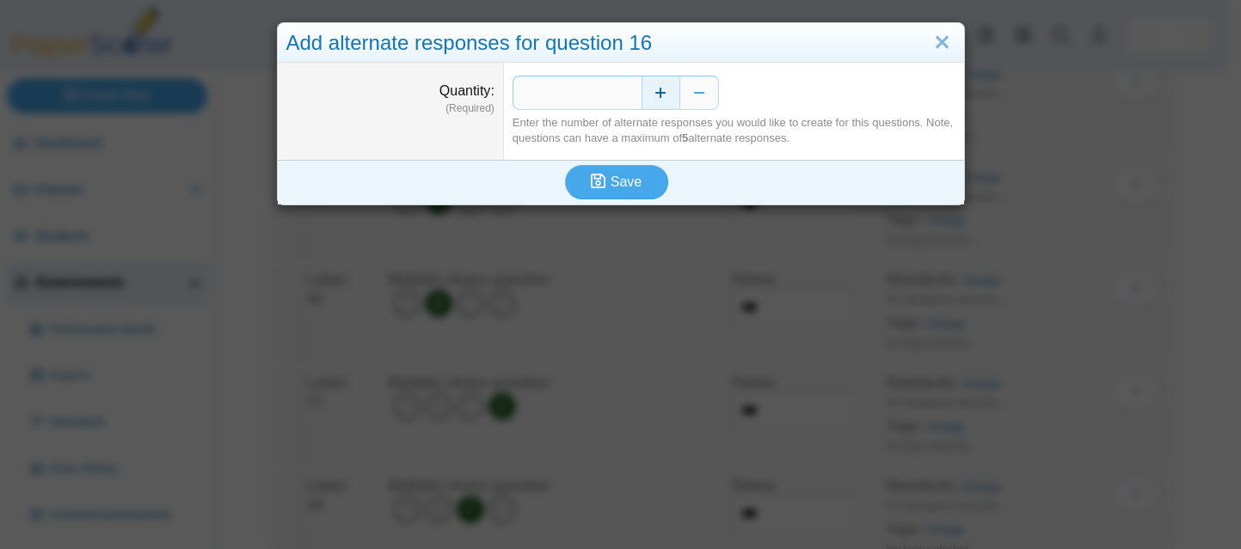
click at [660, 94] on button "Increase" at bounding box center [660, 93] width 39 height 34
click at [630, 181] on span "Save" at bounding box center [626, 182] width 31 height 15
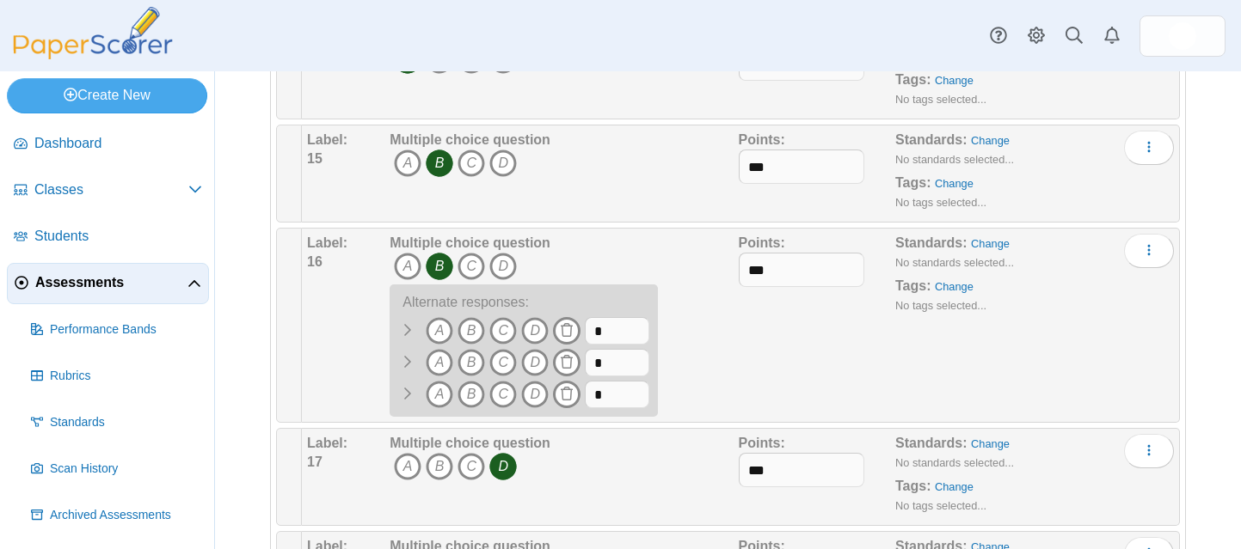
scroll to position [1566, 0]
click at [435, 334] on icon "A" at bounding box center [440, 331] width 28 height 28
click at [499, 359] on icon "C" at bounding box center [503, 363] width 28 height 28
click at [529, 389] on icon "D" at bounding box center [535, 395] width 28 height 28
click at [622, 330] on input "*" at bounding box center [617, 331] width 64 height 28
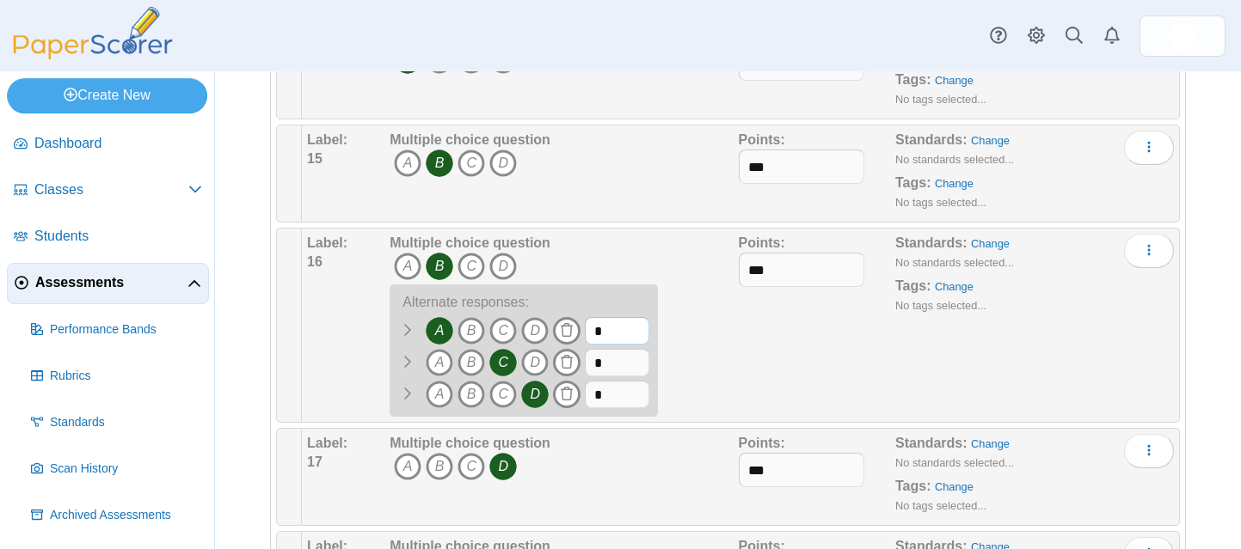
click at [622, 330] on input "*" at bounding box center [617, 331] width 64 height 28
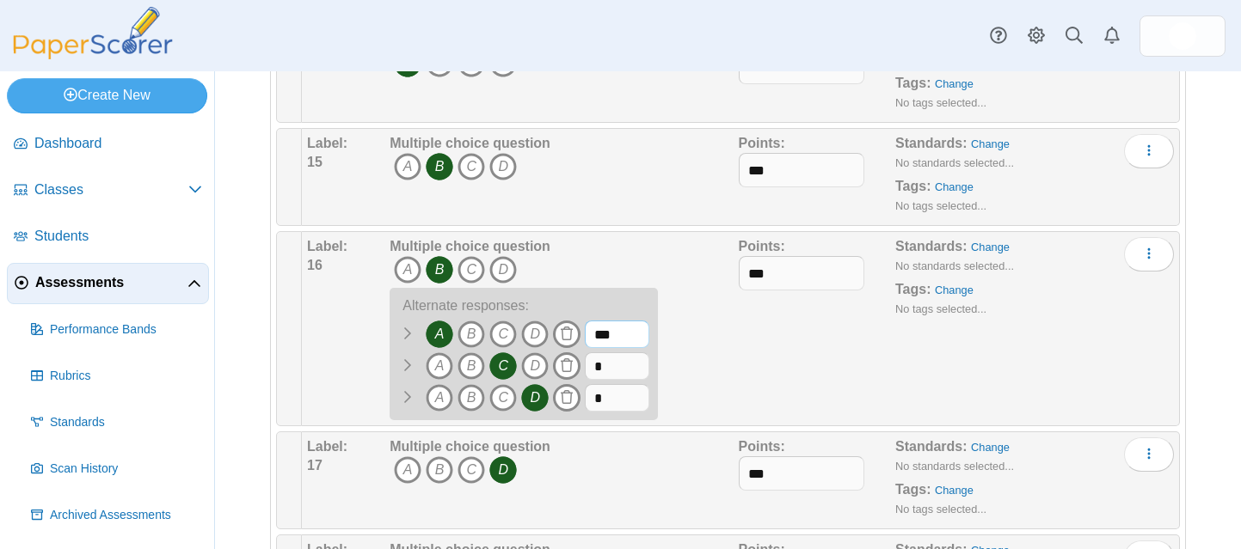
scroll to position [1562, 0]
type input "***"
click at [625, 372] on input "*" at bounding box center [617, 367] width 64 height 28
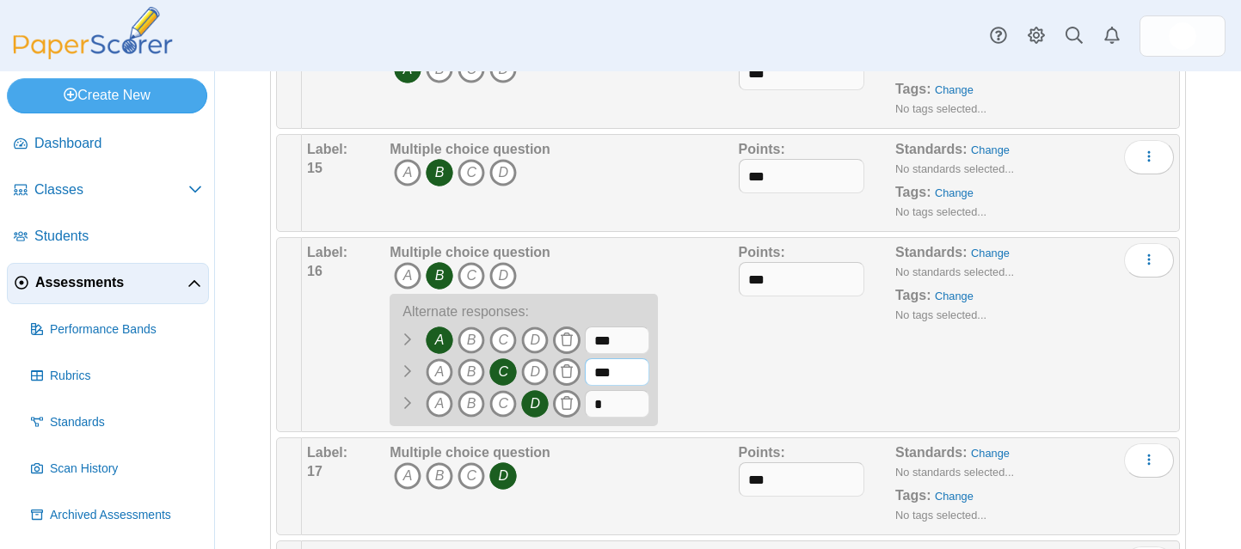
scroll to position [1556, 0]
type input "***"
click at [615, 409] on input "*" at bounding box center [617, 405] width 64 height 28
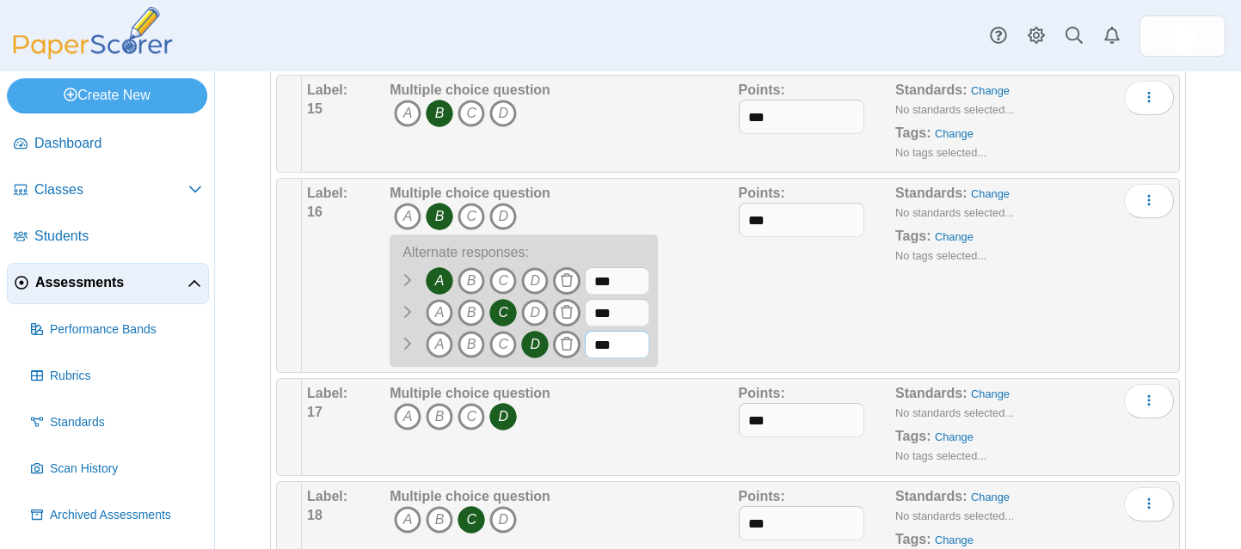
type input "***"
click at [678, 418] on div "Multiple choice question A B C D" at bounding box center [561, 427] width 353 height 86
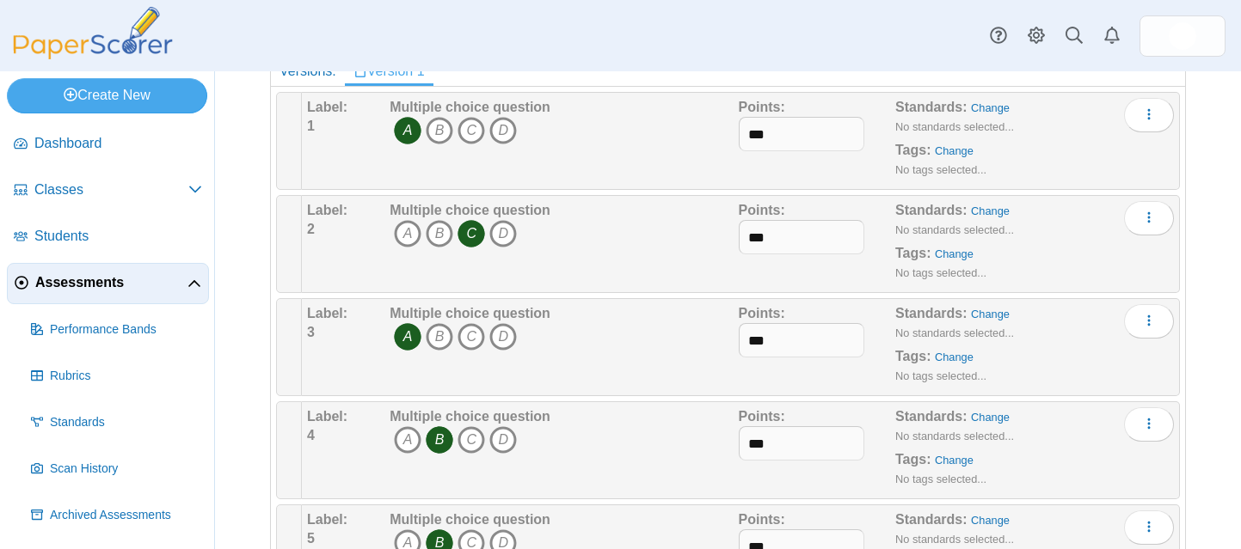
scroll to position [0, 0]
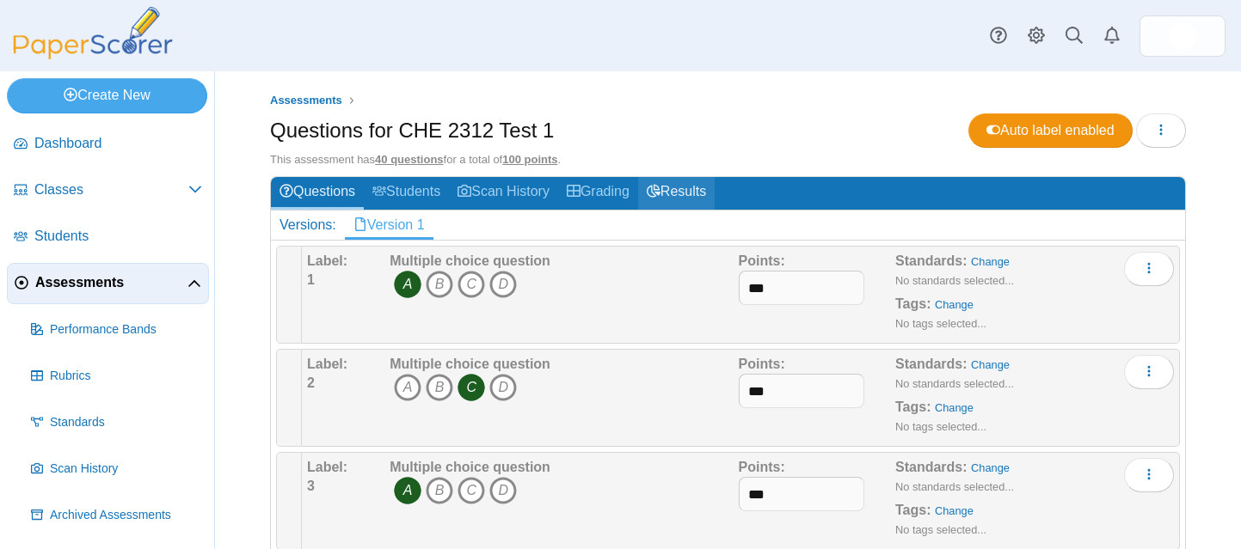
click at [681, 196] on link "Results" at bounding box center [676, 193] width 77 height 32
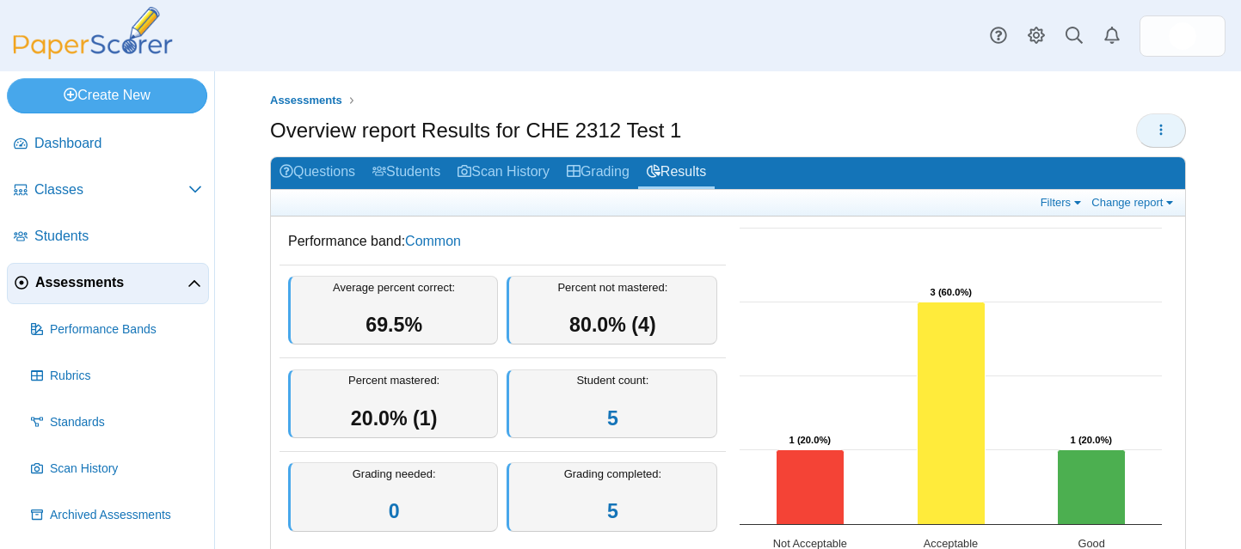
click at [1140, 127] on button "button" at bounding box center [1161, 131] width 50 height 34
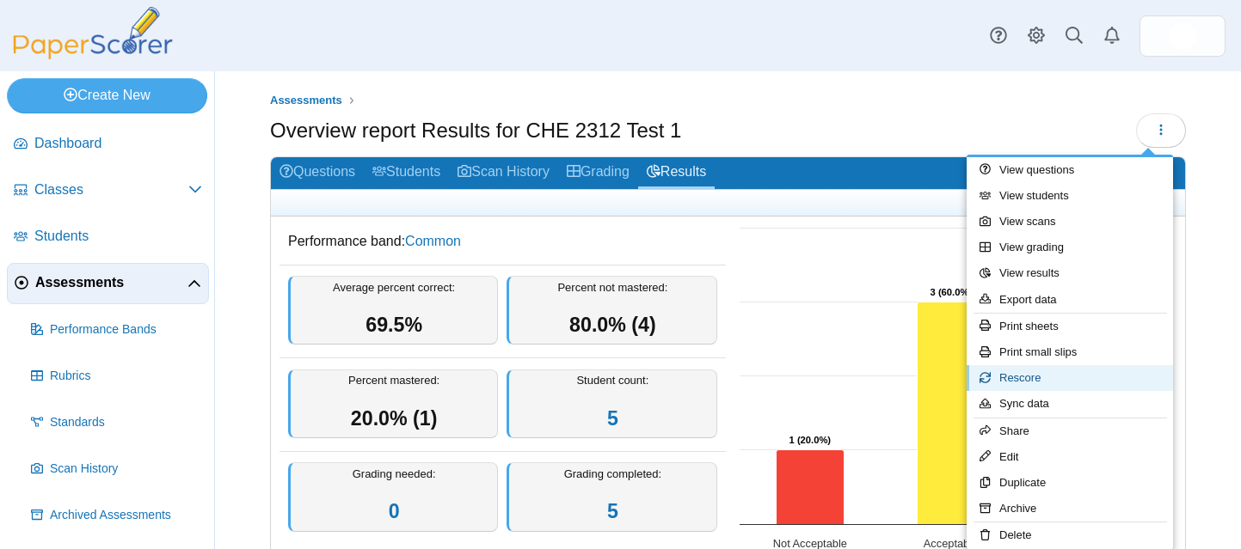
click at [1036, 376] on link "Rescore" at bounding box center [1070, 378] width 206 height 26
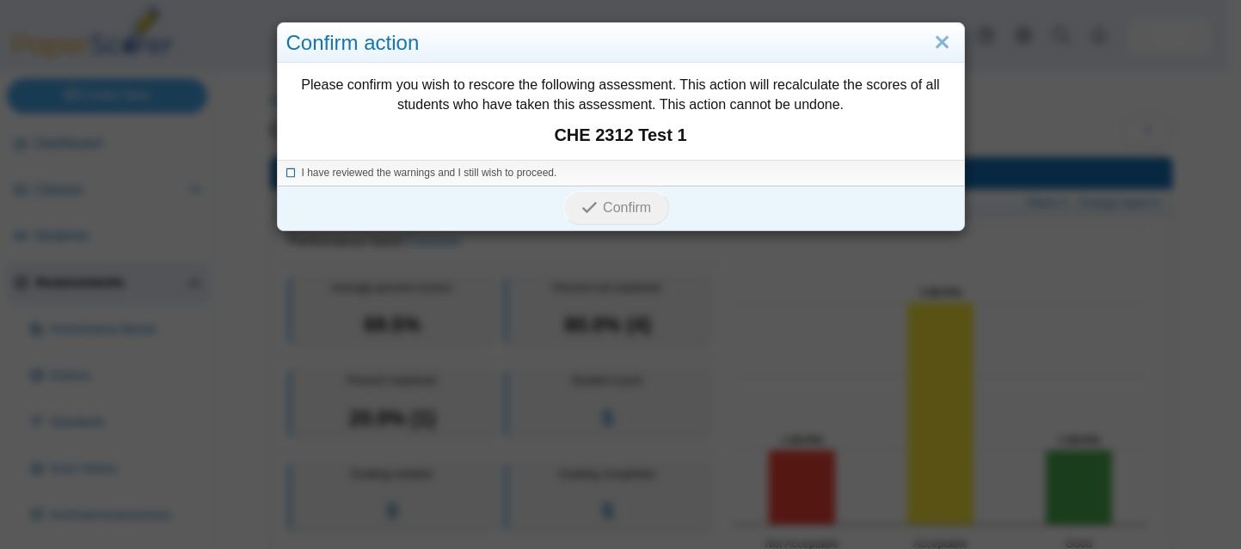
click at [286, 172] on icon at bounding box center [291, 170] width 10 height 9
click at [624, 206] on span "Confirm" at bounding box center [627, 207] width 48 height 15
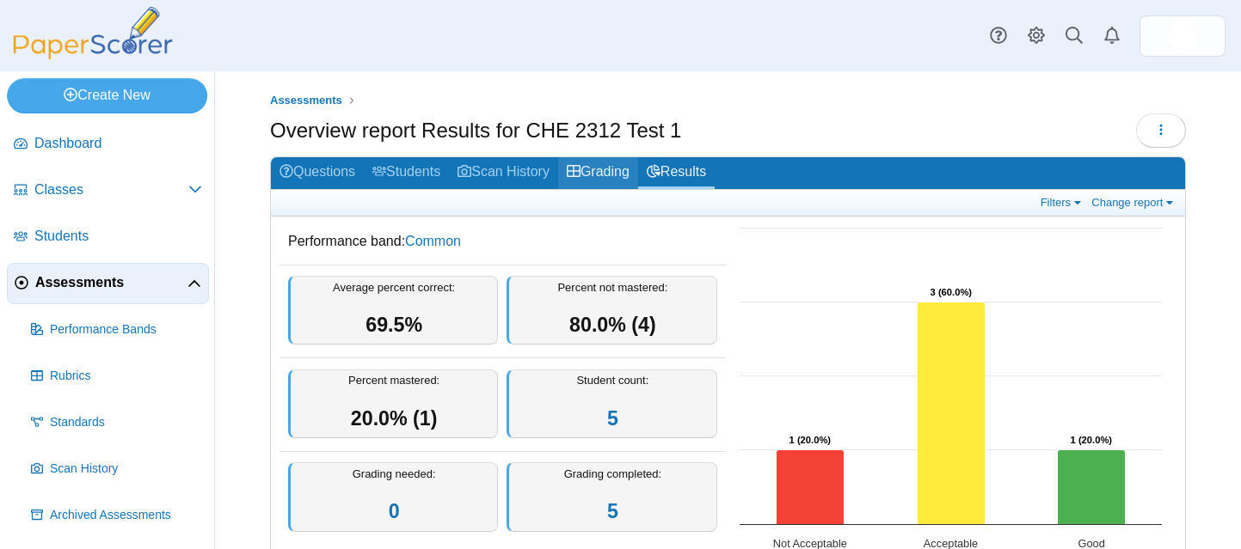
click at [614, 175] on link "Grading" at bounding box center [598, 173] width 80 height 32
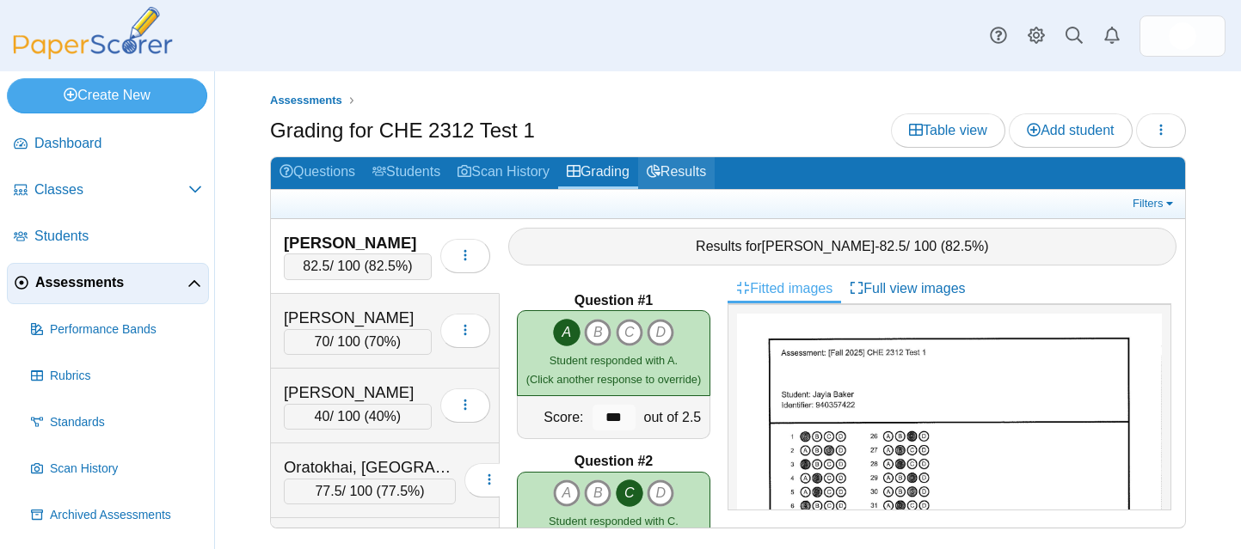
click at [683, 172] on link "Results" at bounding box center [676, 173] width 77 height 32
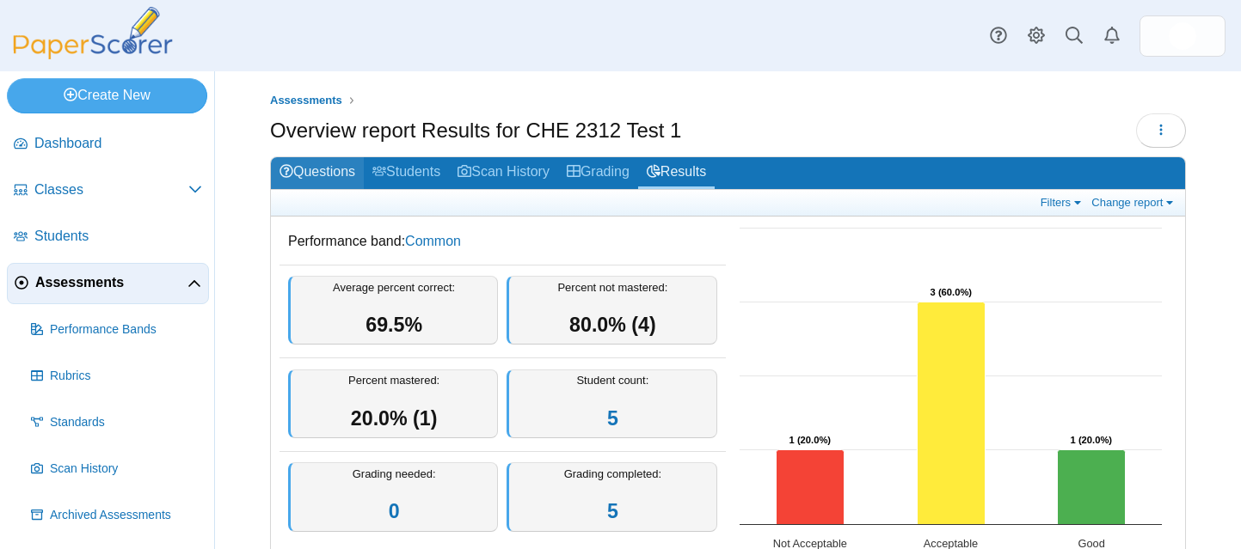
click at [346, 175] on link "Questions" at bounding box center [317, 173] width 93 height 32
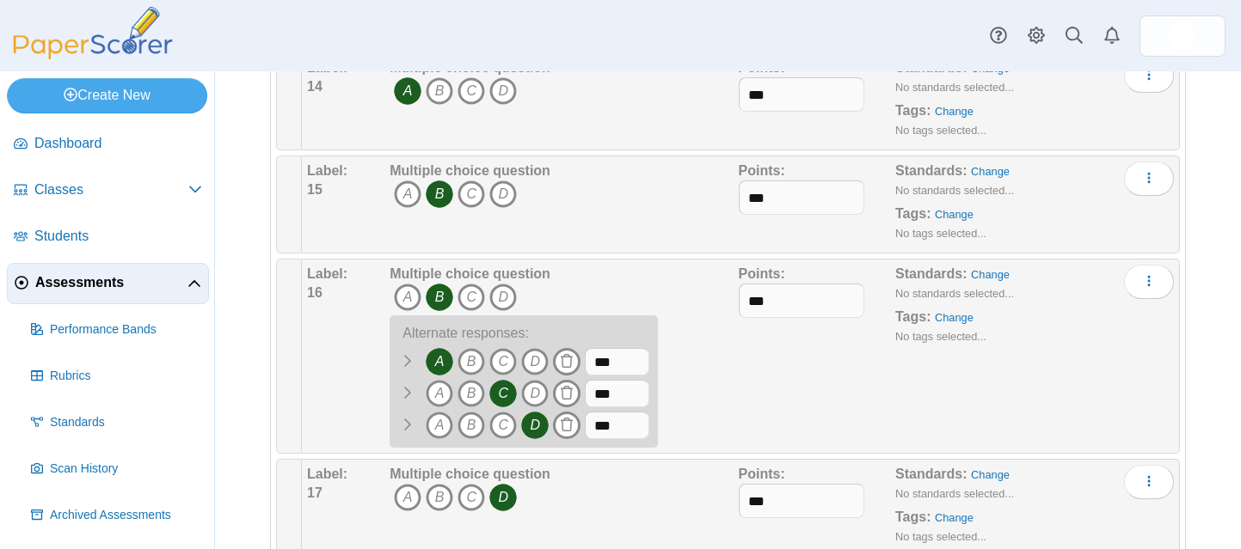
scroll to position [1539, 0]
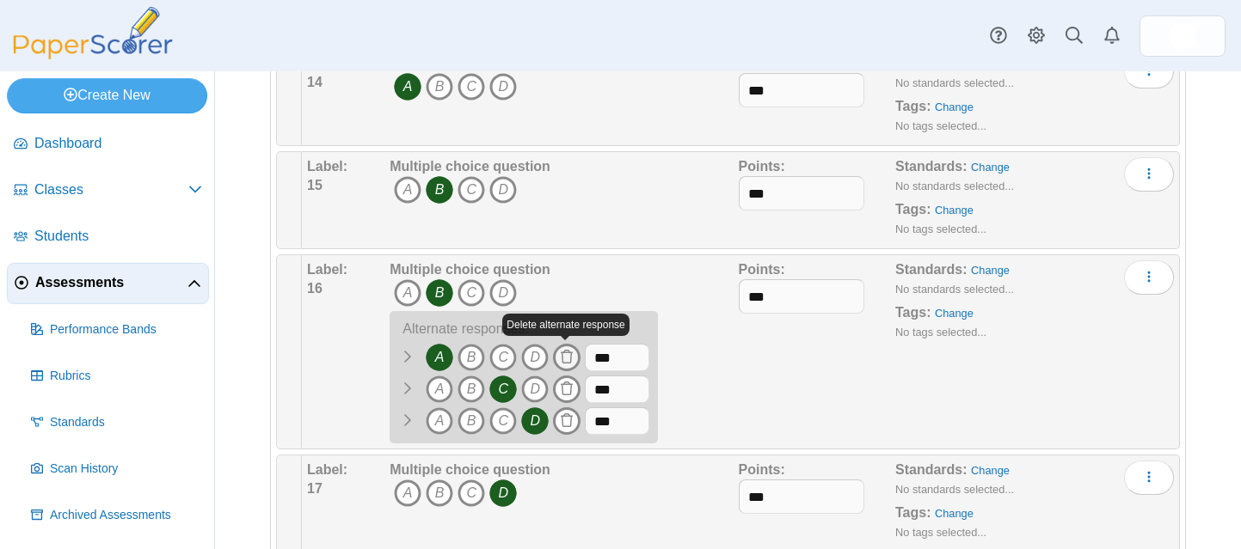
click at [565, 351] on use at bounding box center [567, 357] width 12 height 14
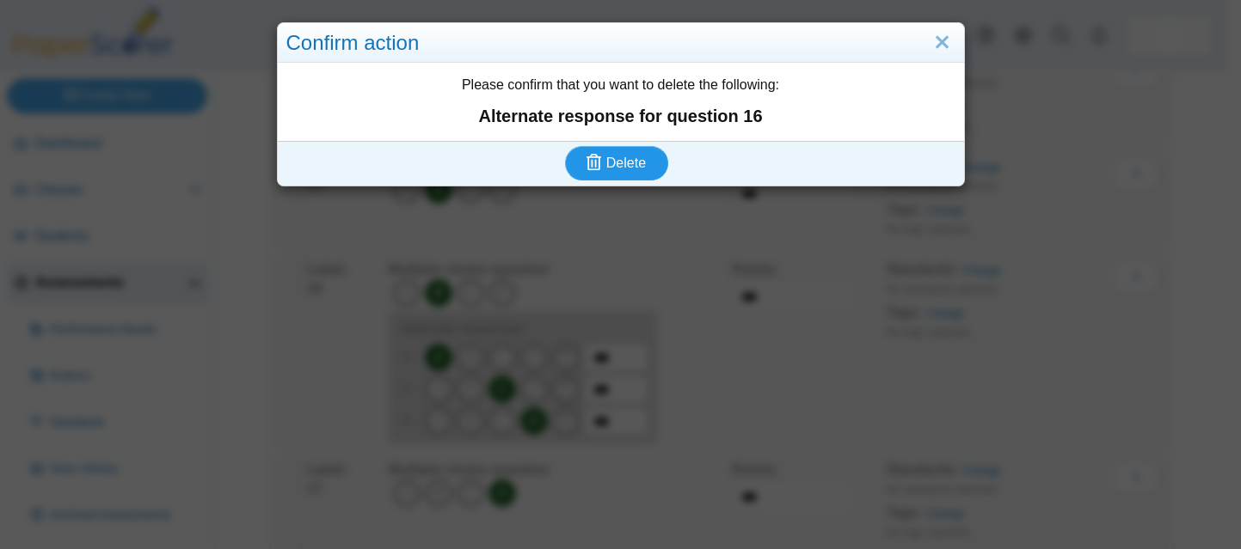
click at [611, 168] on span "Delete" at bounding box center [626, 163] width 40 height 15
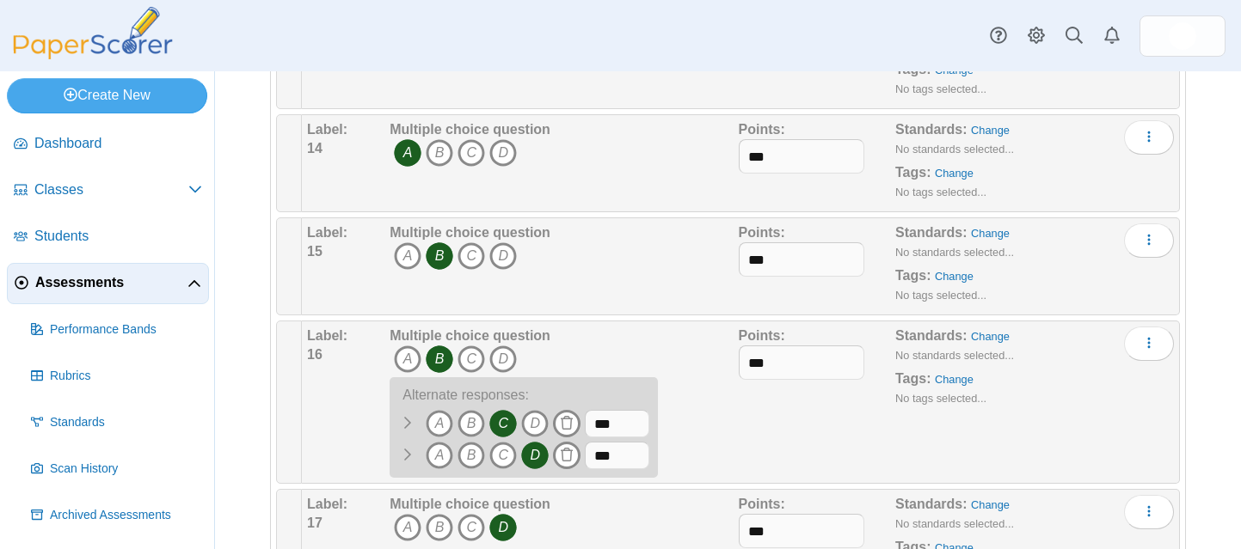
scroll to position [1577, 0]
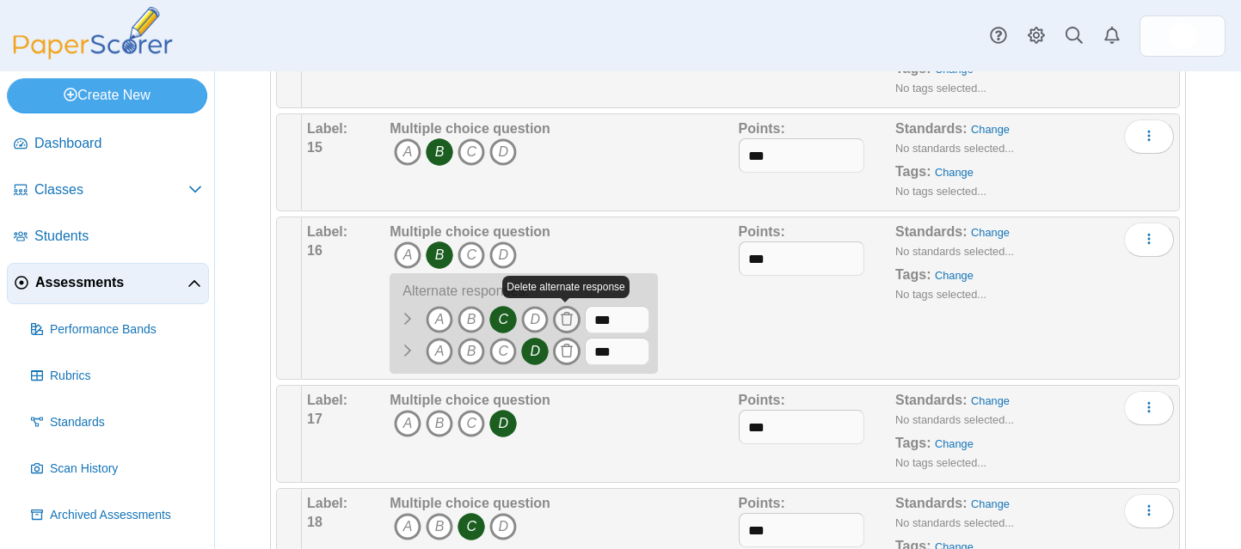
click at [568, 316] on icon at bounding box center [567, 319] width 14 height 14
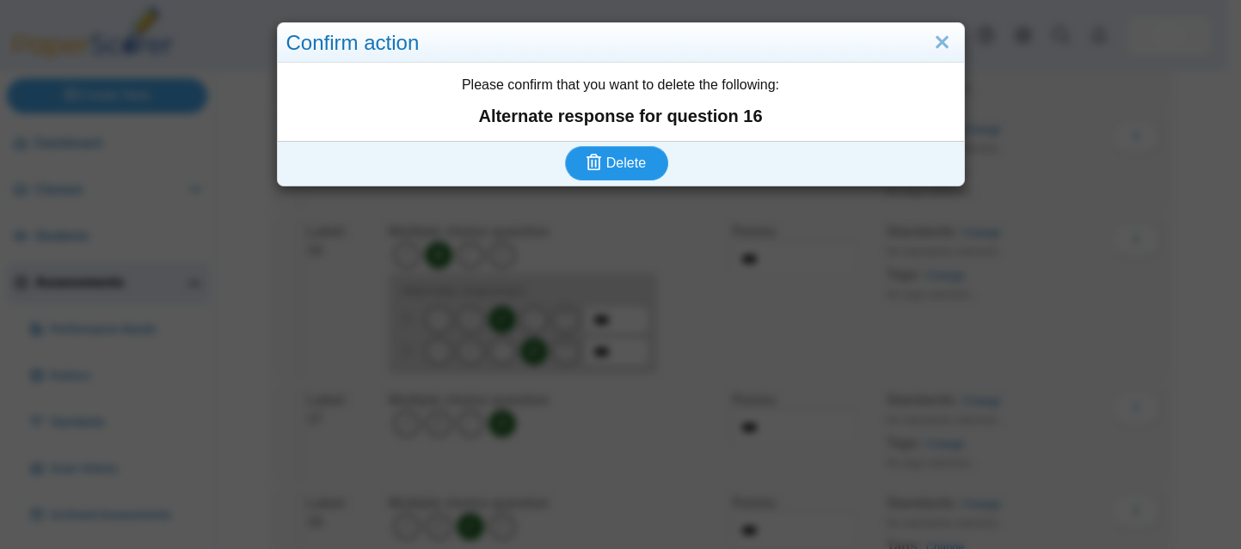
click at [606, 165] on span "Delete" at bounding box center [626, 163] width 40 height 15
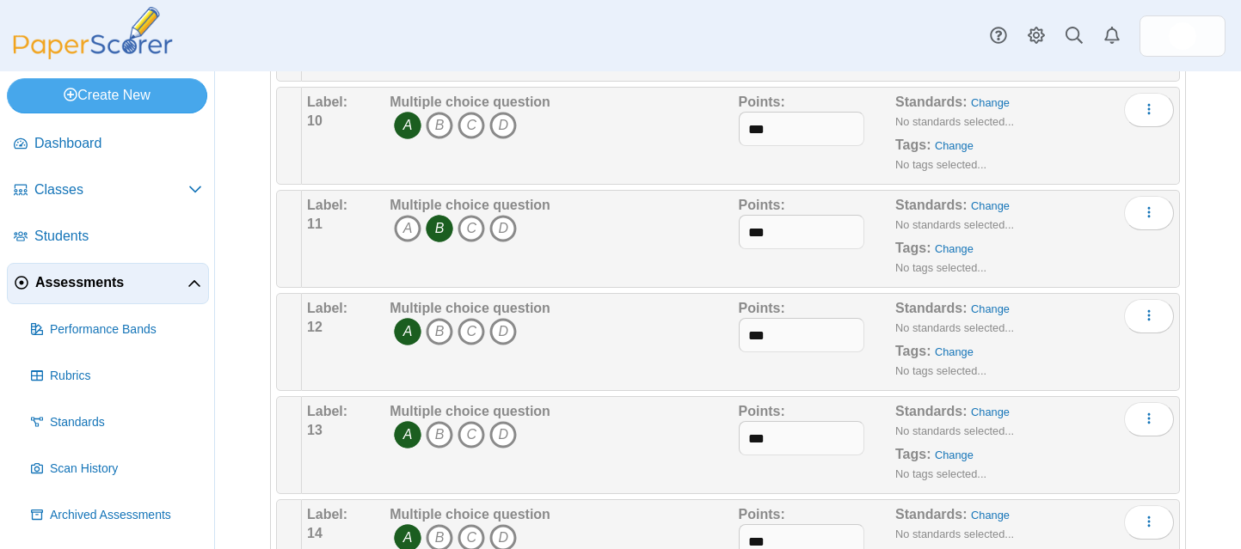
scroll to position [1543, 0]
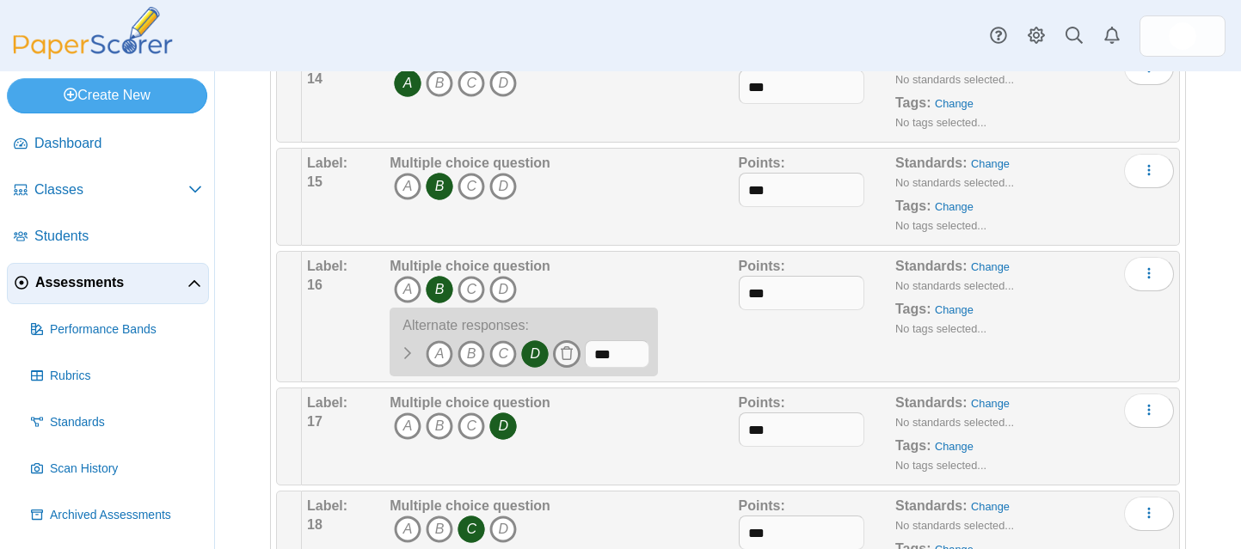
click at [561, 350] on use at bounding box center [567, 354] width 12 height 14
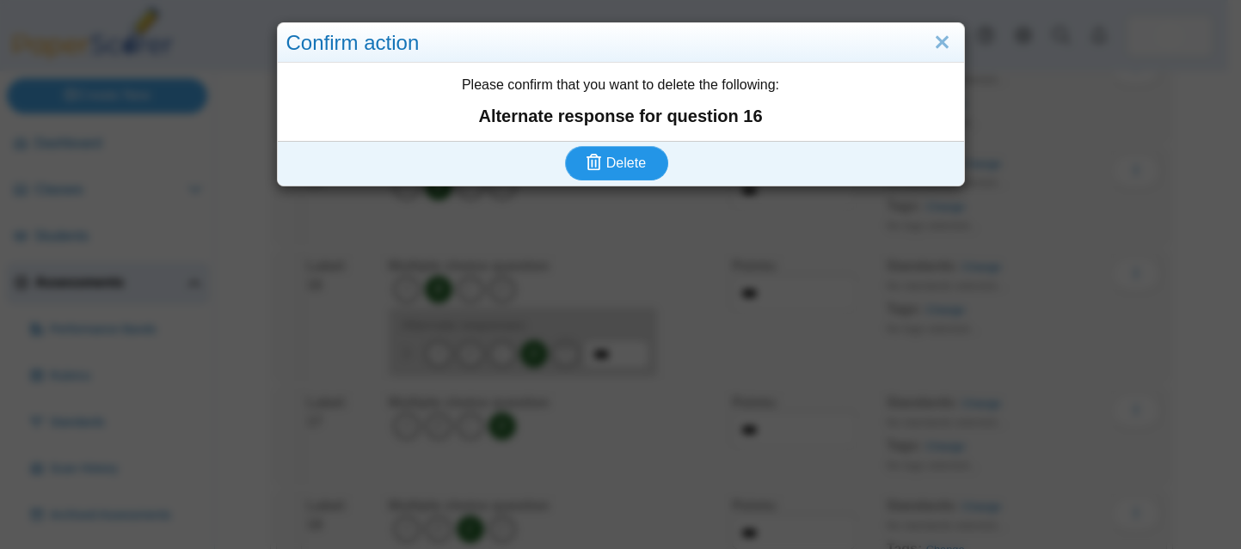
click at [606, 164] on span "Delete" at bounding box center [626, 163] width 40 height 15
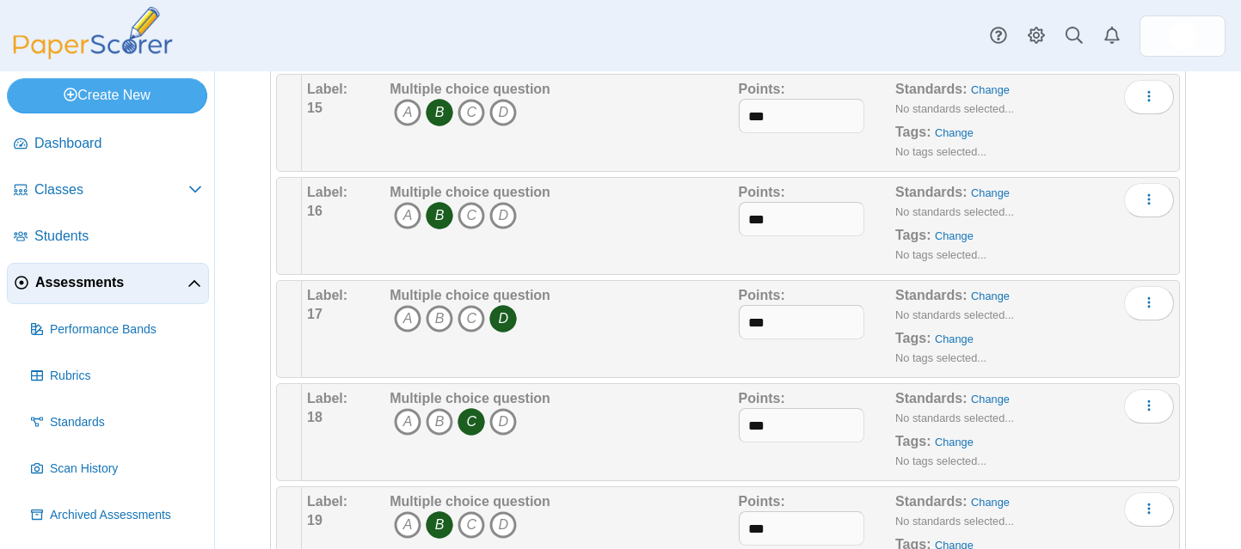
scroll to position [1603, 0]
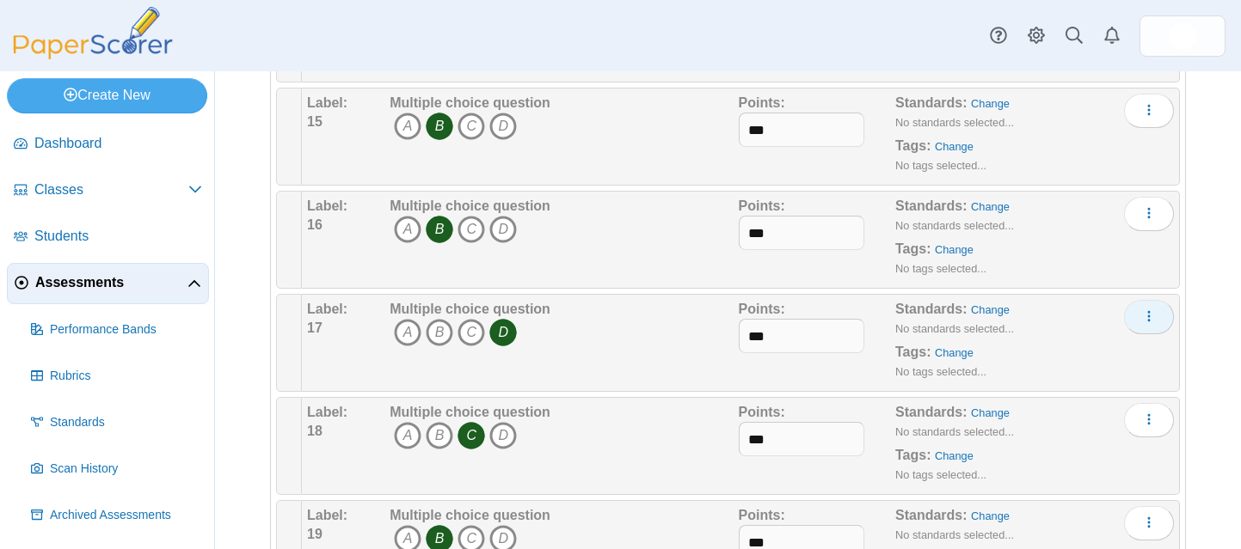
click at [1142, 311] on icon "More options" at bounding box center [1149, 317] width 14 height 14
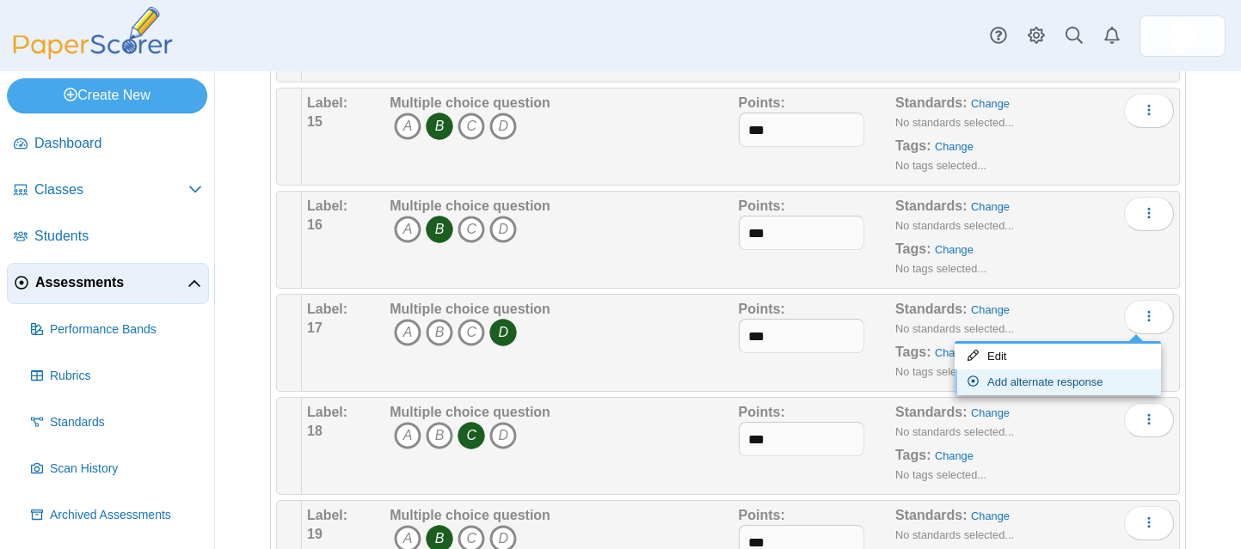
click at [1055, 378] on link "Add alternate response" at bounding box center [1057, 383] width 206 height 26
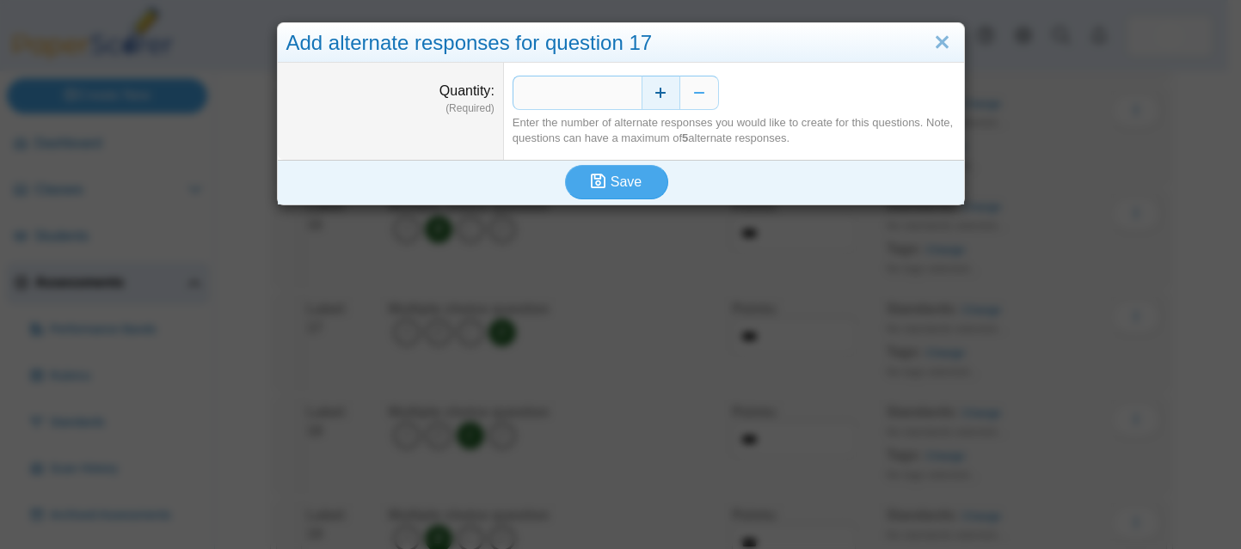
click at [654, 91] on button "Increase" at bounding box center [660, 93] width 39 height 34
click at [631, 180] on span "Save" at bounding box center [626, 182] width 31 height 15
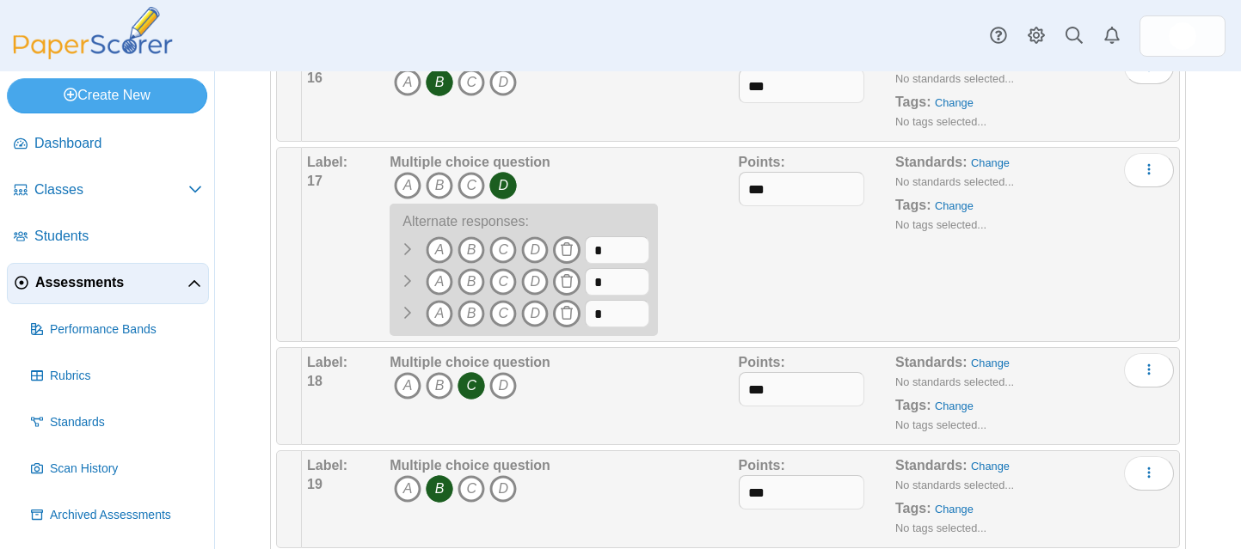
scroll to position [1750, 0]
click at [439, 242] on icon "A" at bounding box center [440, 250] width 28 height 28
click at [465, 275] on icon "B" at bounding box center [471, 282] width 28 height 28
click at [501, 309] on icon "C" at bounding box center [503, 314] width 28 height 28
click at [622, 257] on input "*" at bounding box center [617, 250] width 64 height 28
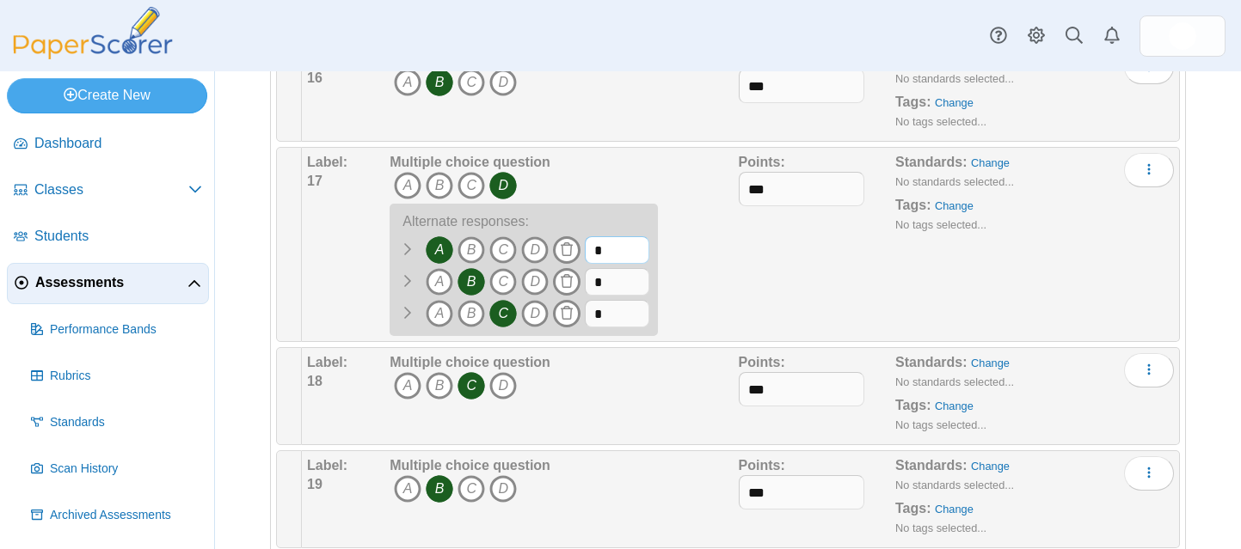
click at [622, 257] on input "*" at bounding box center [617, 250] width 64 height 28
type input "***"
click at [610, 278] on input "*" at bounding box center [617, 282] width 64 height 28
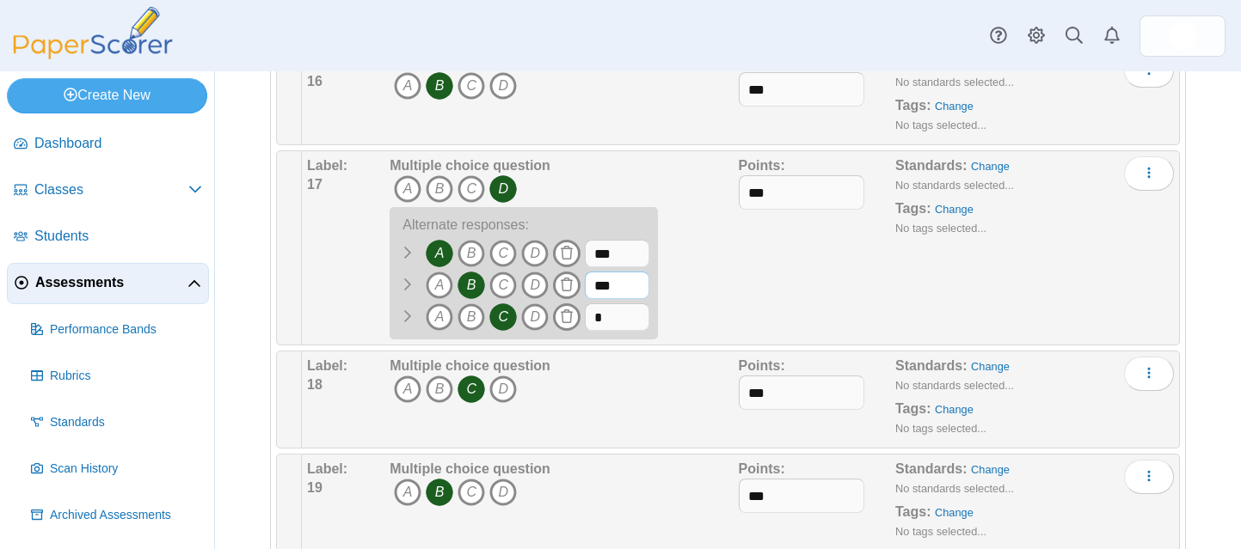
type input "***"
click at [609, 319] on input "*" at bounding box center [617, 318] width 64 height 28
type input "***"
click at [715, 296] on div "Multiple choice question A B C D A B" at bounding box center [561, 247] width 353 height 183
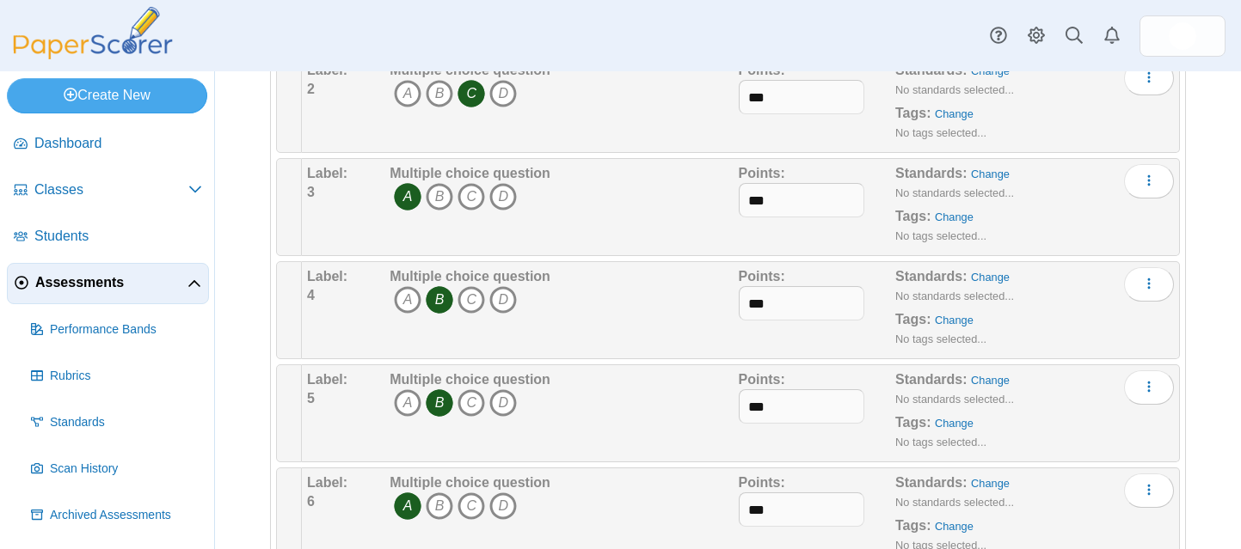
scroll to position [0, 0]
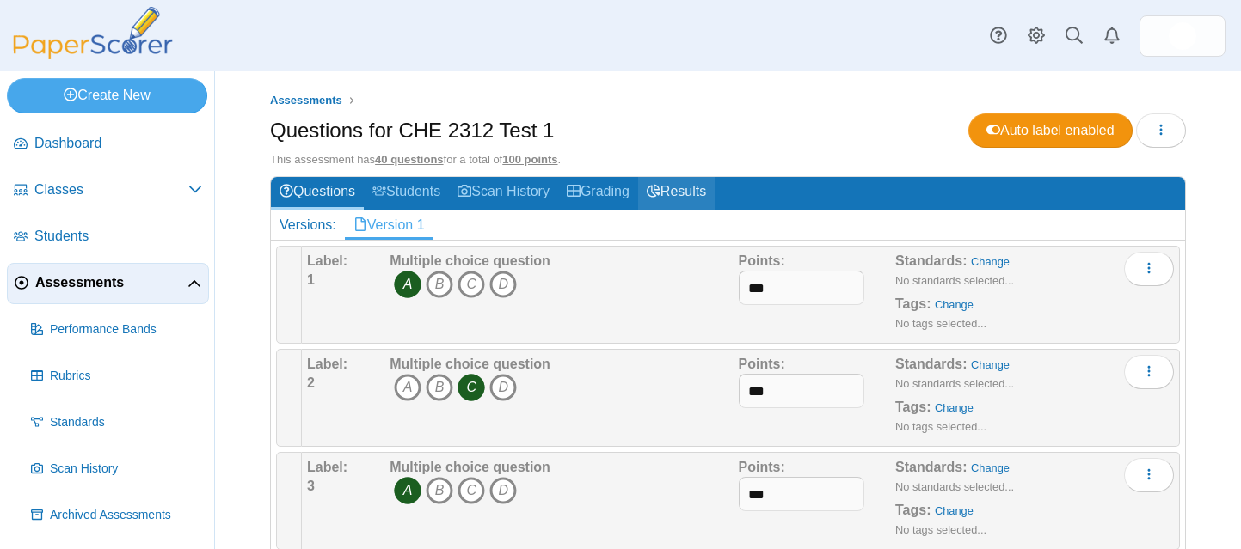
click at [679, 193] on link "Results" at bounding box center [676, 193] width 77 height 32
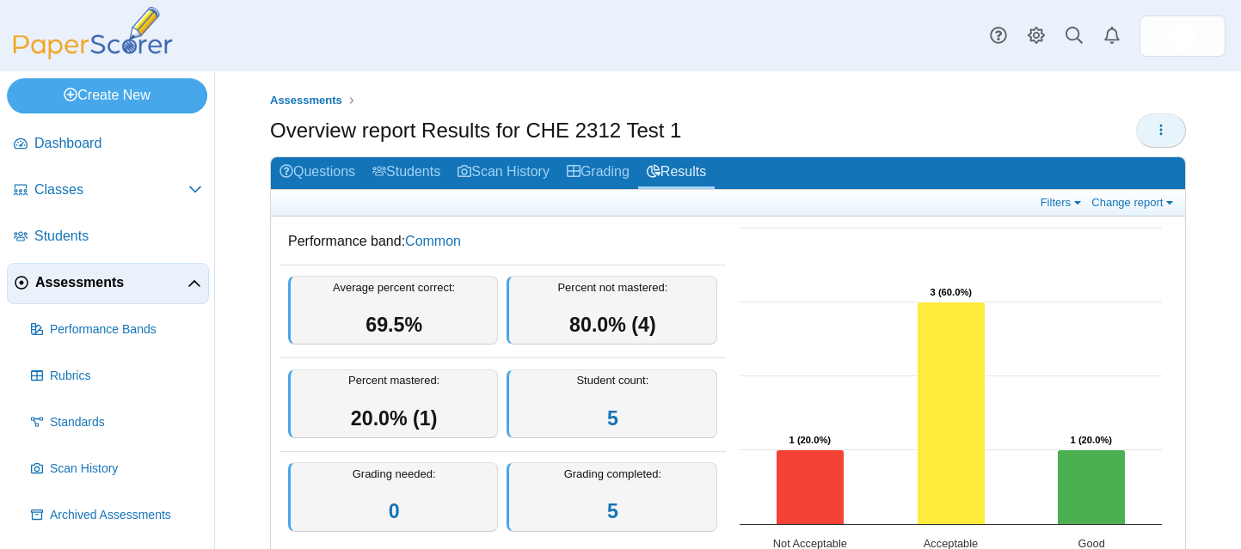
click at [1157, 118] on button "button" at bounding box center [1161, 131] width 50 height 34
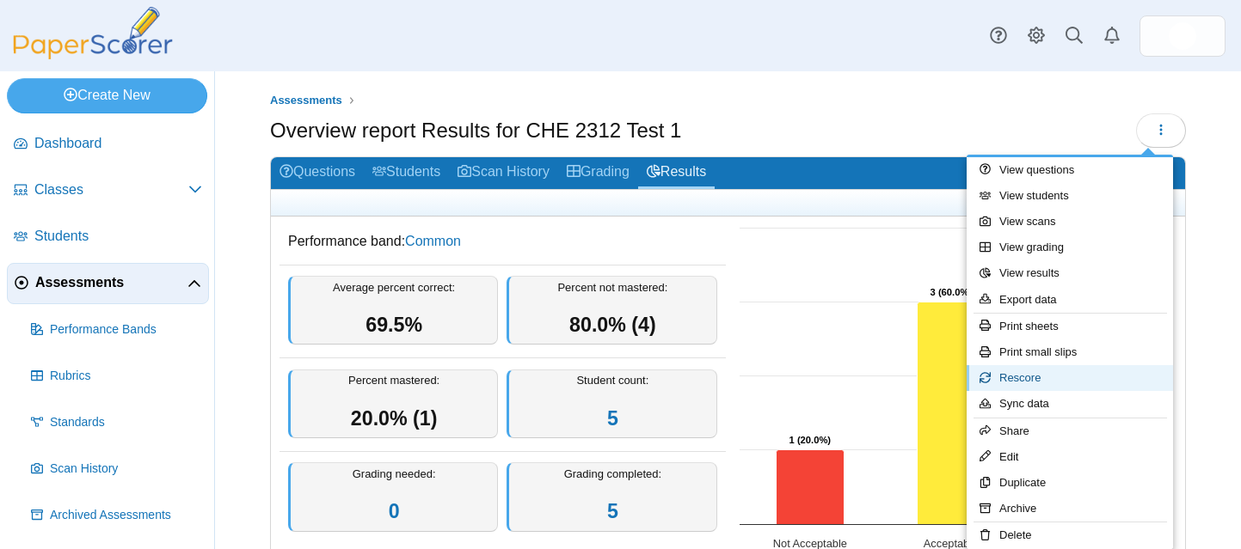
click at [1041, 373] on link "Rescore" at bounding box center [1070, 378] width 206 height 26
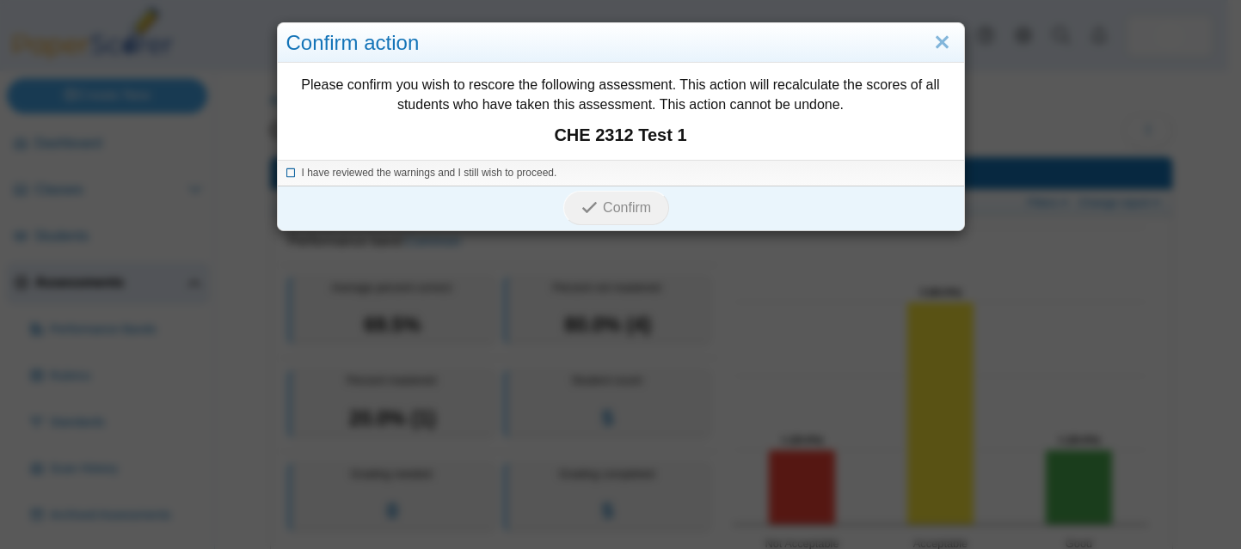
click at [286, 175] on icon at bounding box center [291, 170] width 10 height 9
click at [617, 212] on span "Confirm" at bounding box center [627, 207] width 48 height 15
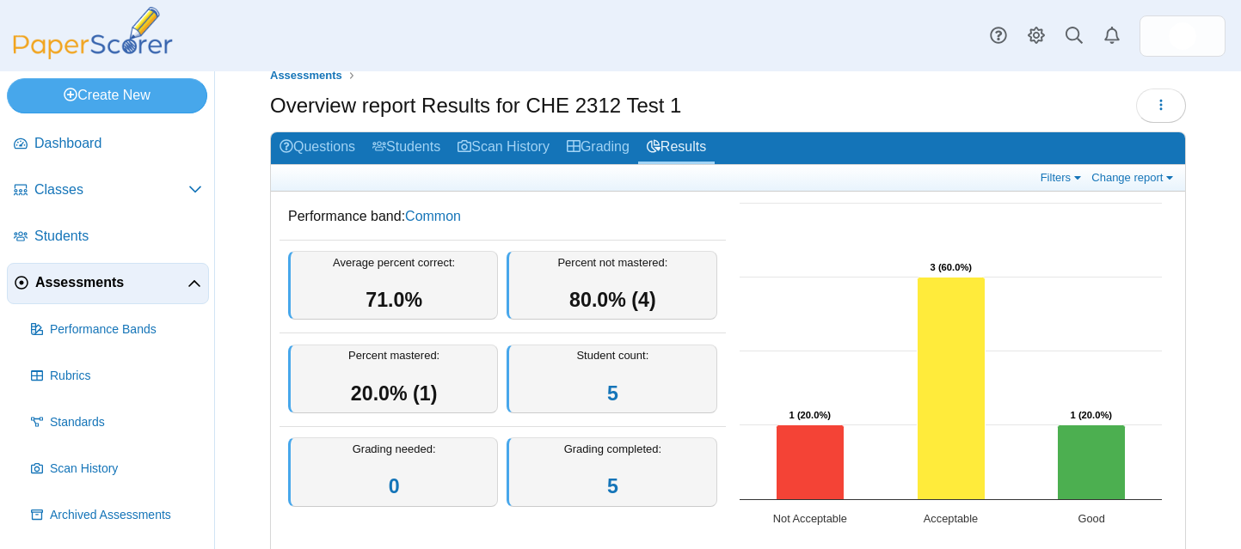
scroll to position [29, 0]
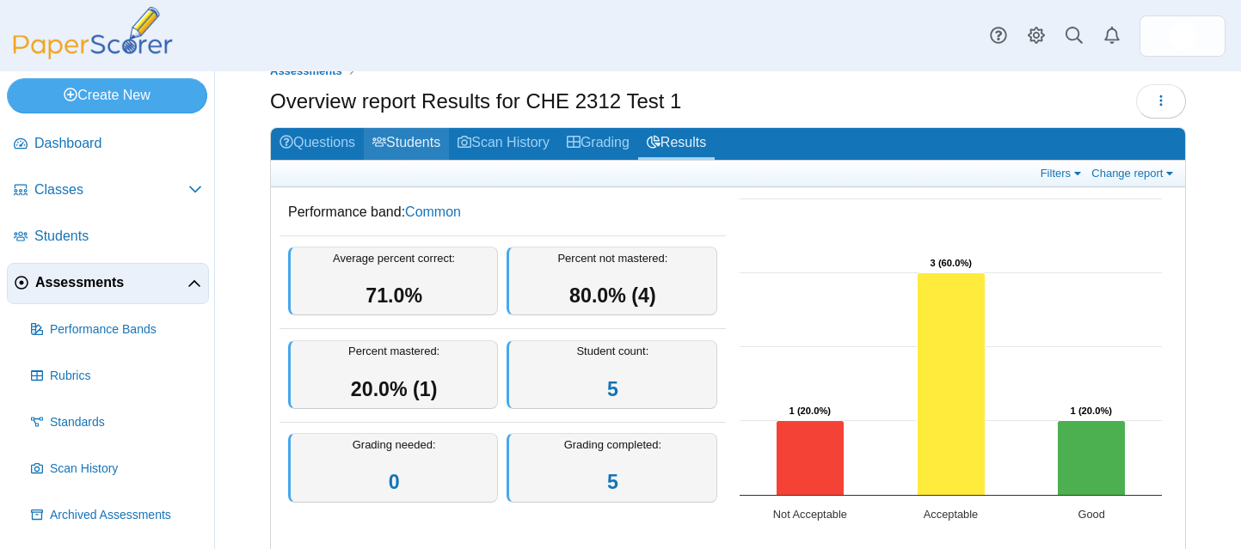
click at [413, 136] on link "Students" at bounding box center [406, 144] width 85 height 32
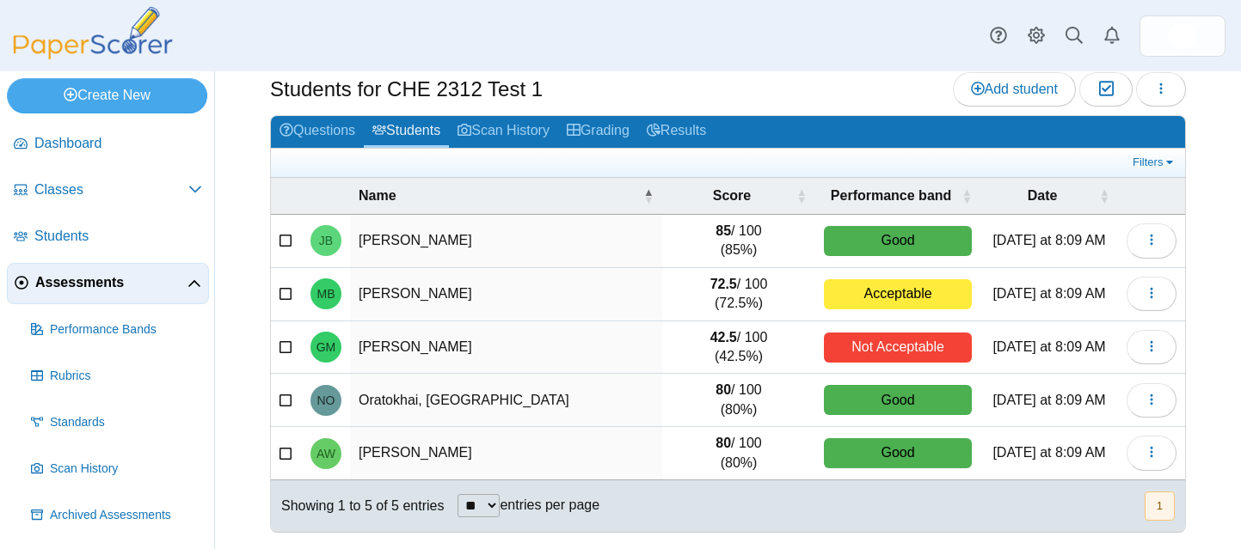
scroll to position [41, 0]
